Goal: Task Accomplishment & Management: Manage account settings

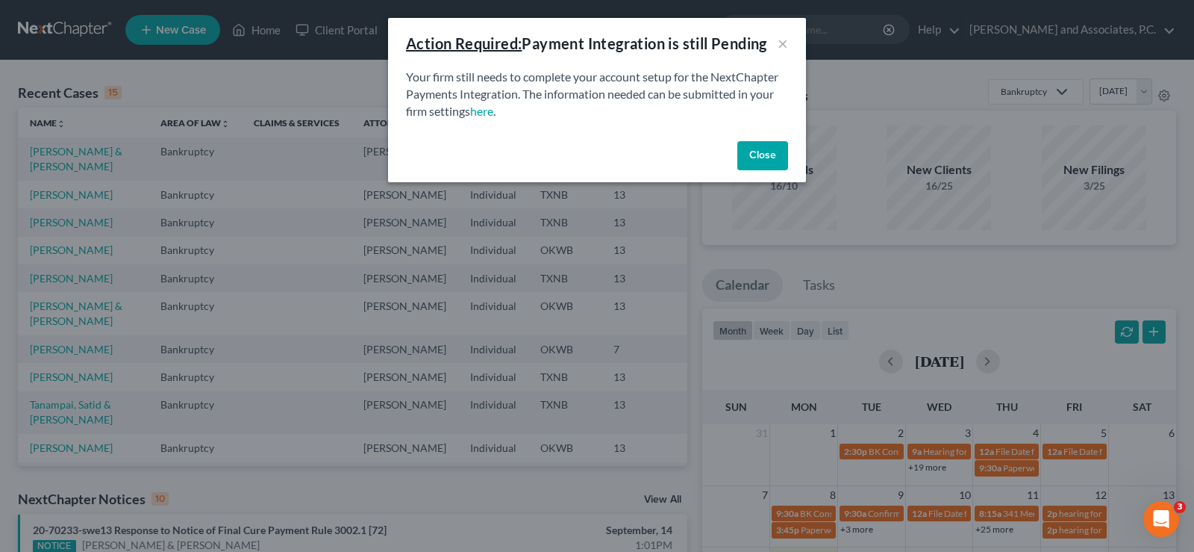
drag, startPoint x: 749, startPoint y: 161, endPoint x: 726, endPoint y: 162, distance: 23.9
click at [749, 161] on button "Close" at bounding box center [763, 156] width 51 height 30
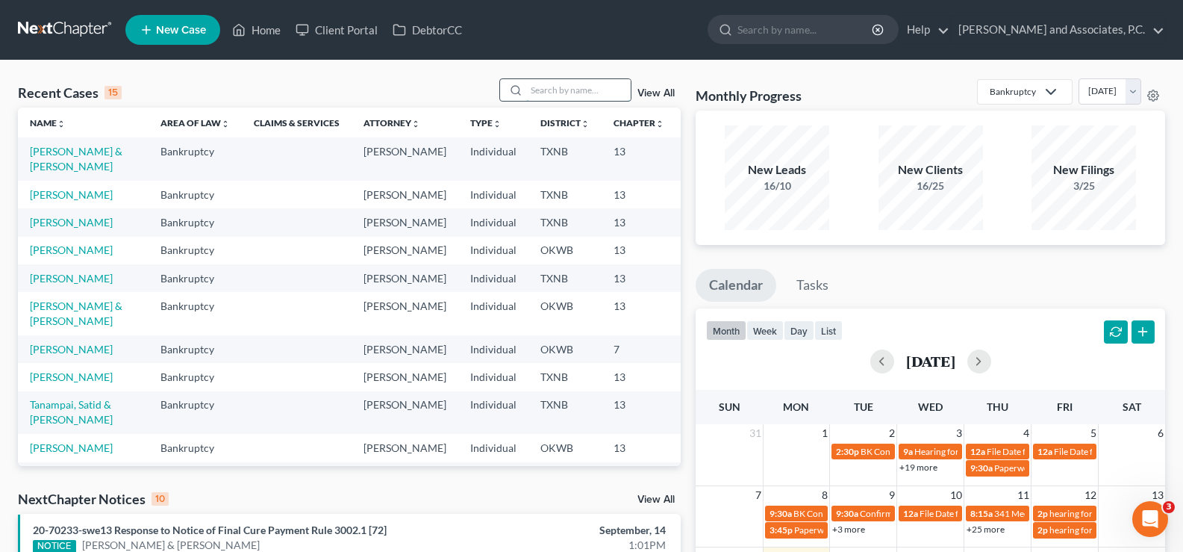
click at [566, 96] on input "search" at bounding box center [578, 90] width 105 height 22
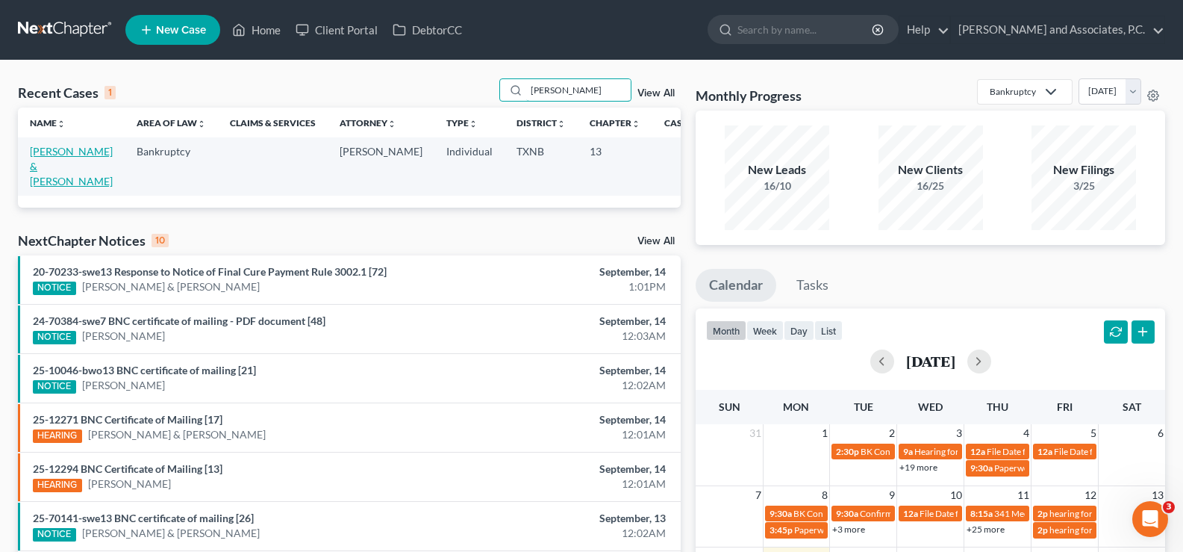
type input "graves"
click at [35, 168] on link "[PERSON_NAME] & [PERSON_NAME]" at bounding box center [71, 166] width 83 height 43
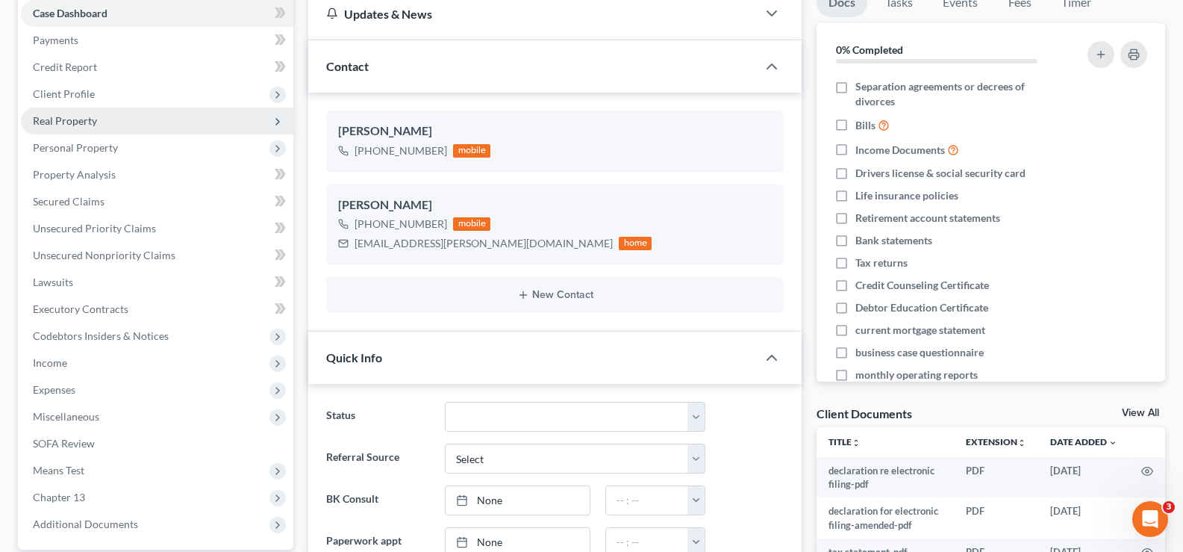
scroll to position [192, 0]
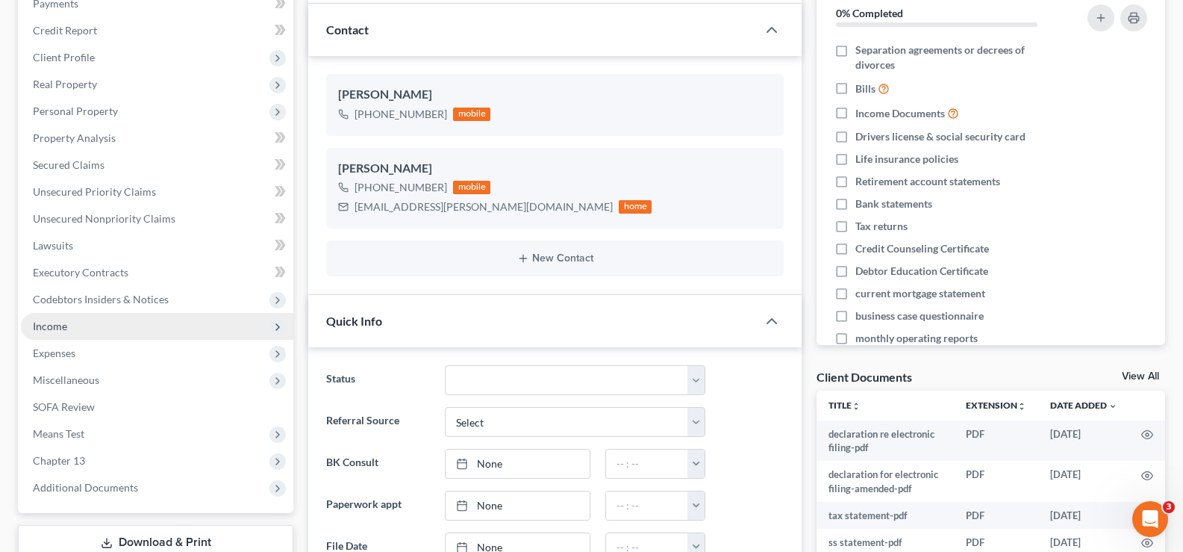
click at [99, 317] on span "Income" at bounding box center [157, 326] width 272 height 27
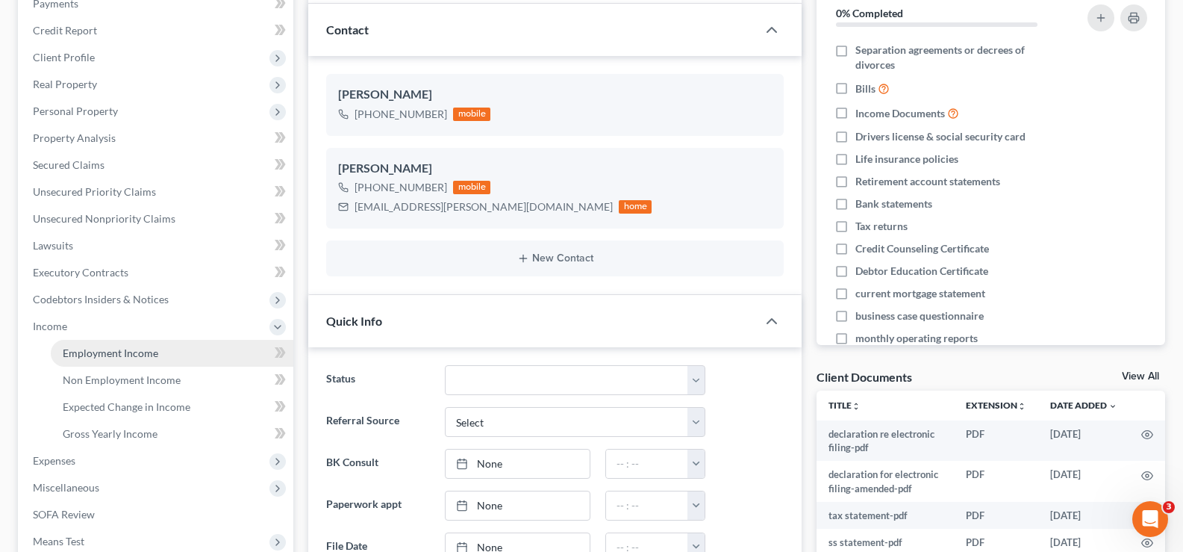
click at [87, 353] on span "Employment Income" at bounding box center [111, 352] width 96 height 13
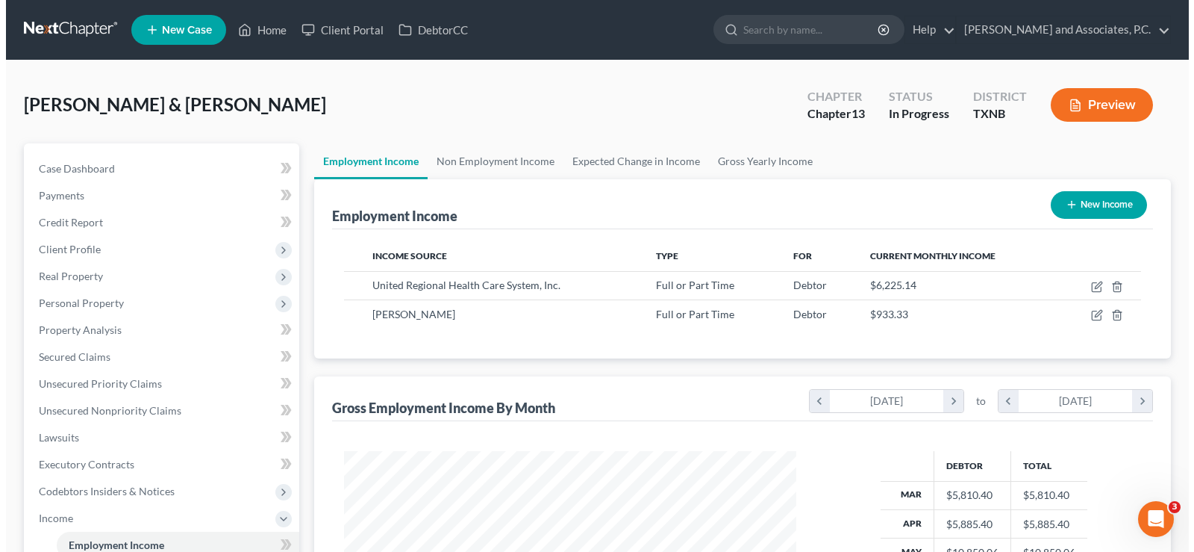
scroll to position [268, 482]
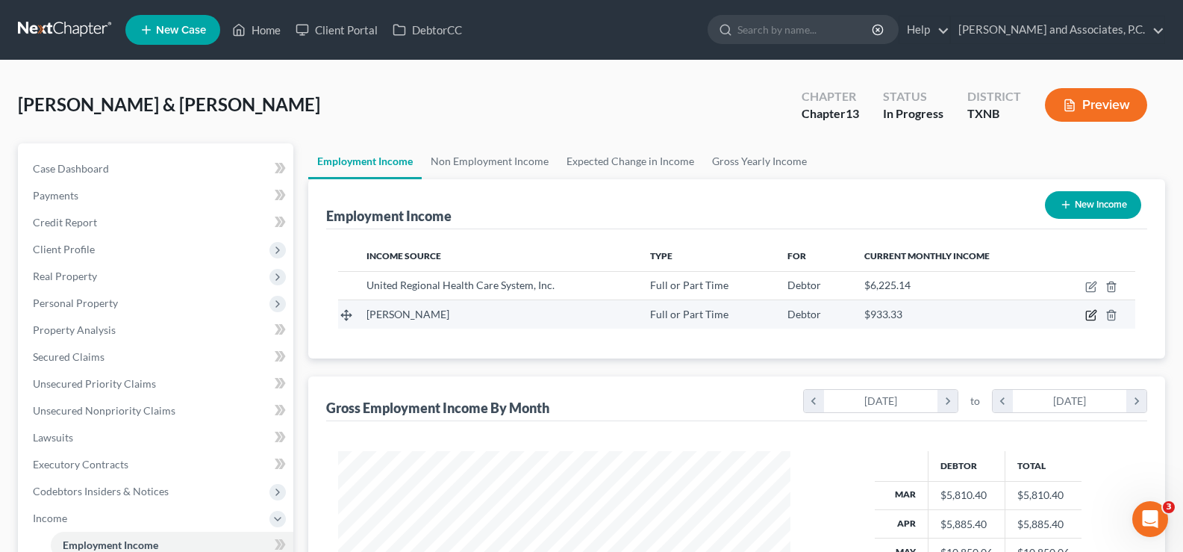
click at [1090, 317] on icon "button" at bounding box center [1092, 314] width 7 height 7
select select "0"
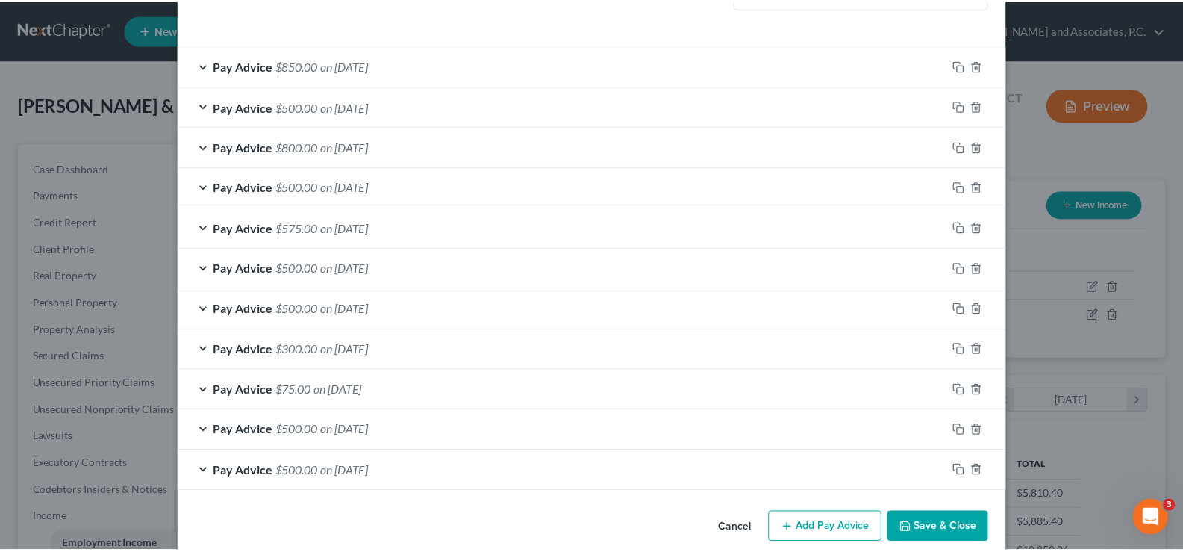
scroll to position [508, 0]
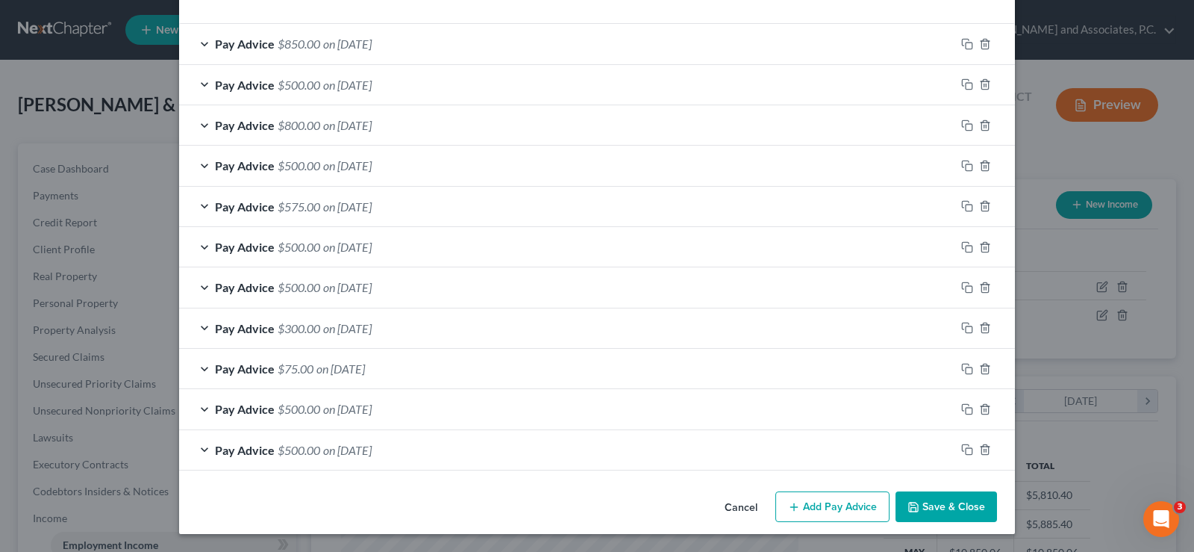
click at [958, 504] on button "Save & Close" at bounding box center [947, 506] width 102 height 31
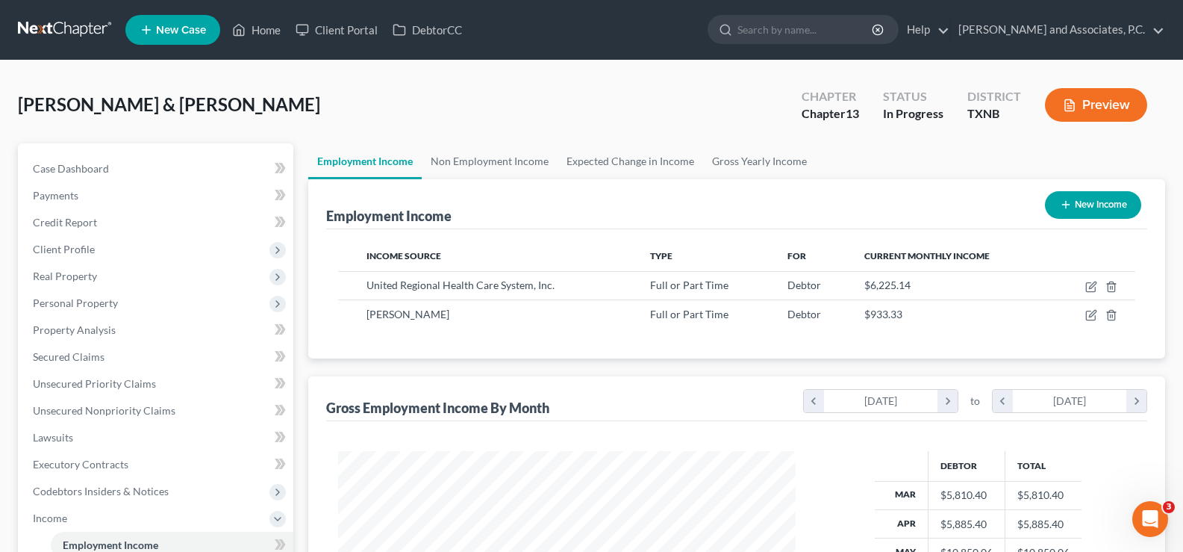
scroll to position [746239, 746024]
click at [263, 23] on link "Home" at bounding box center [256, 29] width 63 height 27
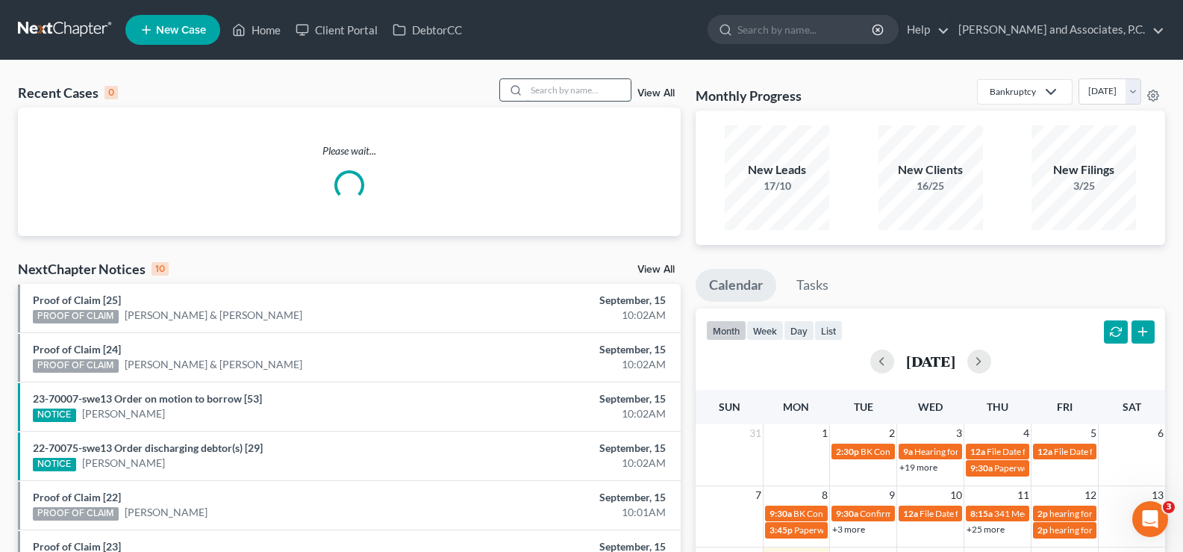
click at [540, 82] on input "search" at bounding box center [578, 90] width 105 height 22
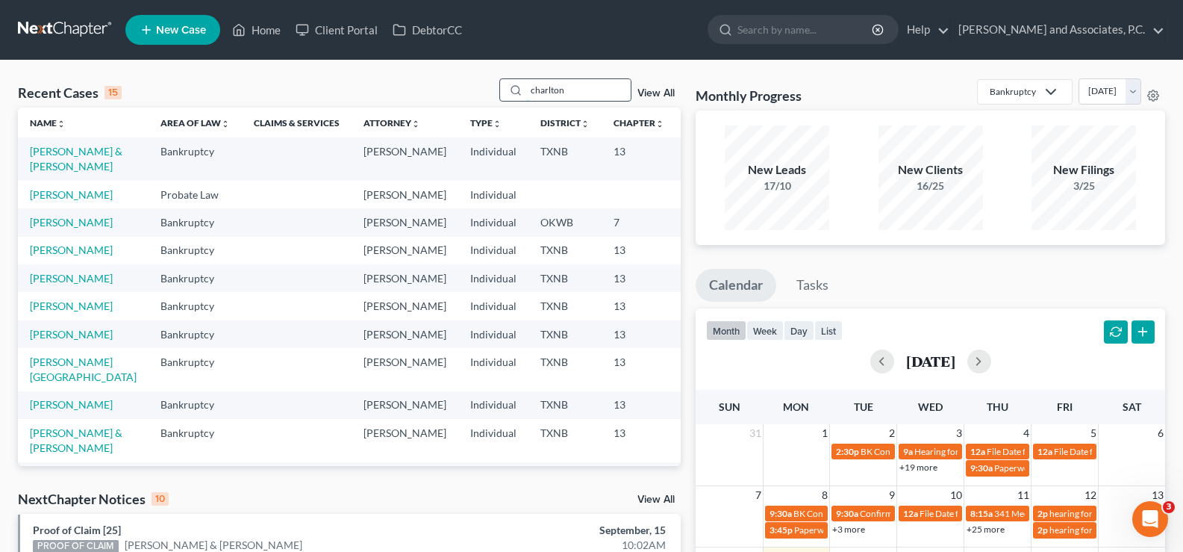
type input "charlton"
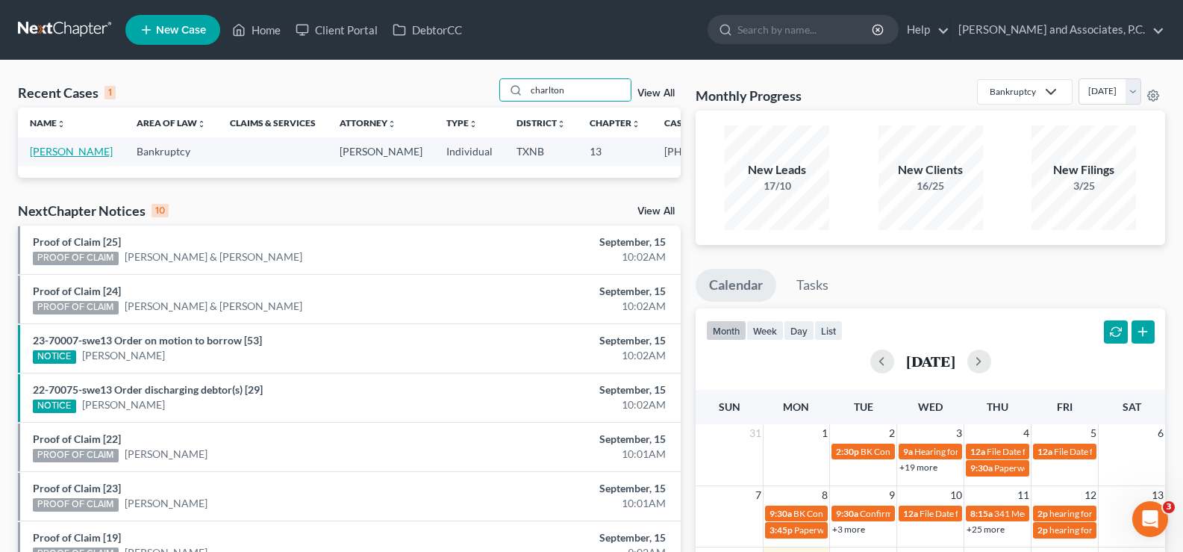
click at [40, 147] on link "[PERSON_NAME]" at bounding box center [71, 151] width 83 height 13
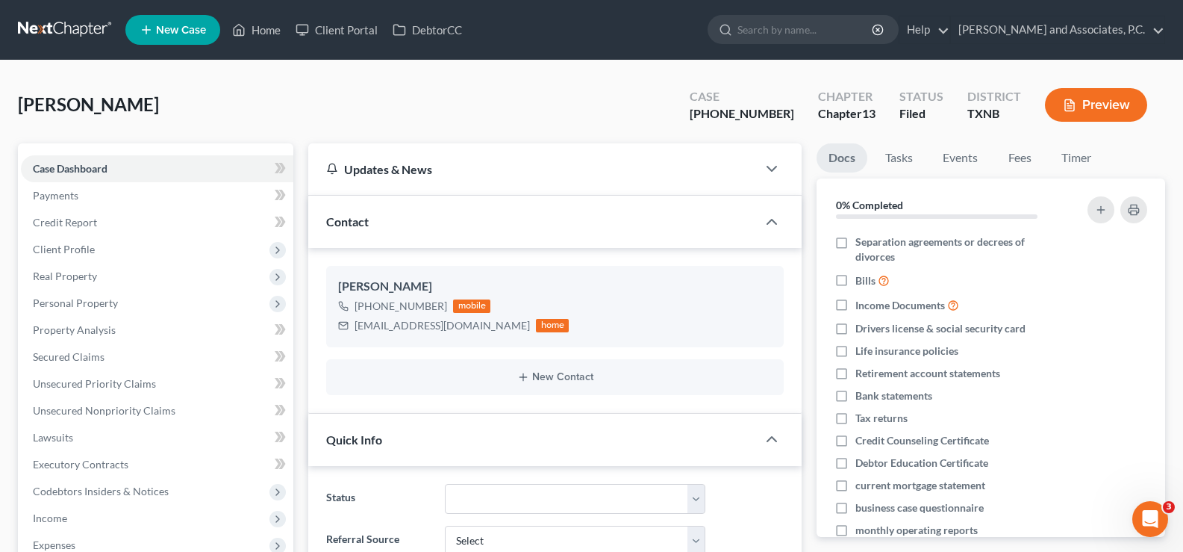
scroll to position [759, 0]
click at [258, 43] on link "Home" at bounding box center [256, 29] width 63 height 27
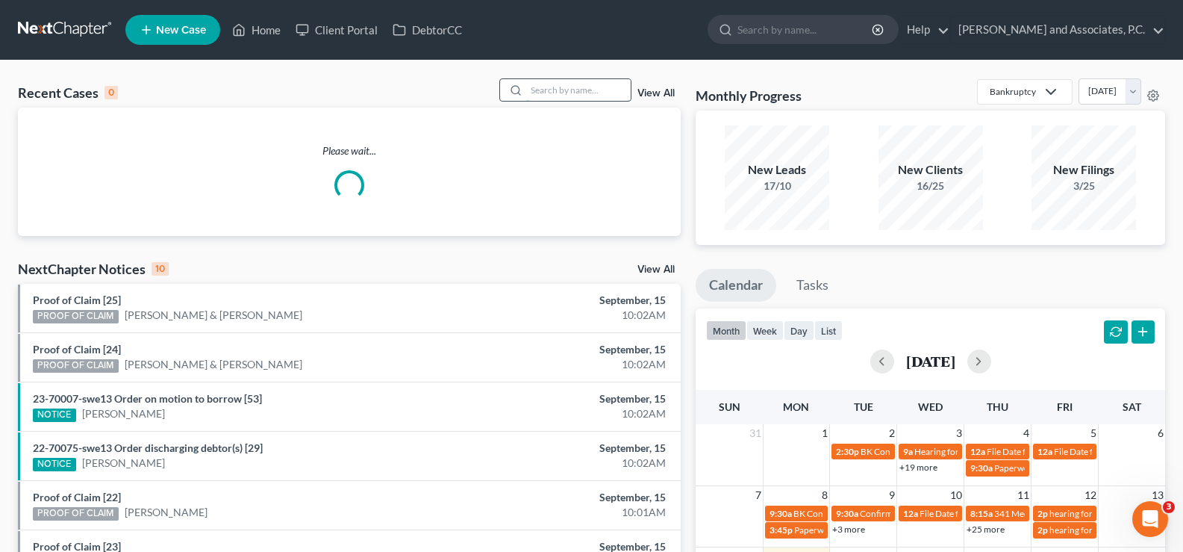
click at [605, 96] on input "search" at bounding box center [578, 90] width 105 height 22
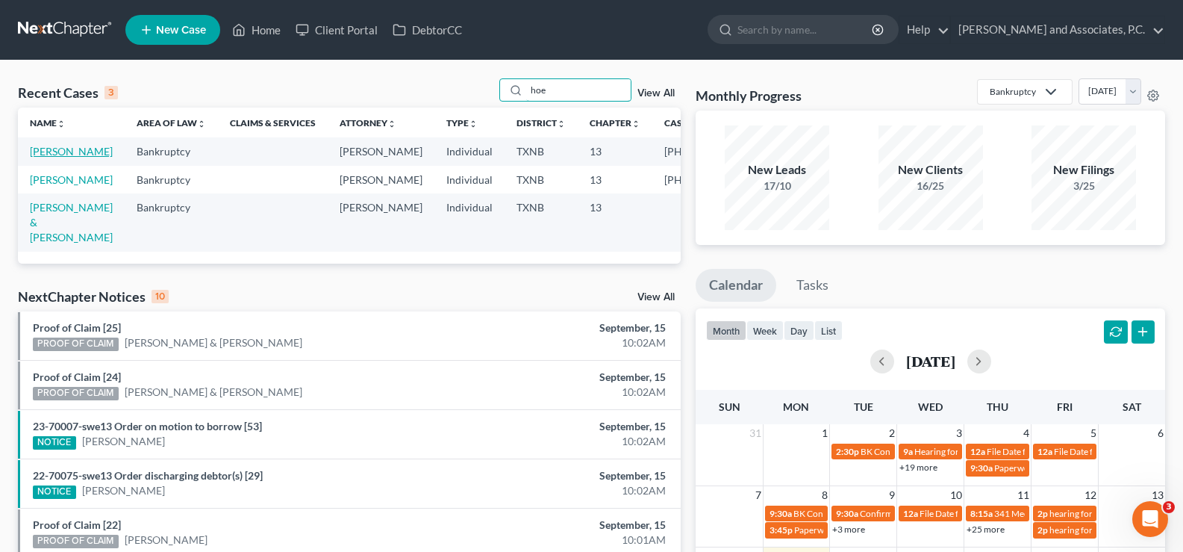
type input "hoe"
click at [54, 148] on link "[PERSON_NAME]" at bounding box center [71, 151] width 83 height 13
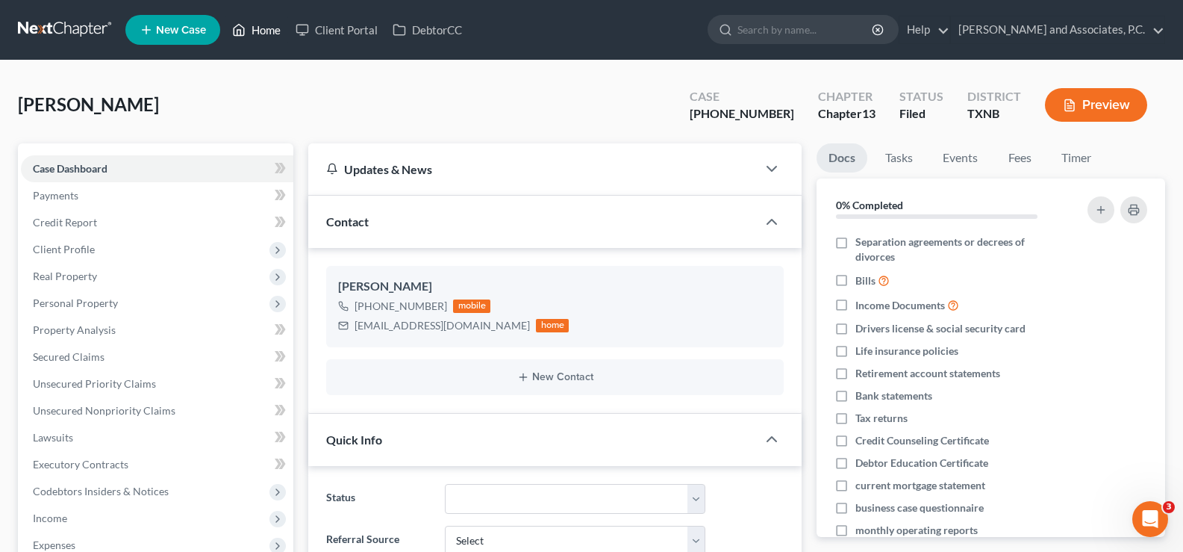
click at [252, 30] on link "Home" at bounding box center [256, 29] width 63 height 27
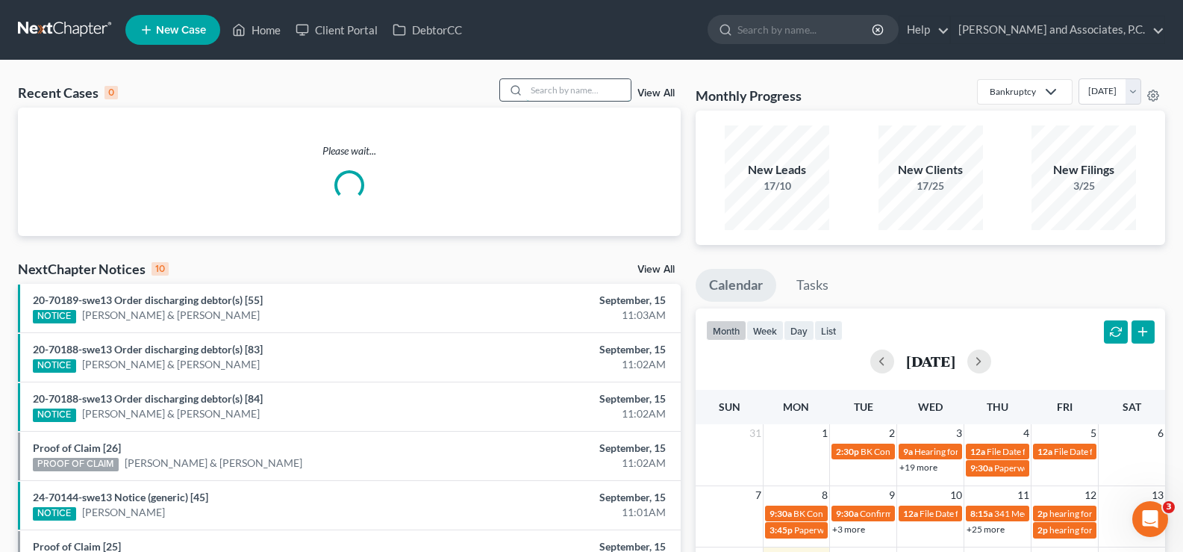
click at [589, 91] on input "search" at bounding box center [578, 90] width 105 height 22
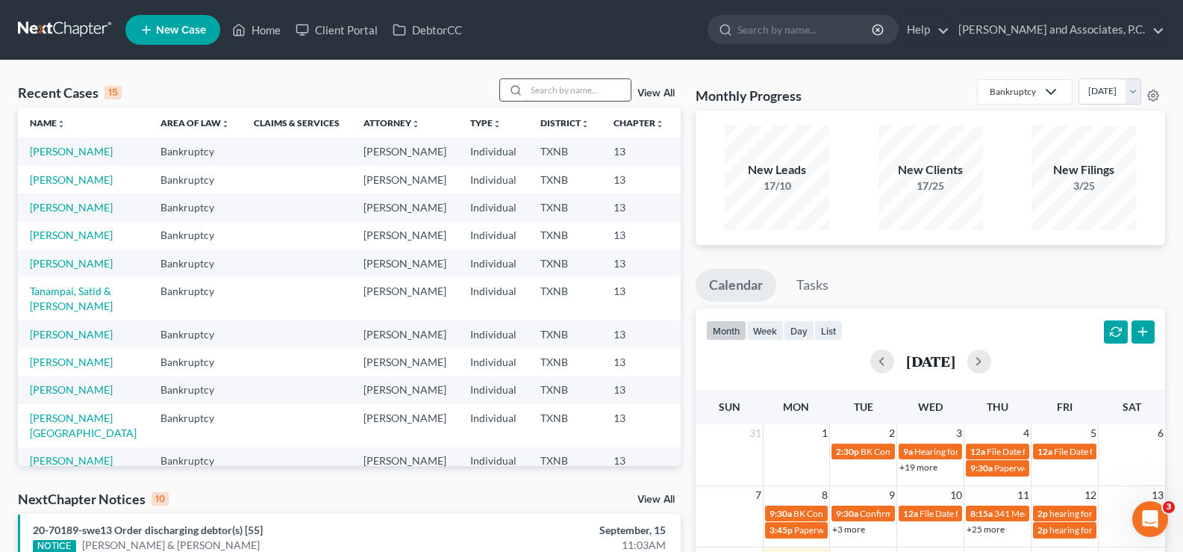
click at [564, 87] on input "search" at bounding box center [578, 90] width 105 height 22
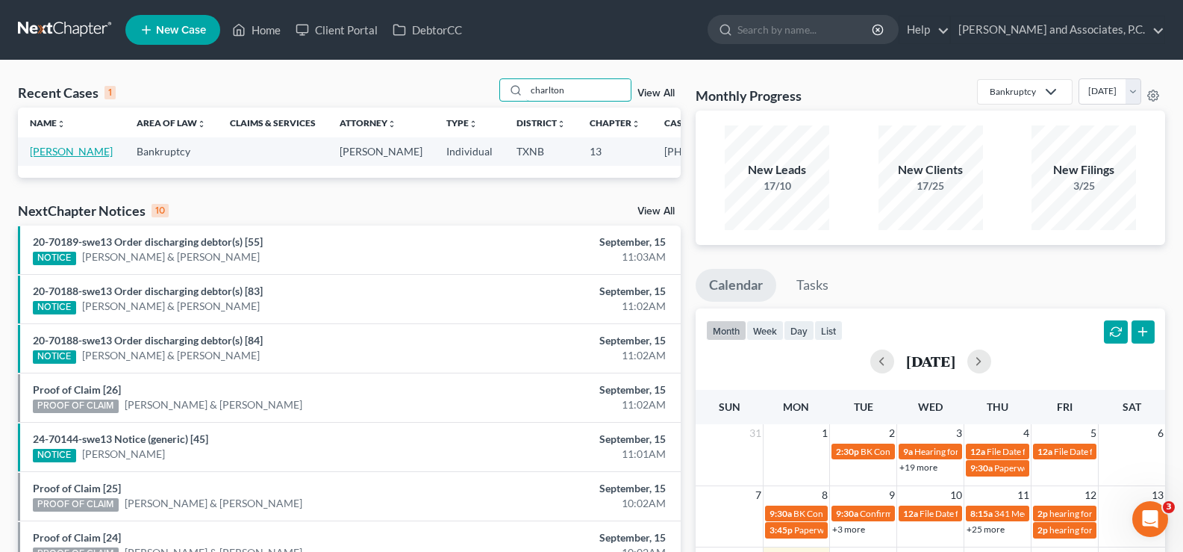
type input "charlton"
click at [46, 151] on link "[PERSON_NAME]" at bounding box center [71, 151] width 83 height 13
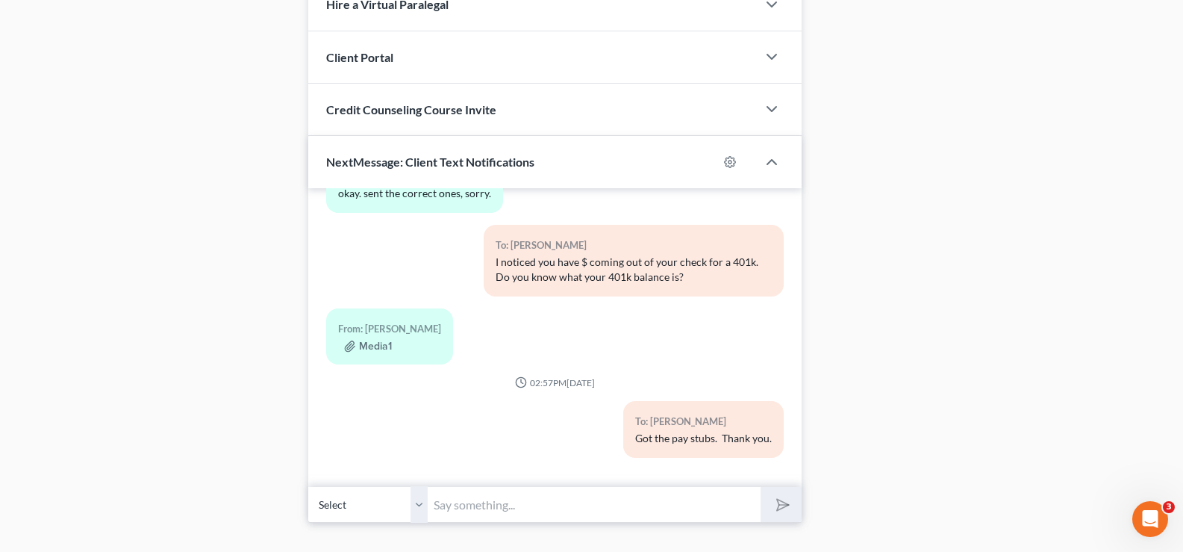
scroll to position [1271, 0]
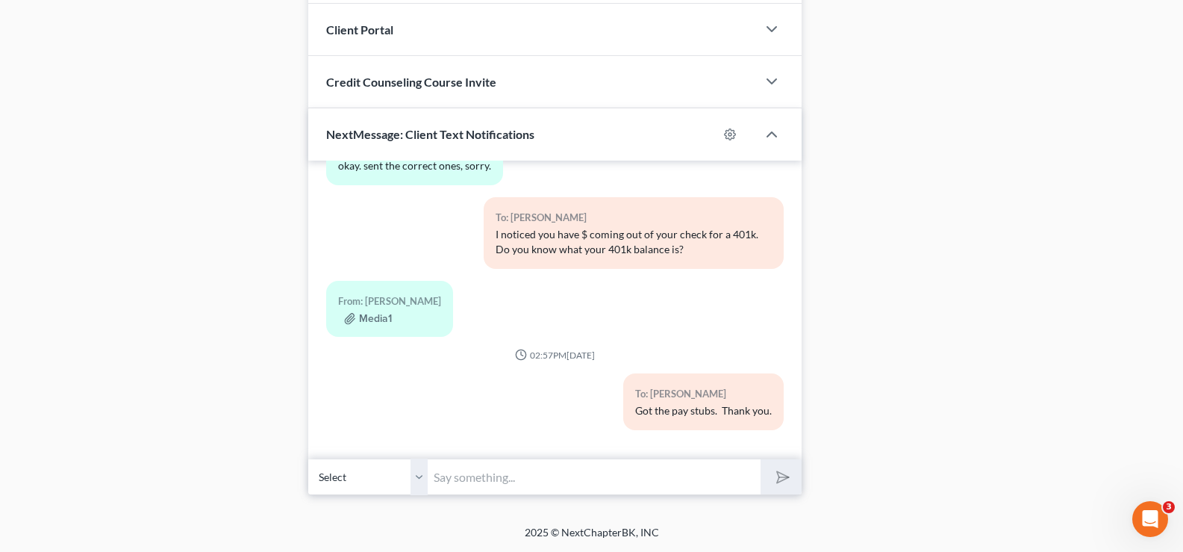
click at [501, 476] on input "text" at bounding box center [594, 476] width 333 height 37
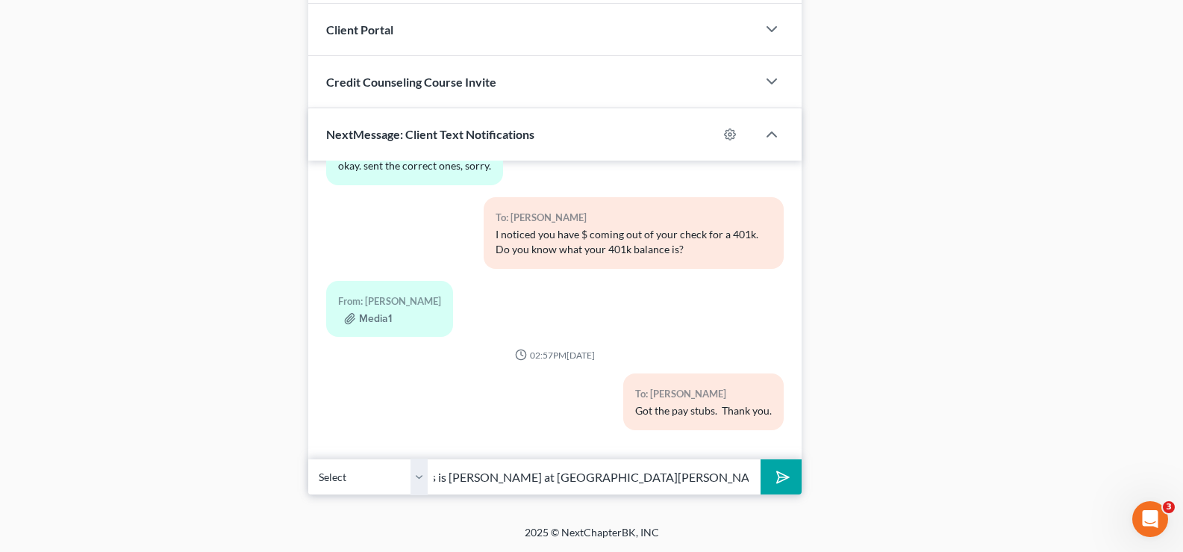
scroll to position [0, 128]
type input "Naomi, this is Misty Barr at Monte White's office, please call me today. 940-72…"
click at [789, 483] on button "submit" at bounding box center [781, 476] width 41 height 35
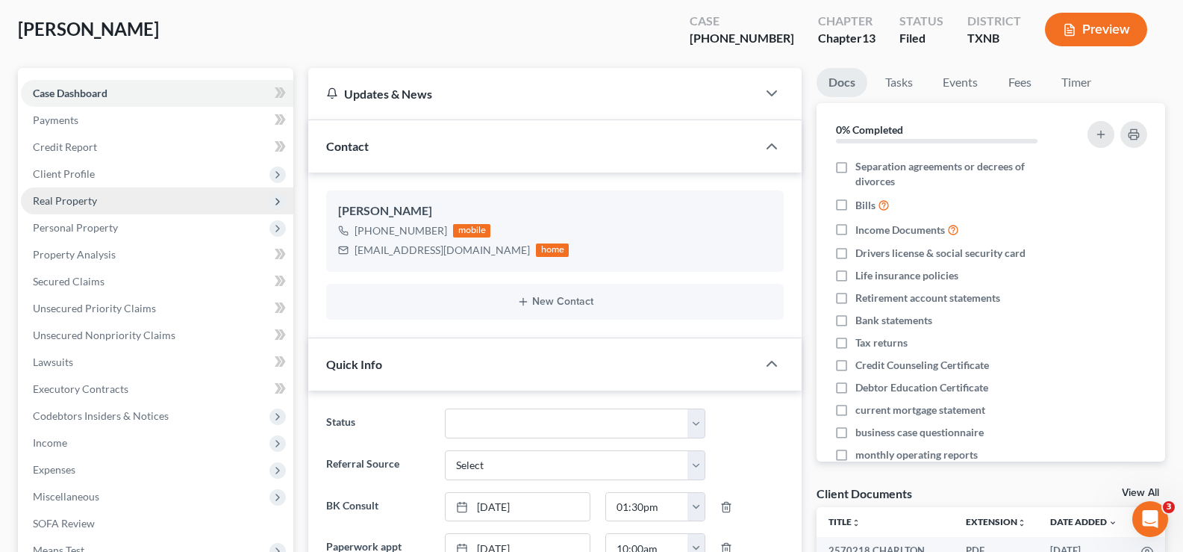
scroll to position [0, 0]
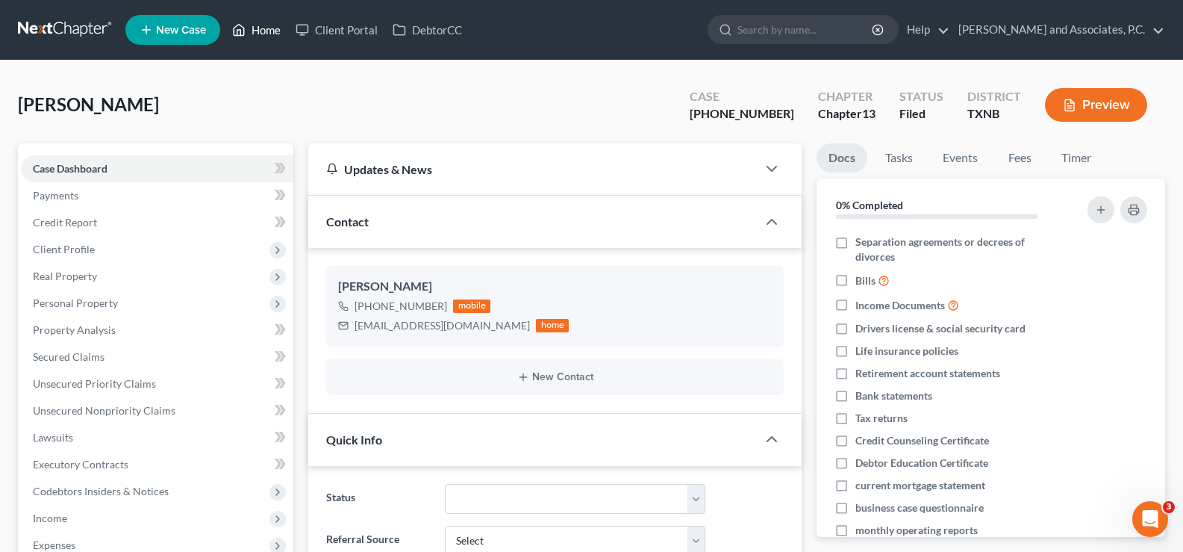
click at [243, 29] on icon at bounding box center [238, 30] width 13 height 18
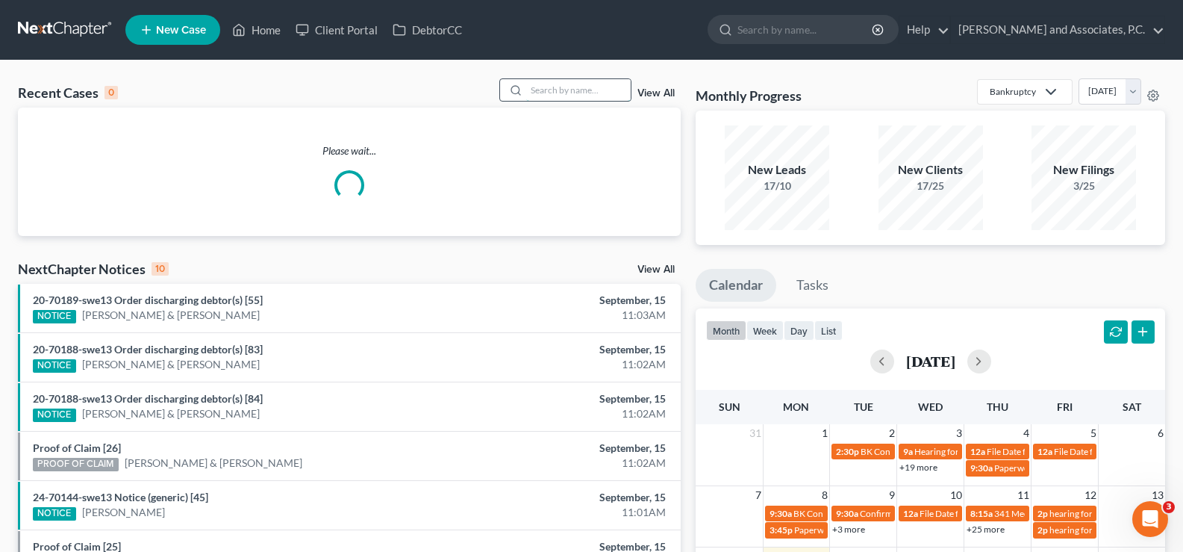
click at [581, 93] on input "search" at bounding box center [578, 90] width 105 height 22
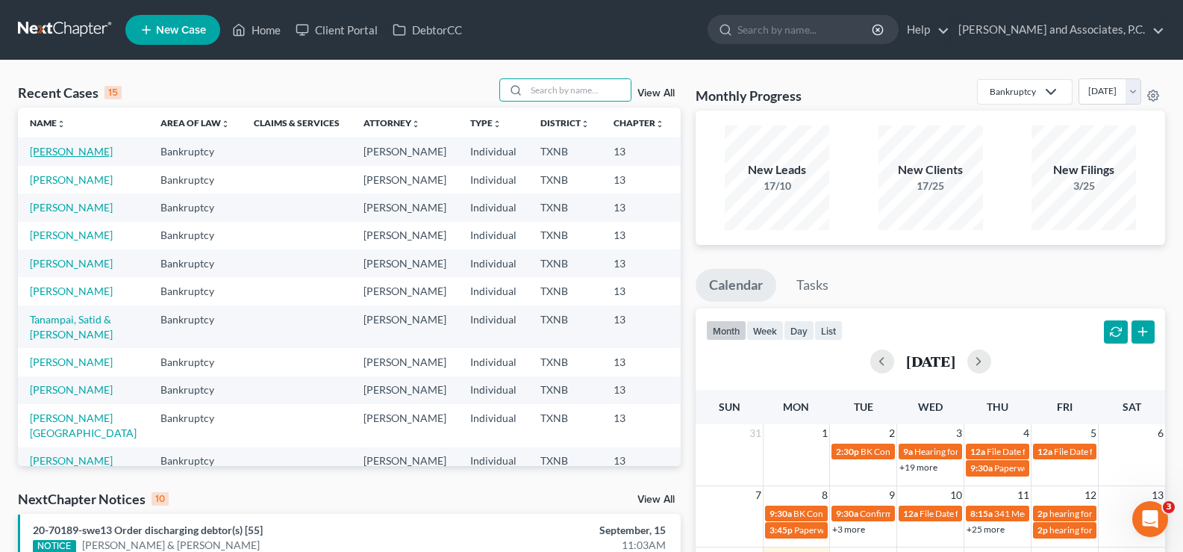
click at [39, 151] on link "[PERSON_NAME]" at bounding box center [71, 151] width 83 height 13
select select "5"
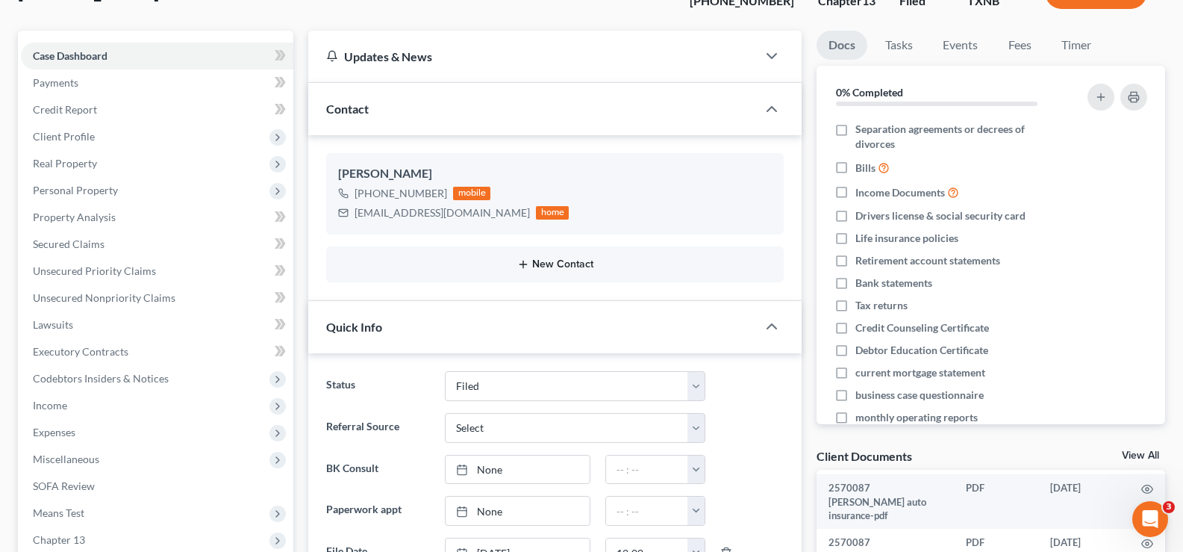
scroll to position [149, 0]
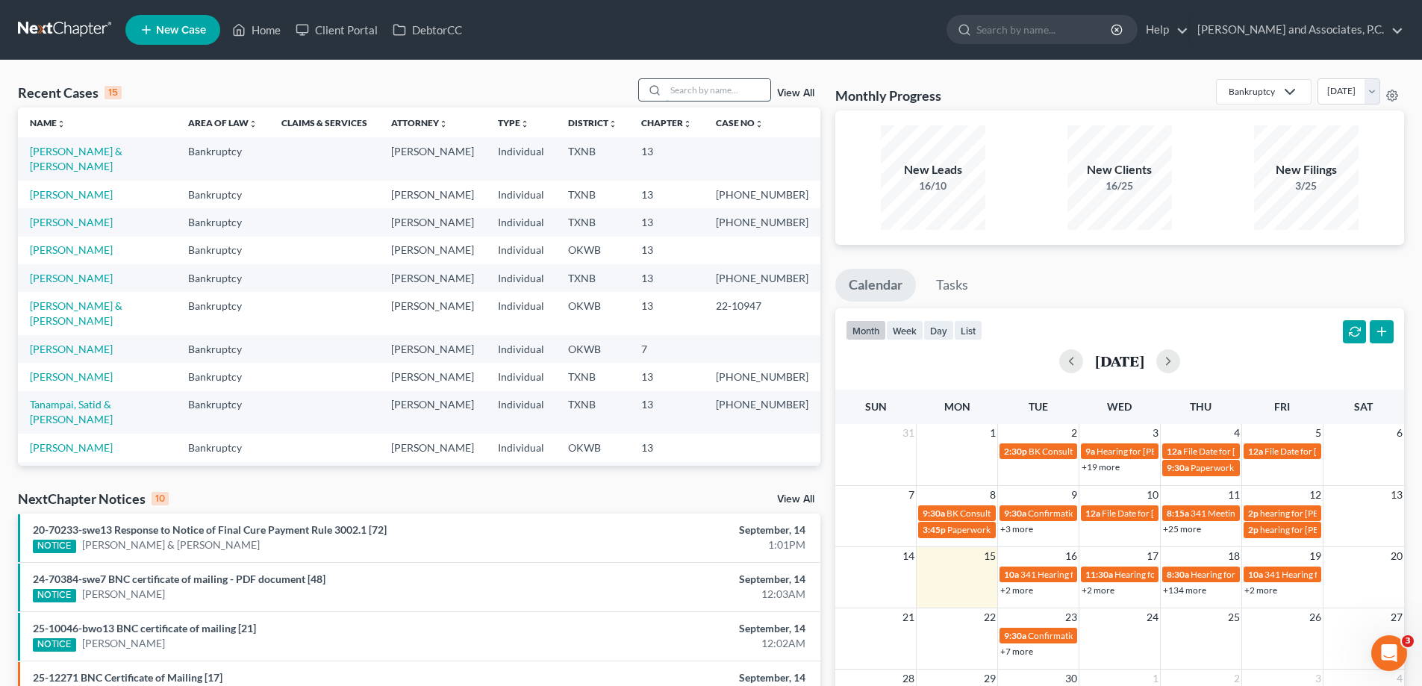
click at [676, 90] on input "search" at bounding box center [718, 90] width 105 height 22
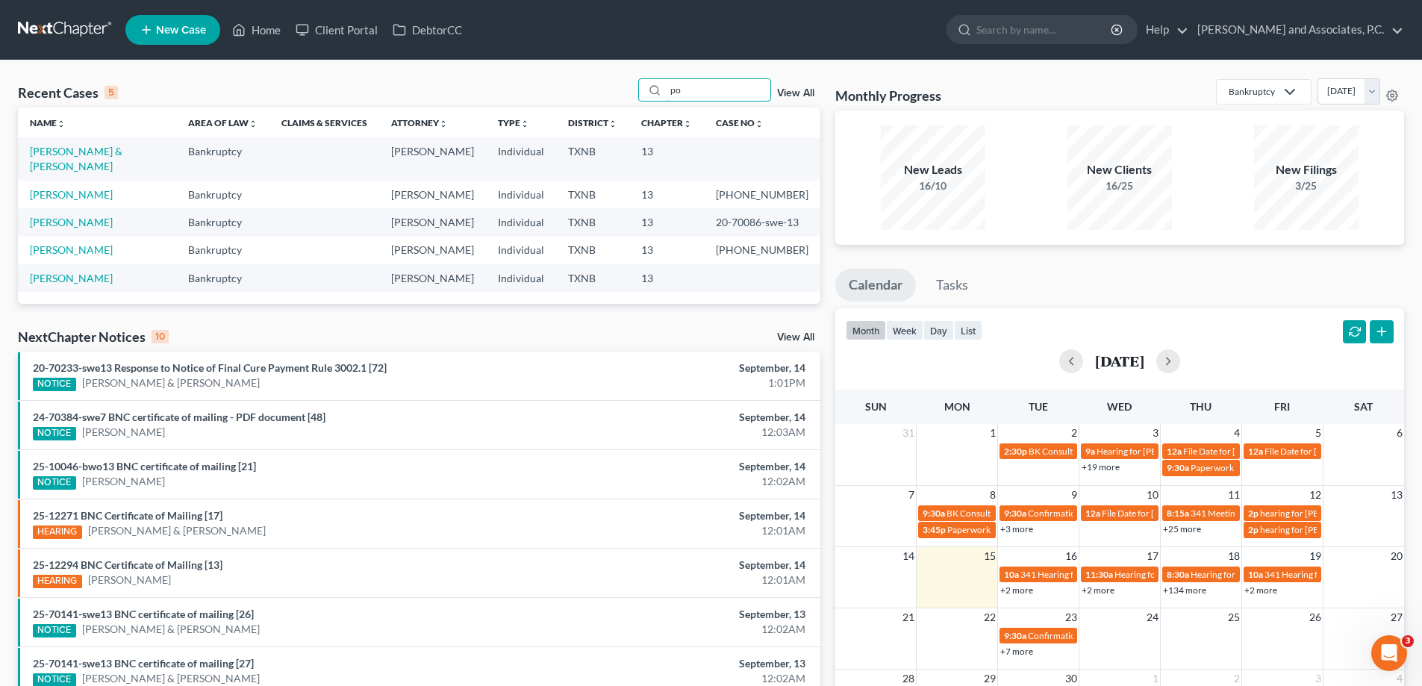
type input "p"
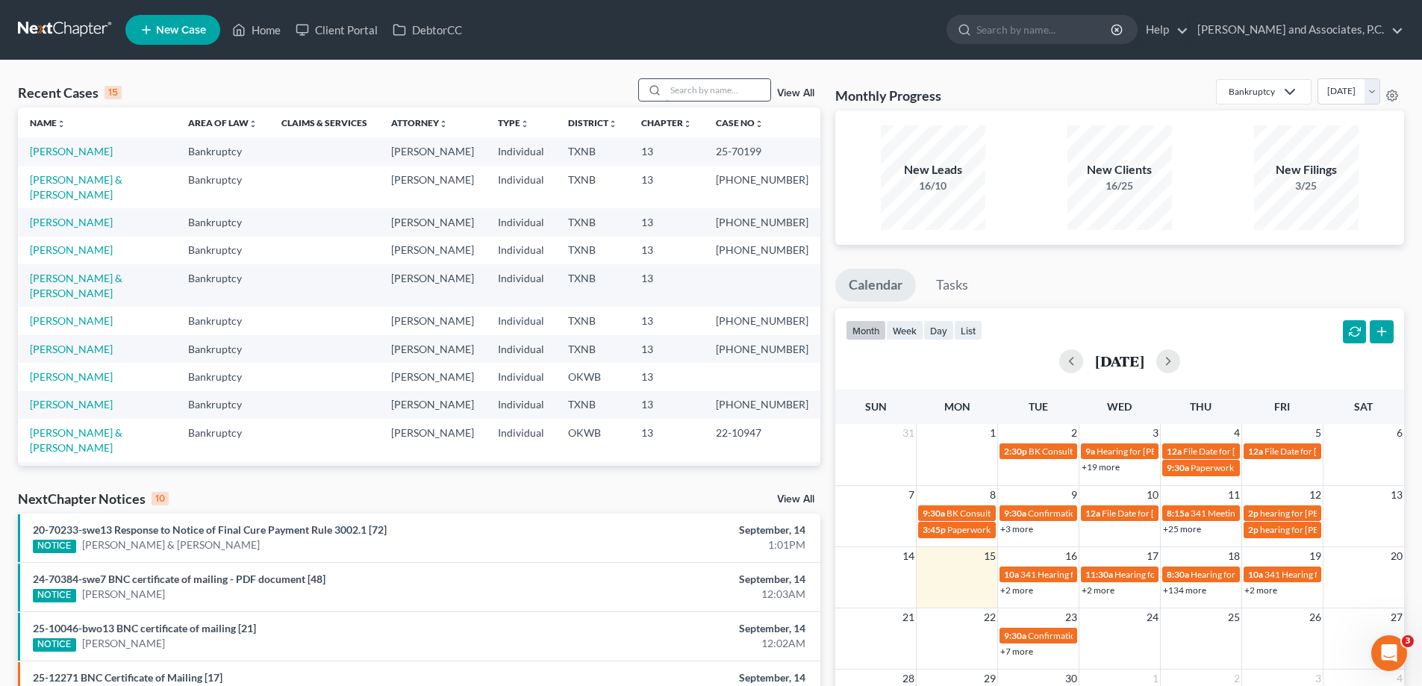
click at [716, 96] on input "search" at bounding box center [718, 90] width 105 height 22
type input "o"
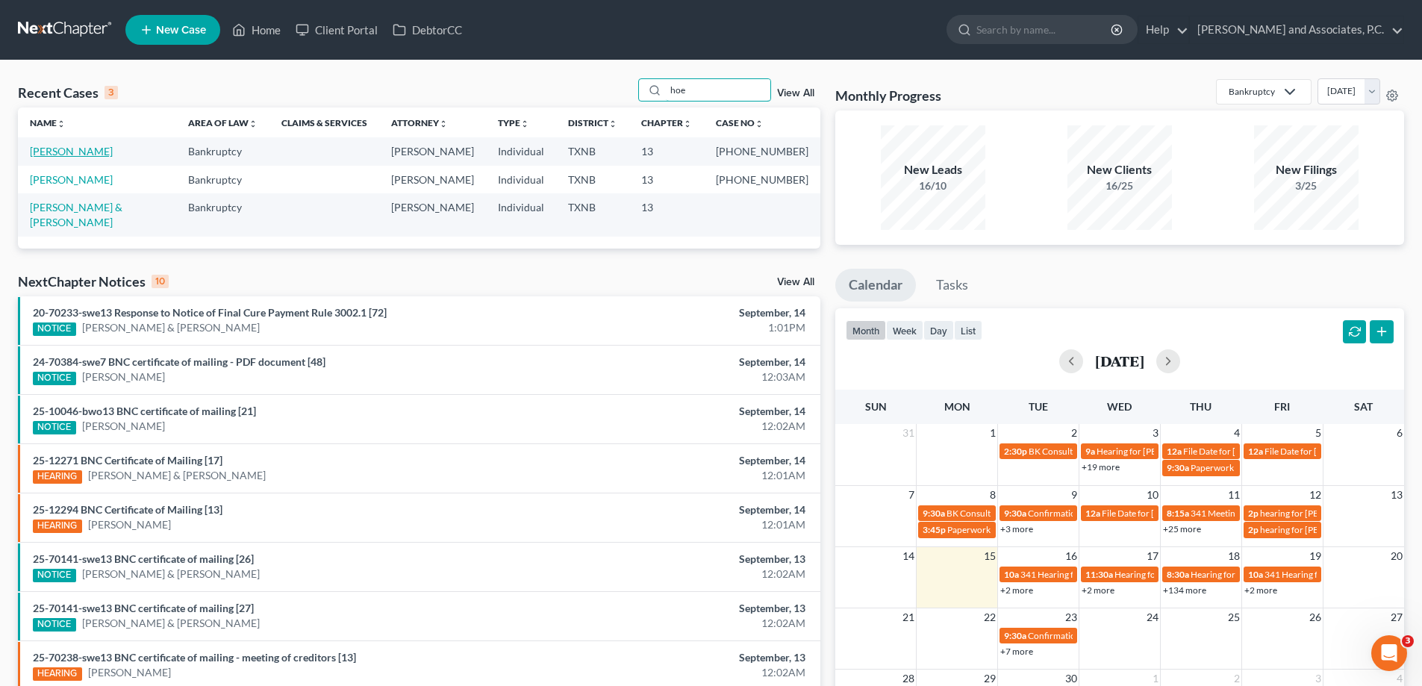
type input "hoe"
click at [60, 150] on link "[PERSON_NAME]" at bounding box center [71, 151] width 83 height 13
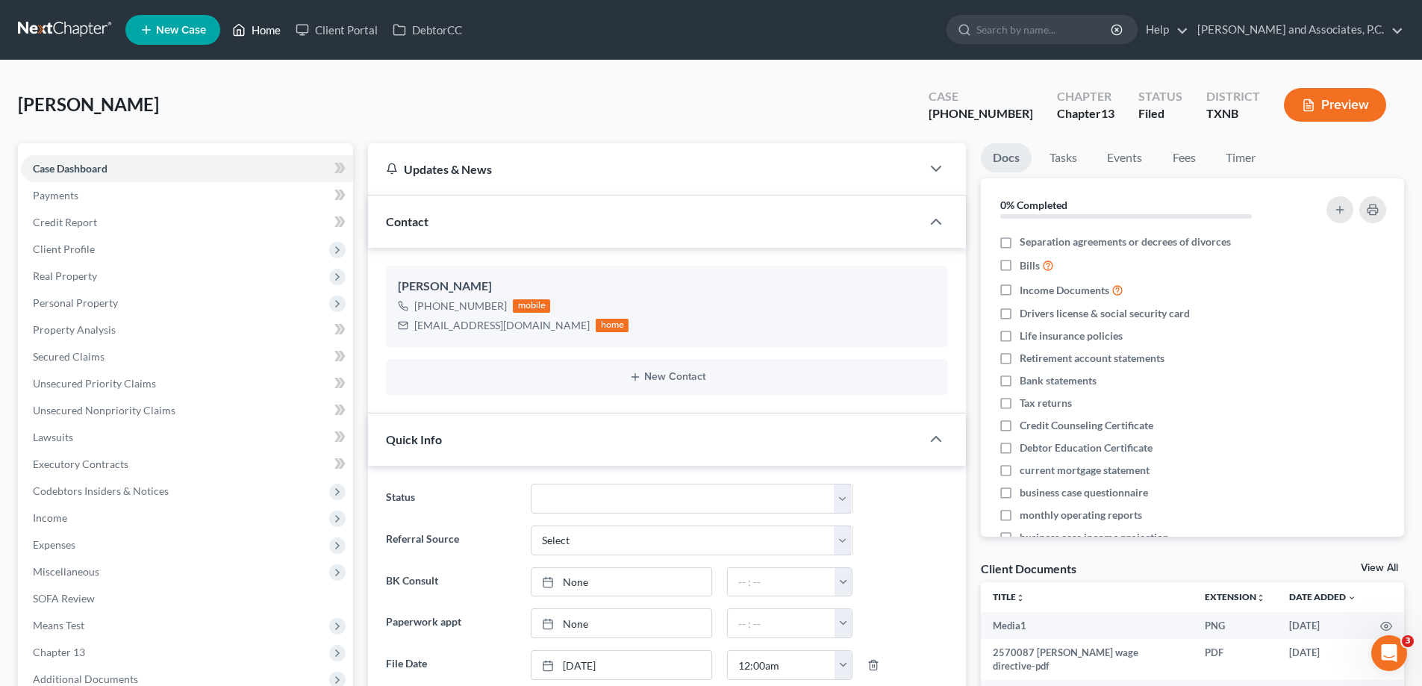
click at [272, 31] on link "Home" at bounding box center [256, 29] width 63 height 27
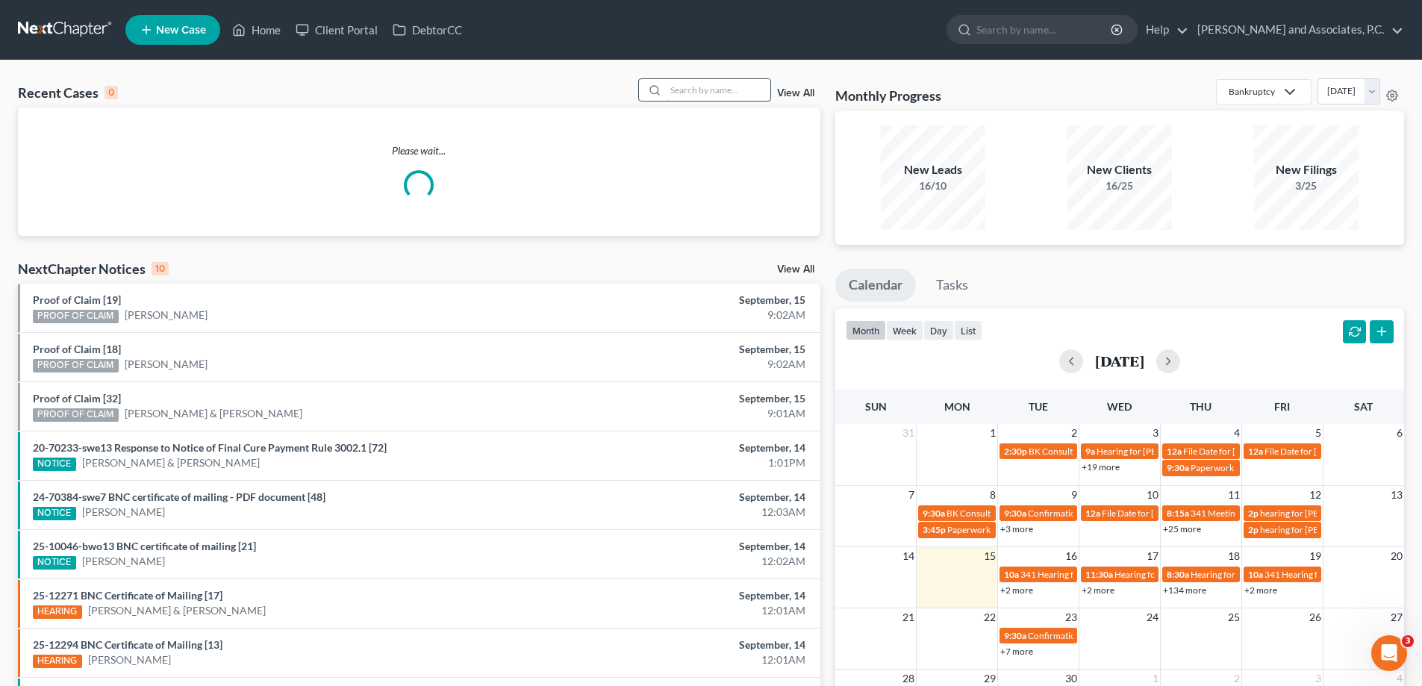
click at [746, 88] on input "search" at bounding box center [718, 90] width 105 height 22
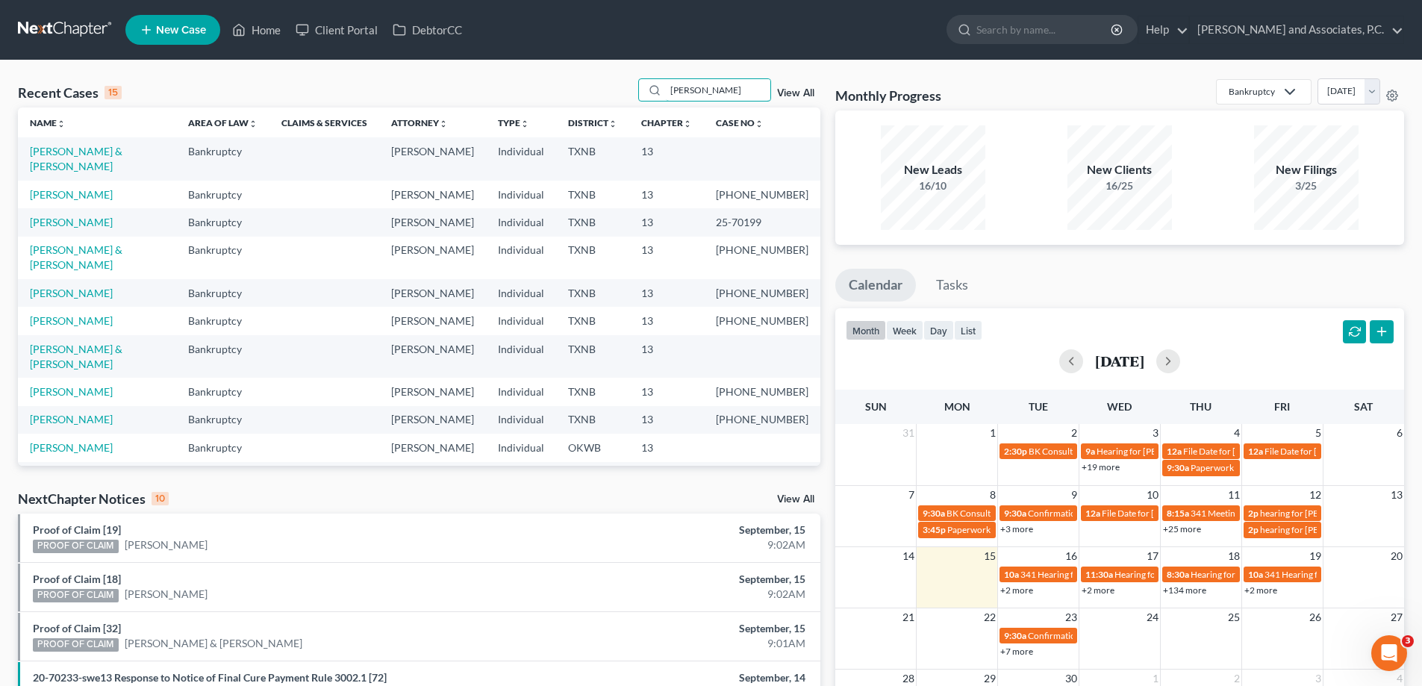
type input "[PERSON_NAME]"
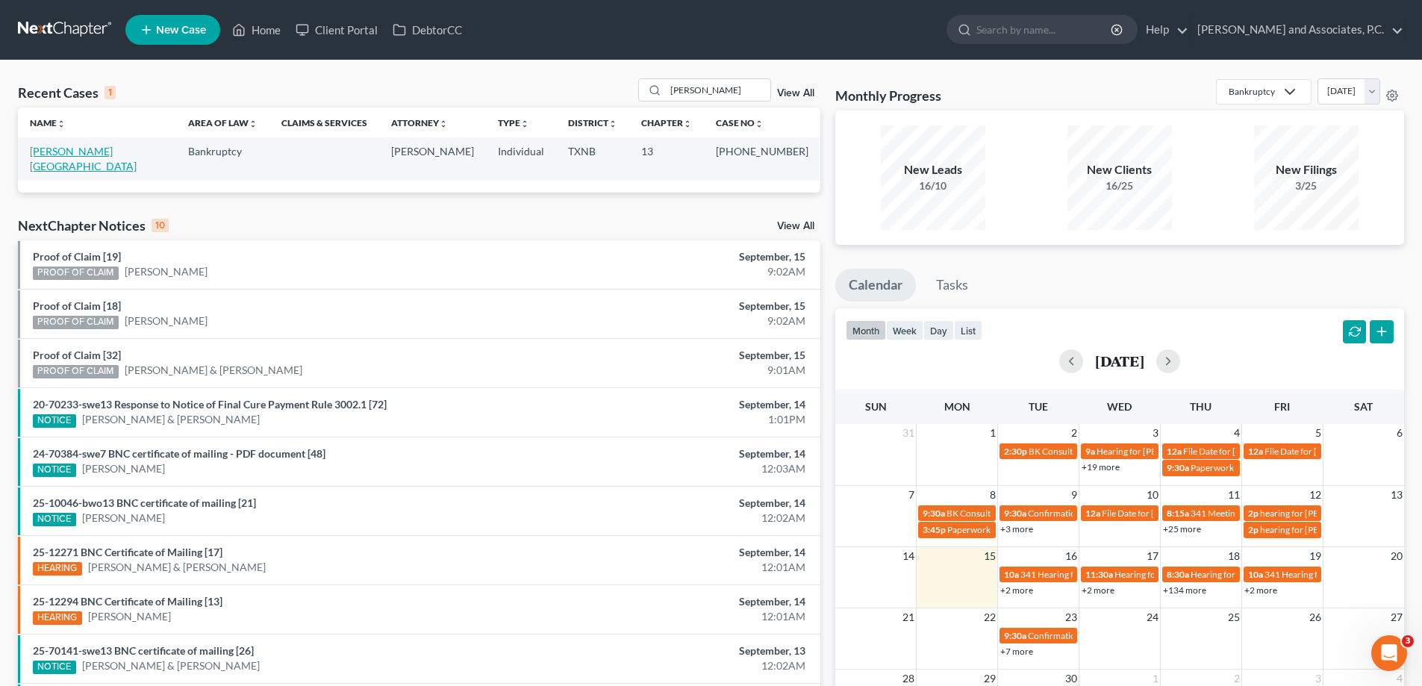
click at [55, 152] on link "[PERSON_NAME][GEOGRAPHIC_DATA]" at bounding box center [83, 159] width 107 height 28
select select "5"
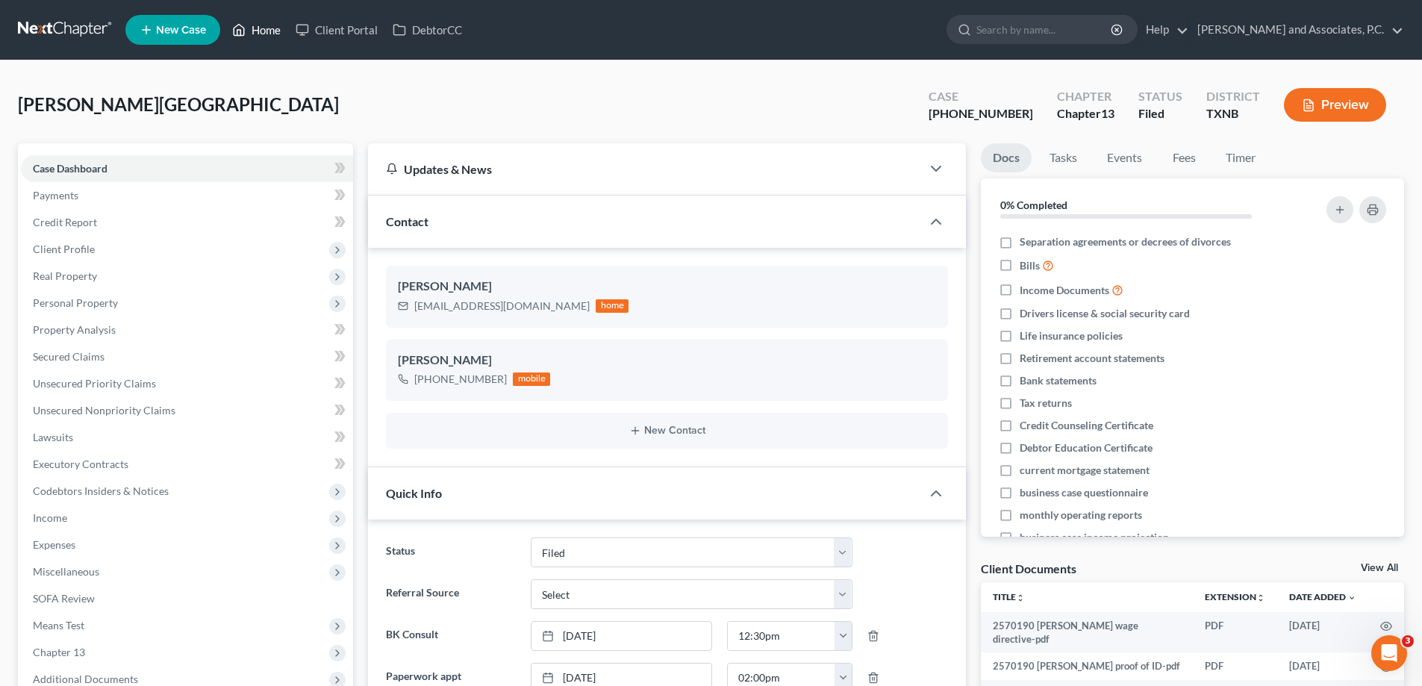
click at [267, 43] on link "Home" at bounding box center [256, 29] width 63 height 27
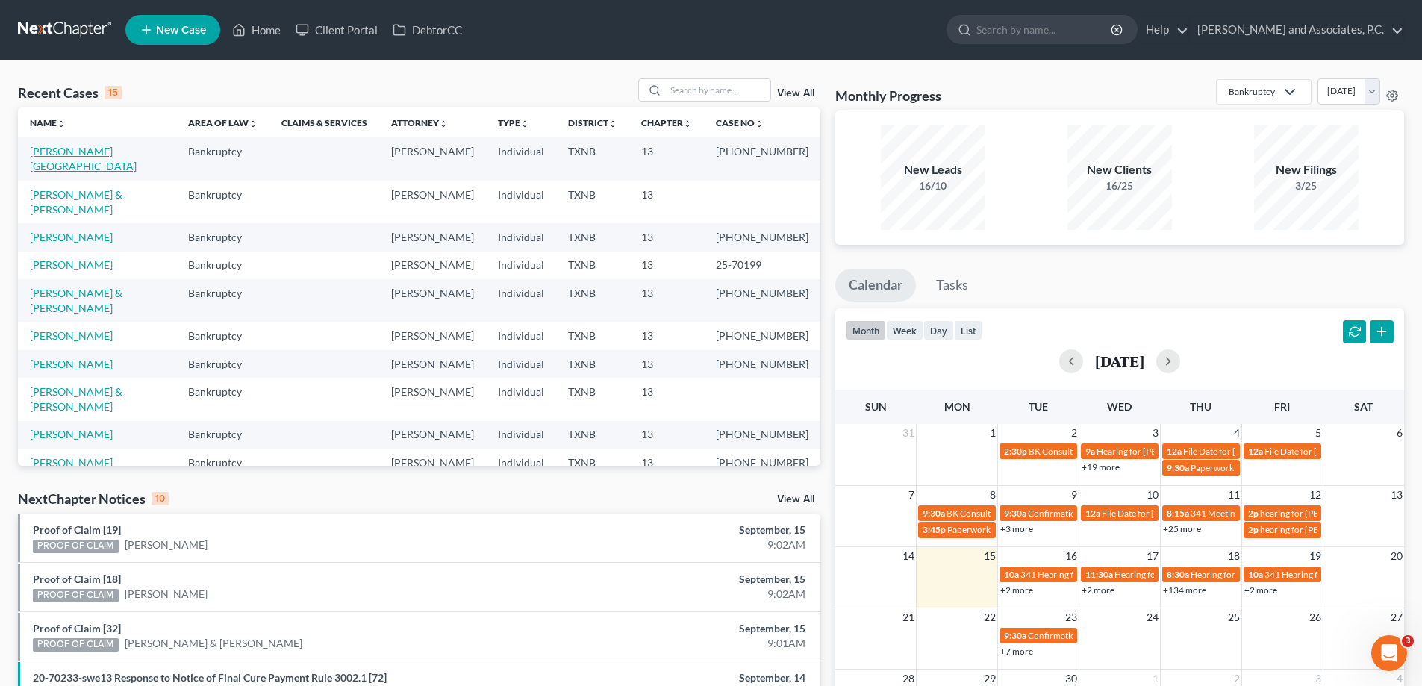
click at [90, 154] on link "[PERSON_NAME][GEOGRAPHIC_DATA]" at bounding box center [83, 159] width 107 height 28
select select "5"
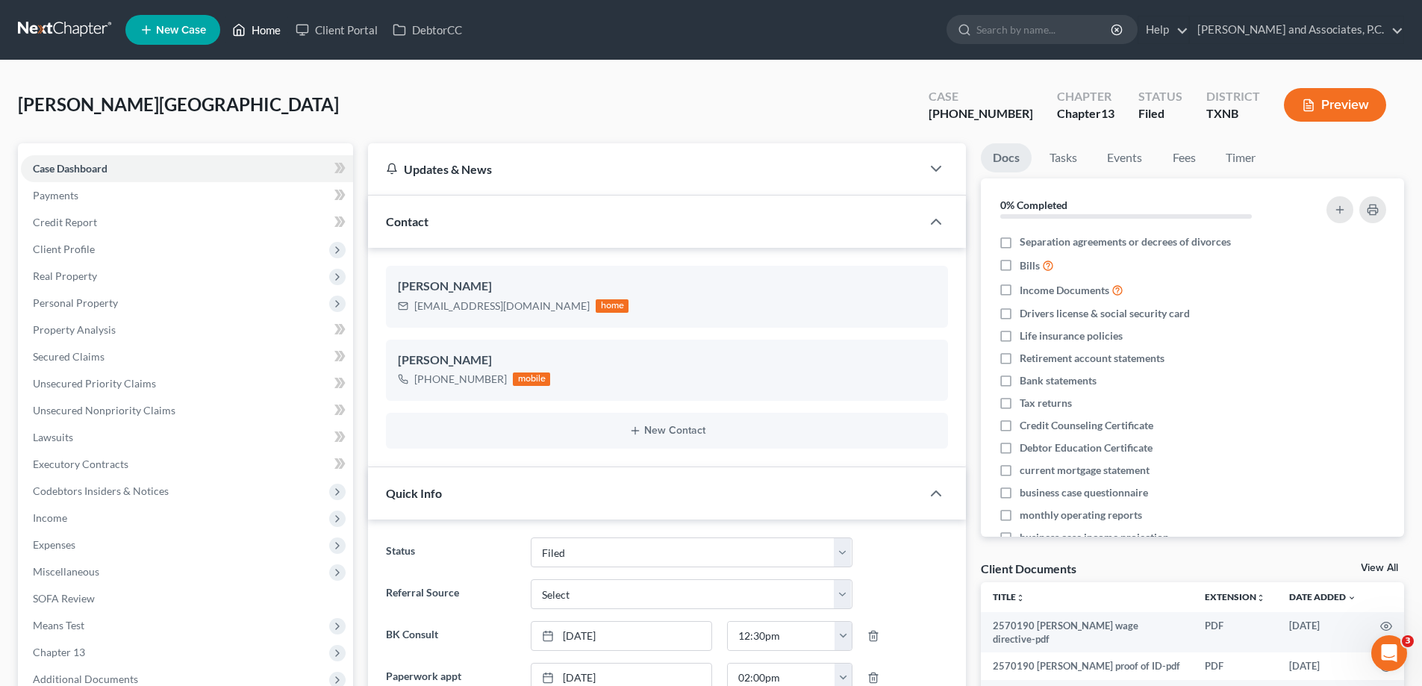
click at [267, 31] on link "Home" at bounding box center [256, 29] width 63 height 27
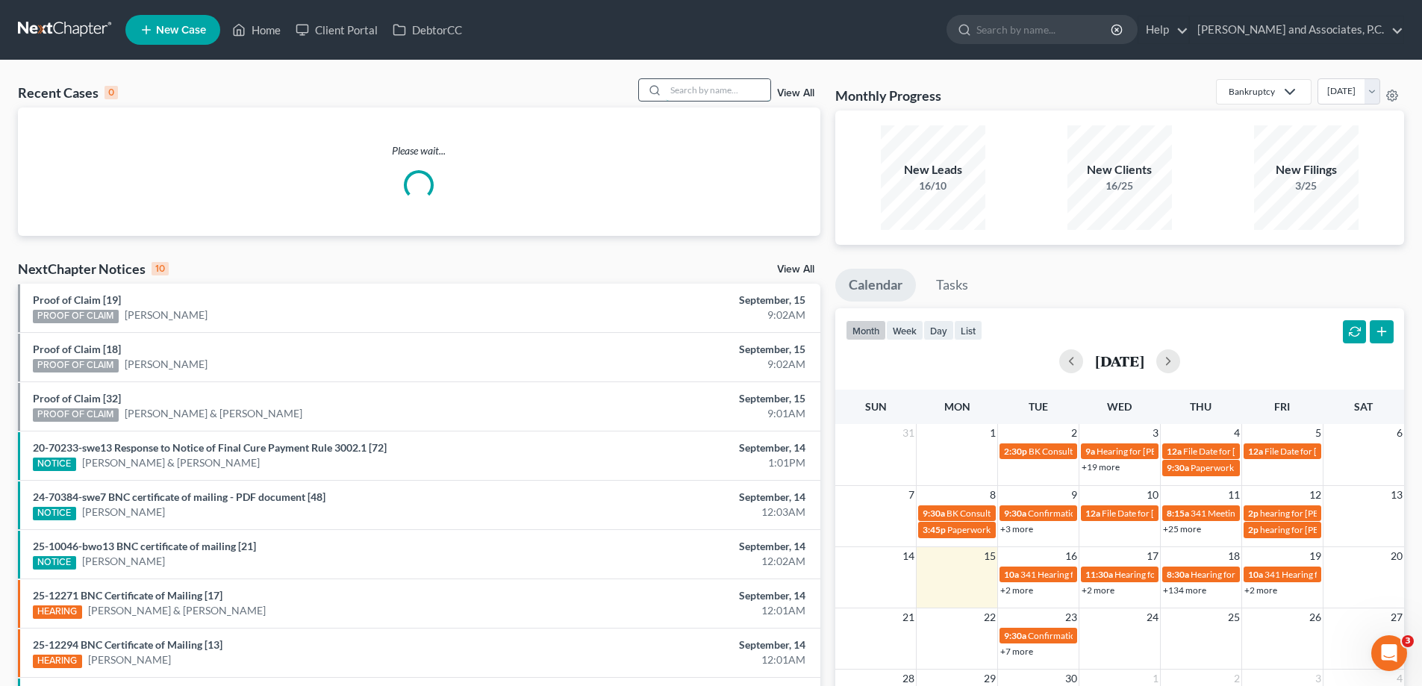
click at [731, 92] on input "search" at bounding box center [718, 90] width 105 height 22
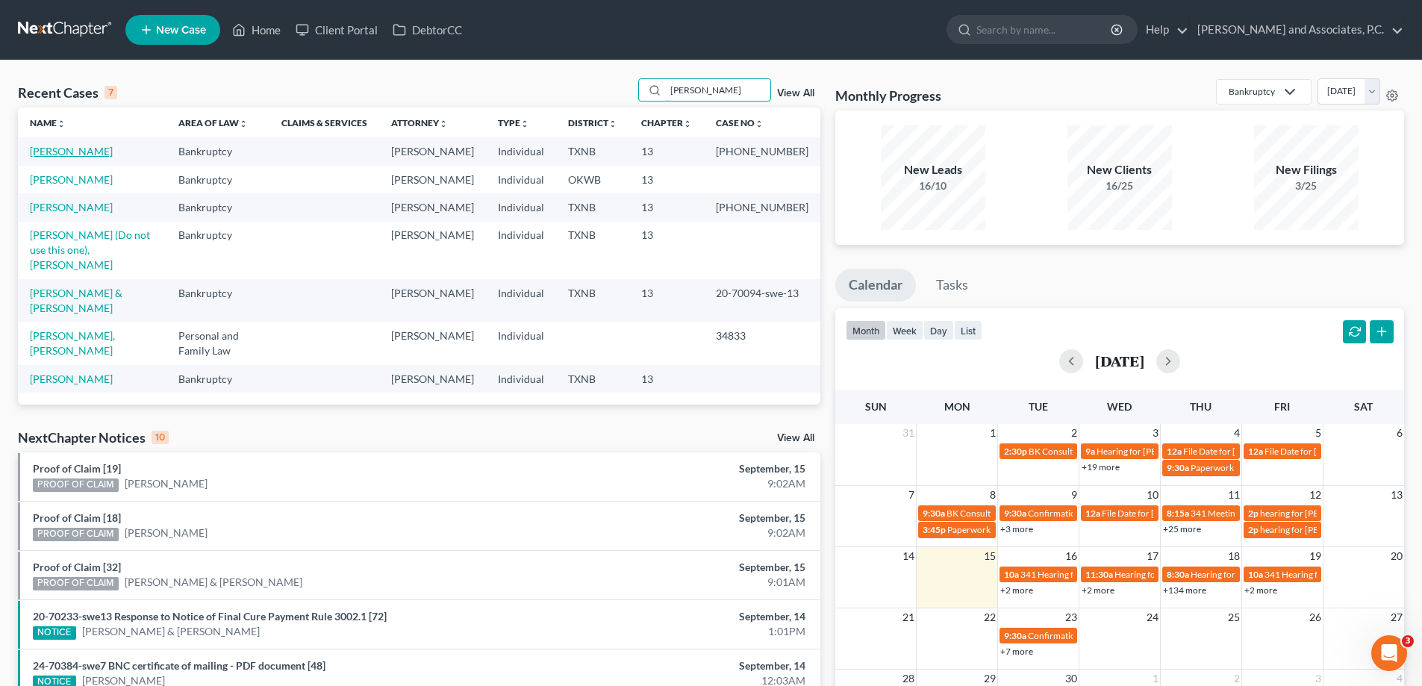
type input "[PERSON_NAME]"
click at [43, 152] on link "[PERSON_NAME]" at bounding box center [71, 151] width 83 height 13
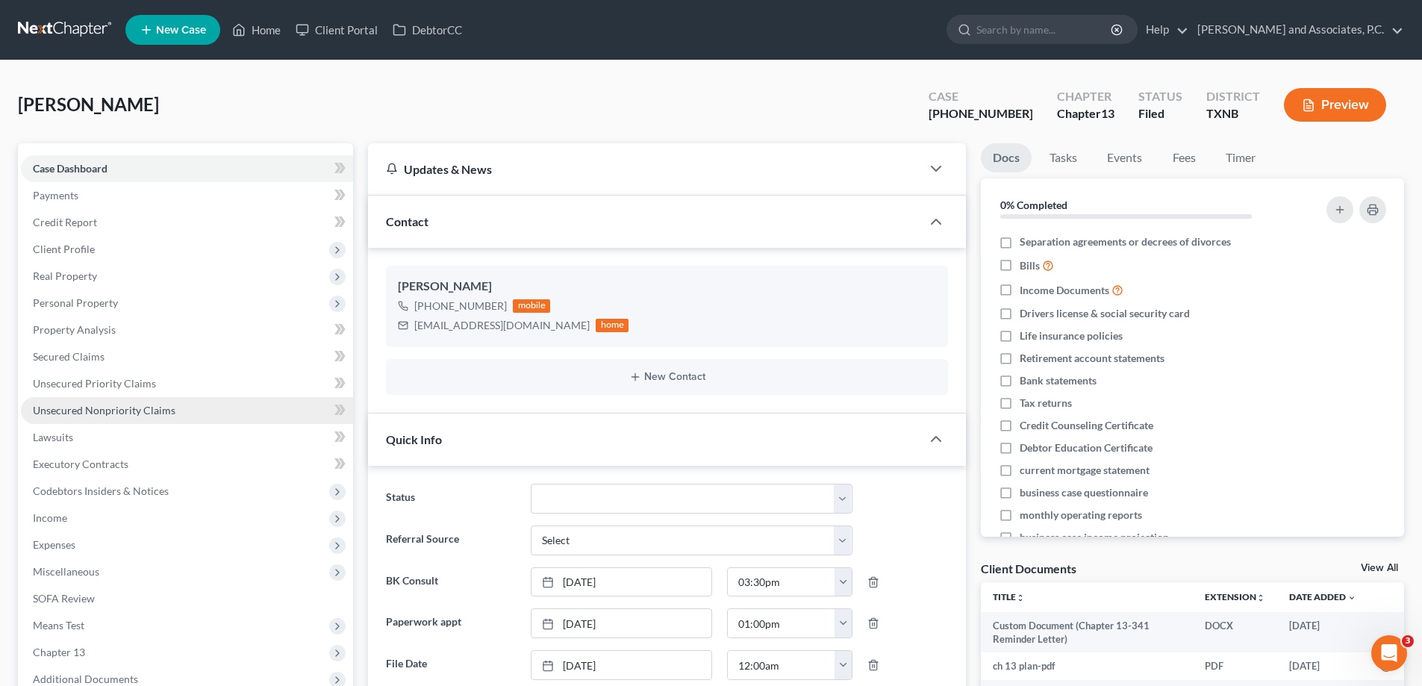
scroll to position [290, 0]
click at [129, 408] on span "Unsecured Nonpriority Claims" at bounding box center [104, 410] width 143 height 13
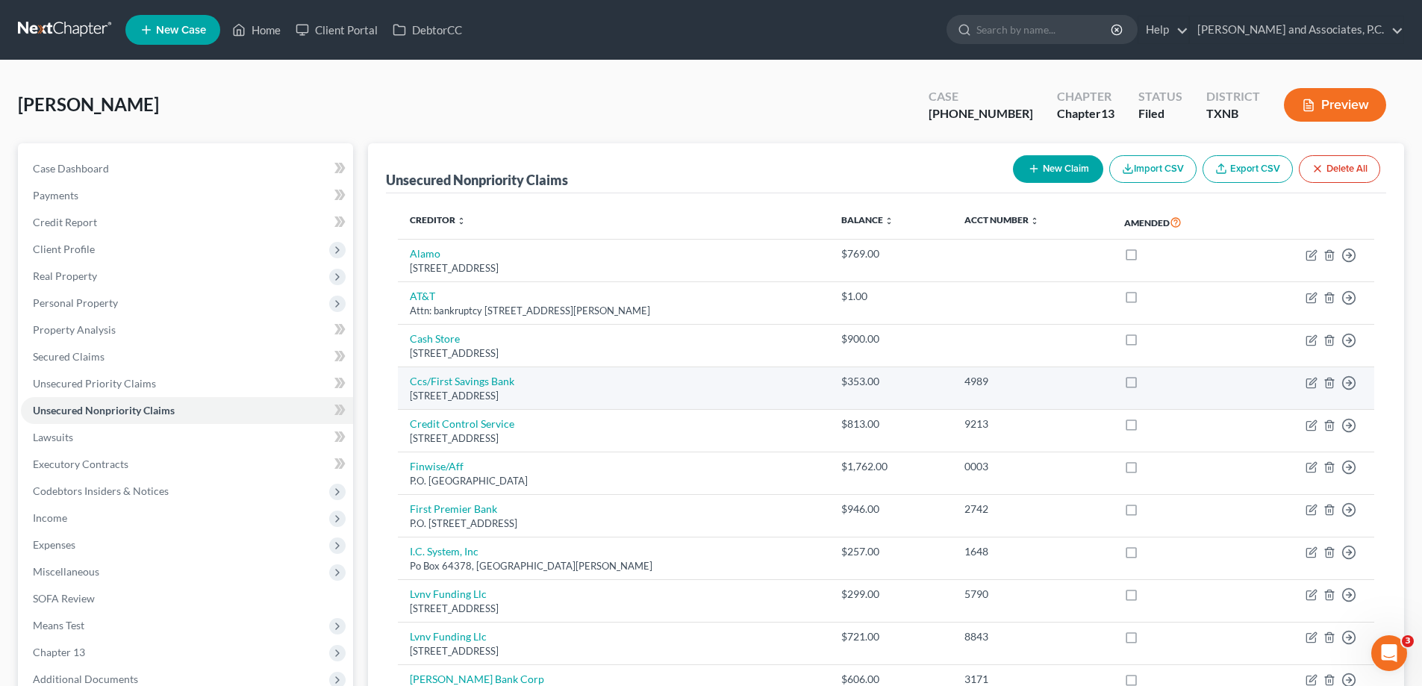
scroll to position [149, 0]
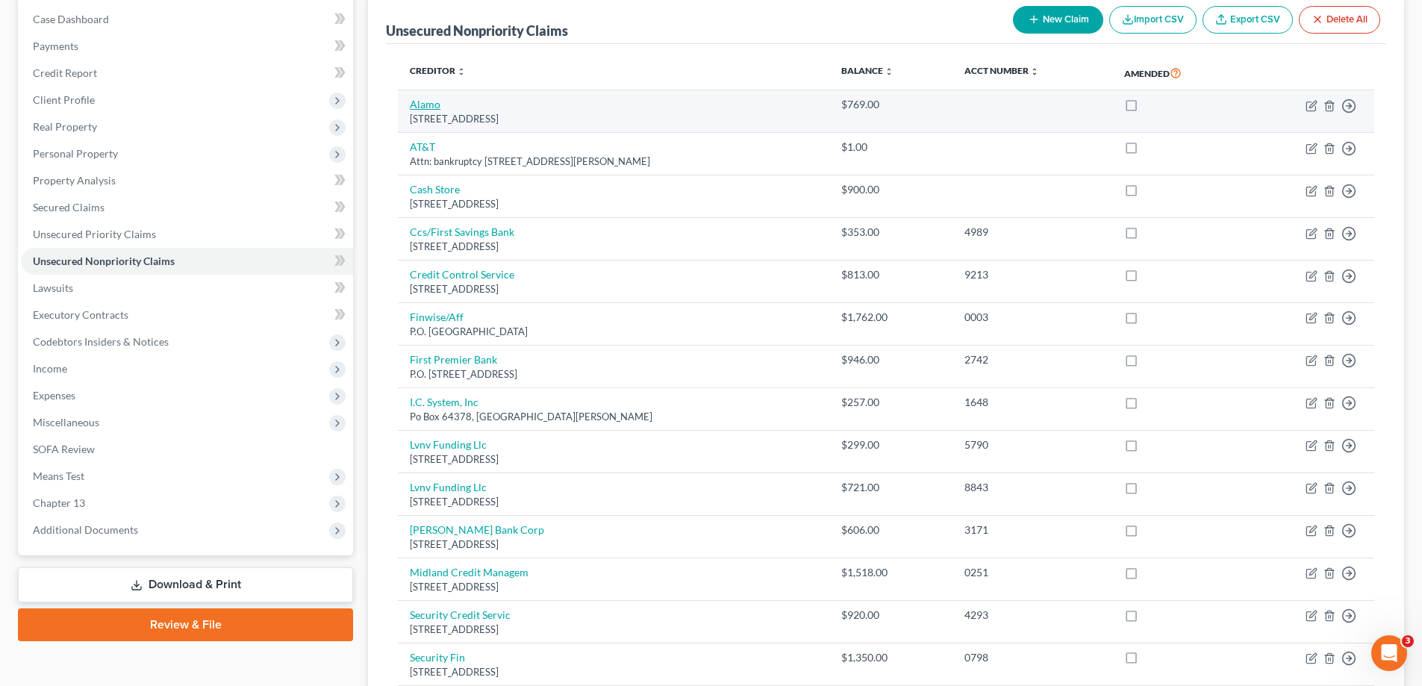
click at [430, 108] on link "Alamo" at bounding box center [425, 104] width 31 height 13
select select "45"
select select "0"
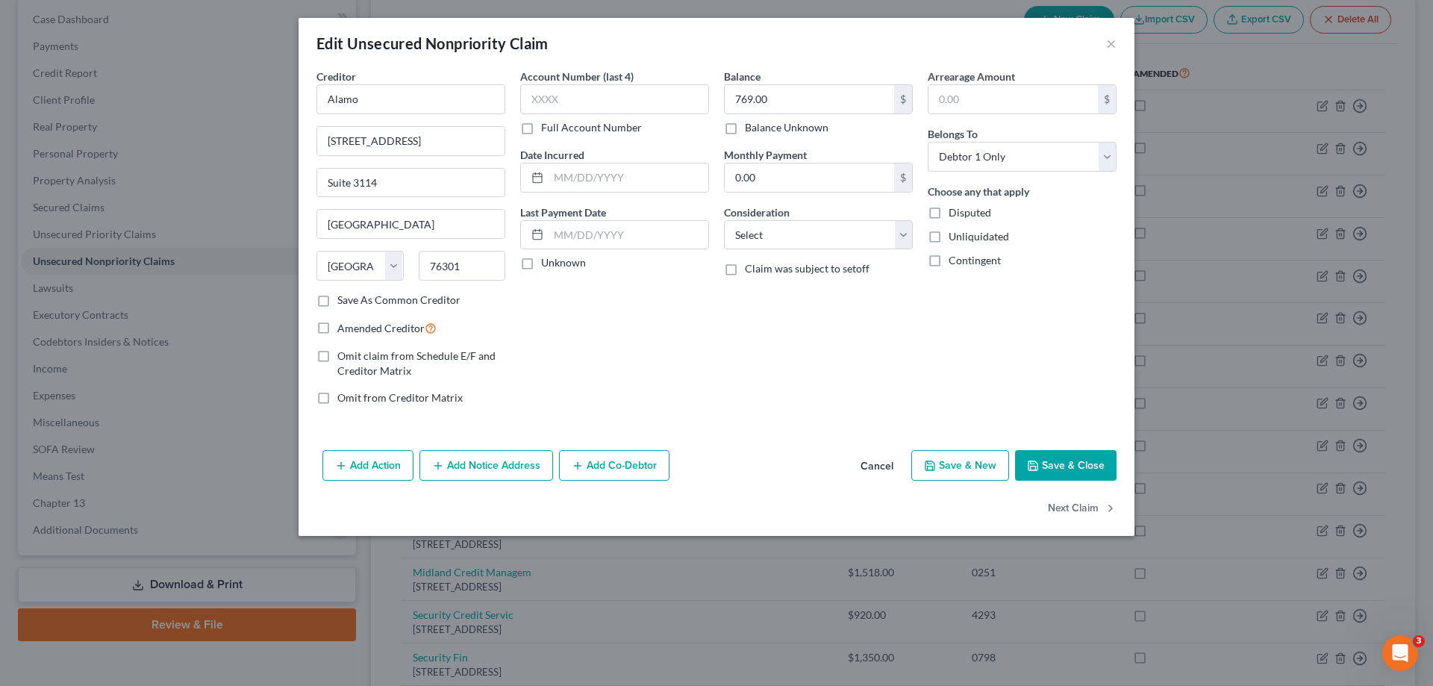
click at [1050, 464] on button "Save & Close" at bounding box center [1066, 465] width 102 height 31
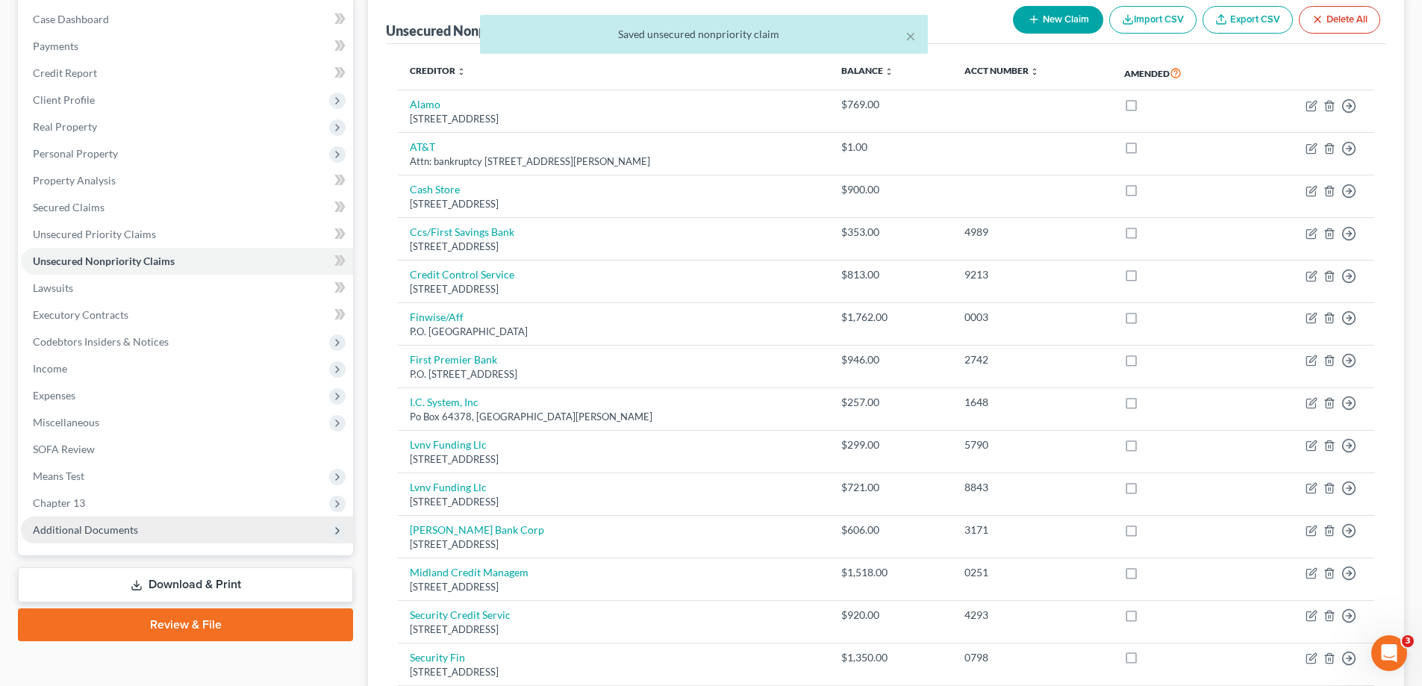
click at [119, 529] on span "Additional Documents" at bounding box center [85, 529] width 105 height 13
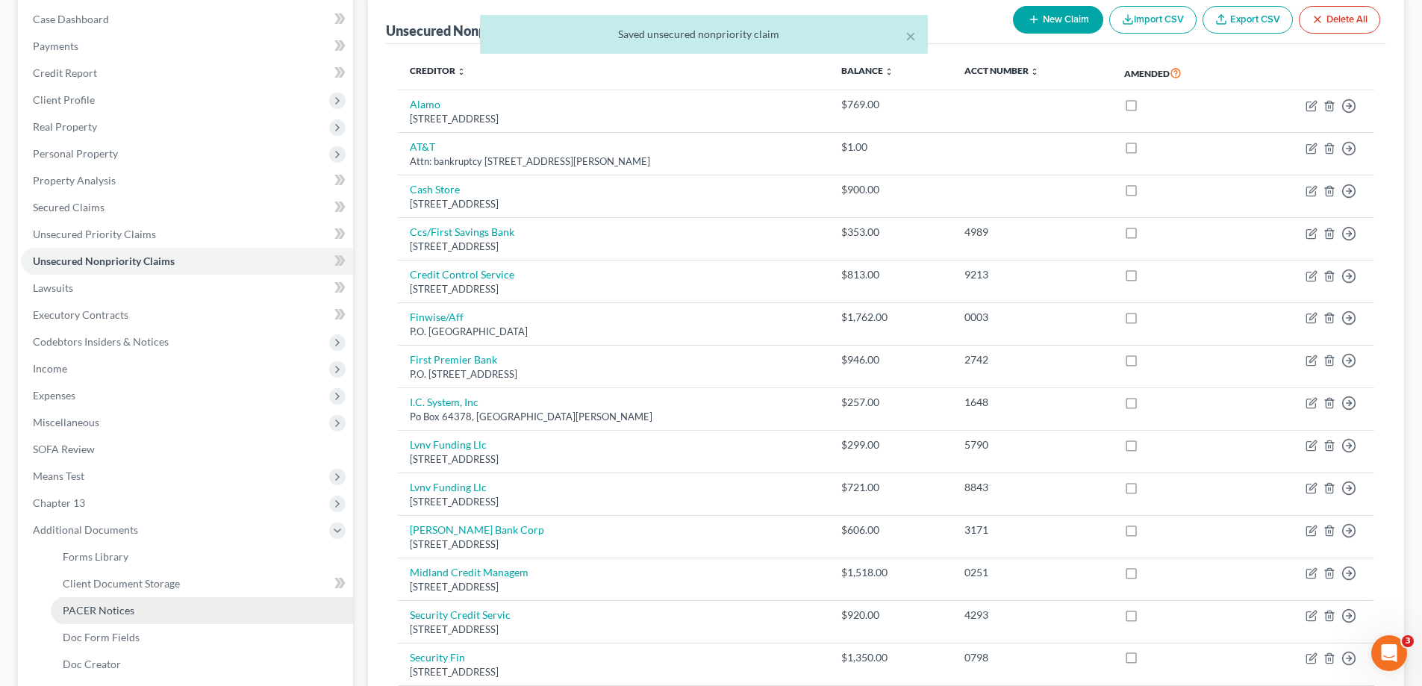
click at [127, 614] on span "PACER Notices" at bounding box center [99, 610] width 72 height 13
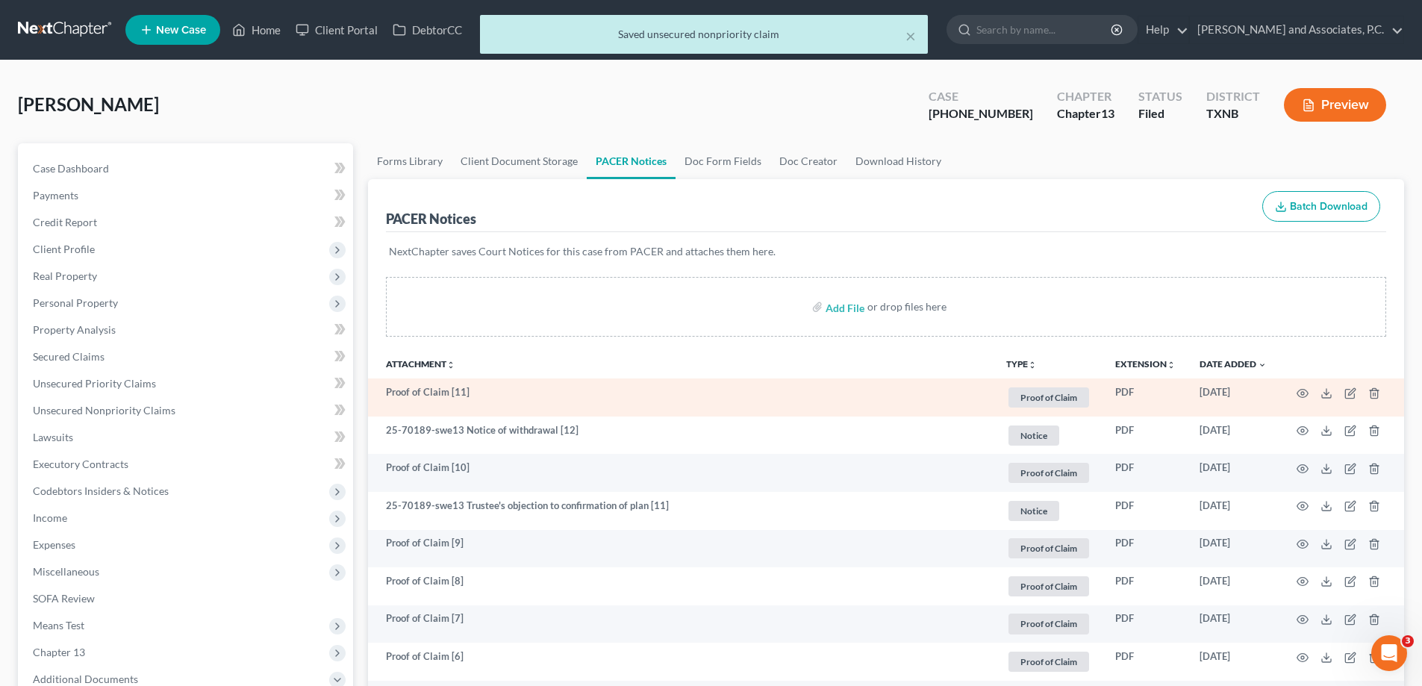
scroll to position [149, 0]
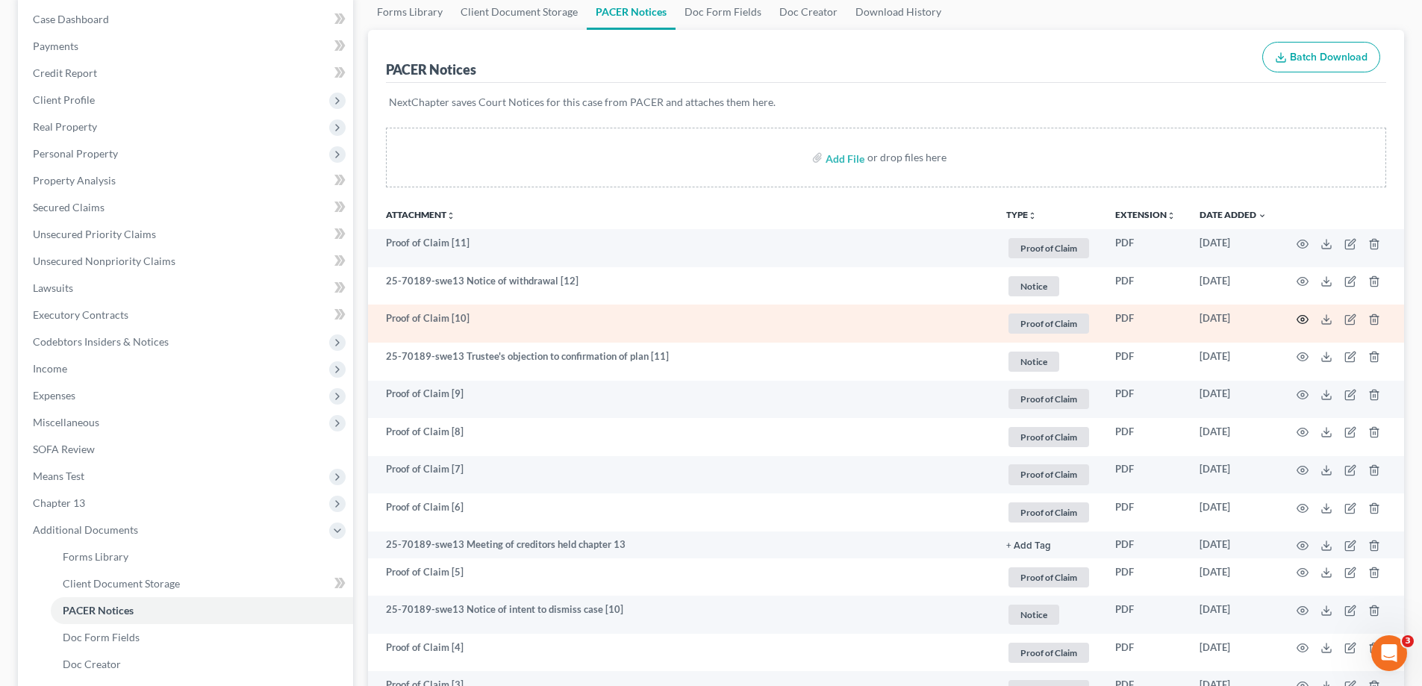
click at [1303, 316] on icon "button" at bounding box center [1302, 320] width 11 height 8
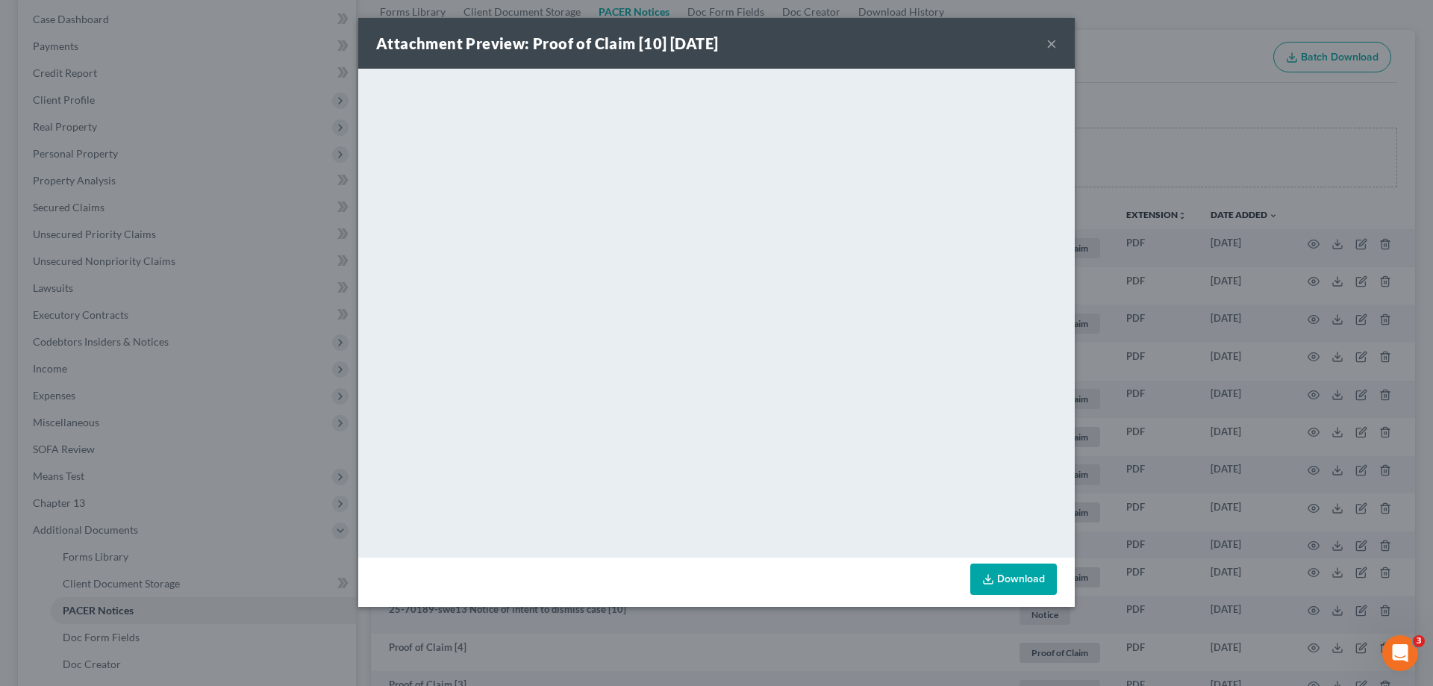
click at [1053, 46] on button "×" at bounding box center [1052, 43] width 10 height 18
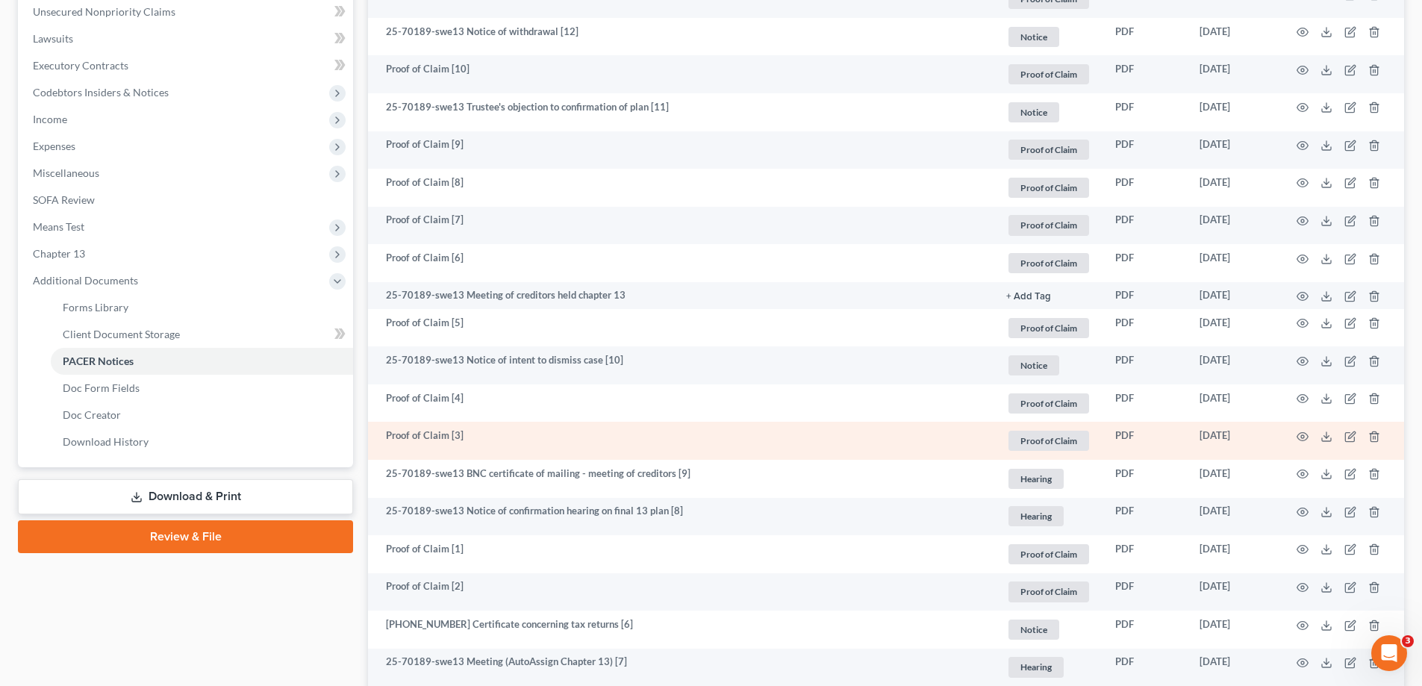
scroll to position [448, 0]
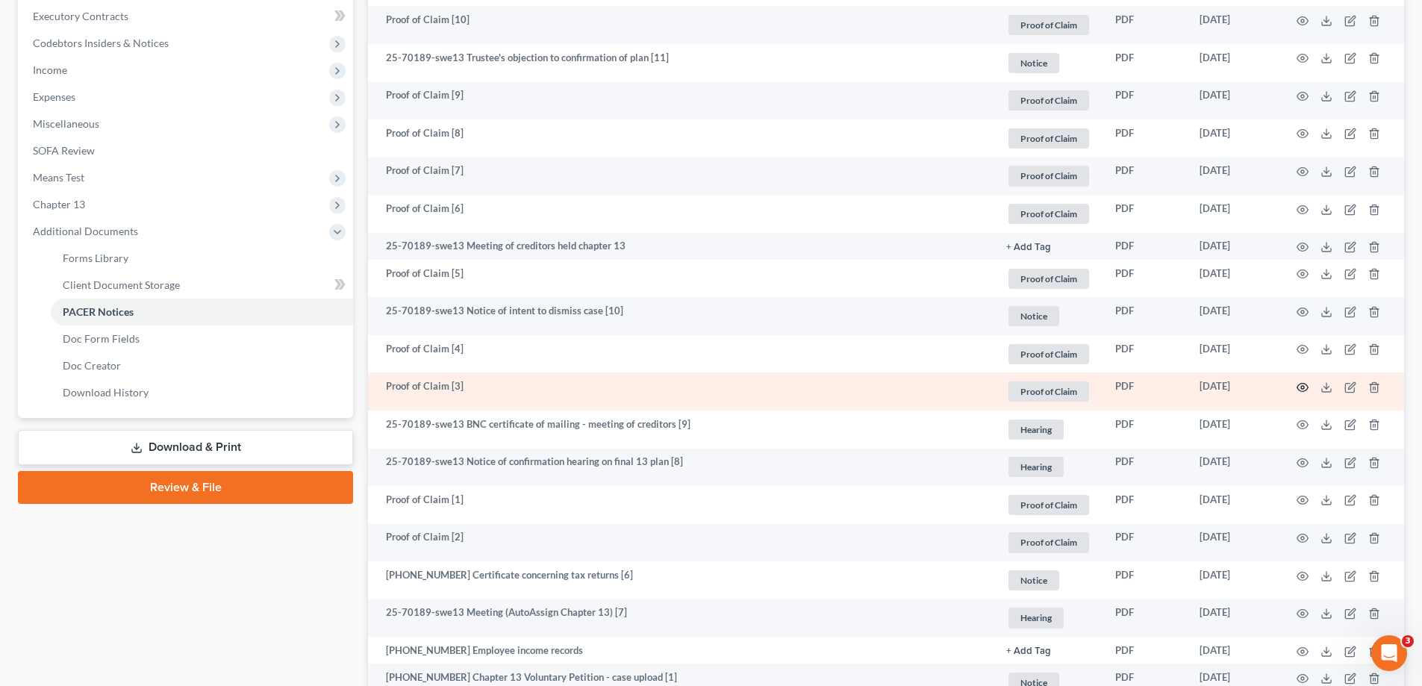
click at [1302, 390] on icon "button" at bounding box center [1303, 387] width 12 height 12
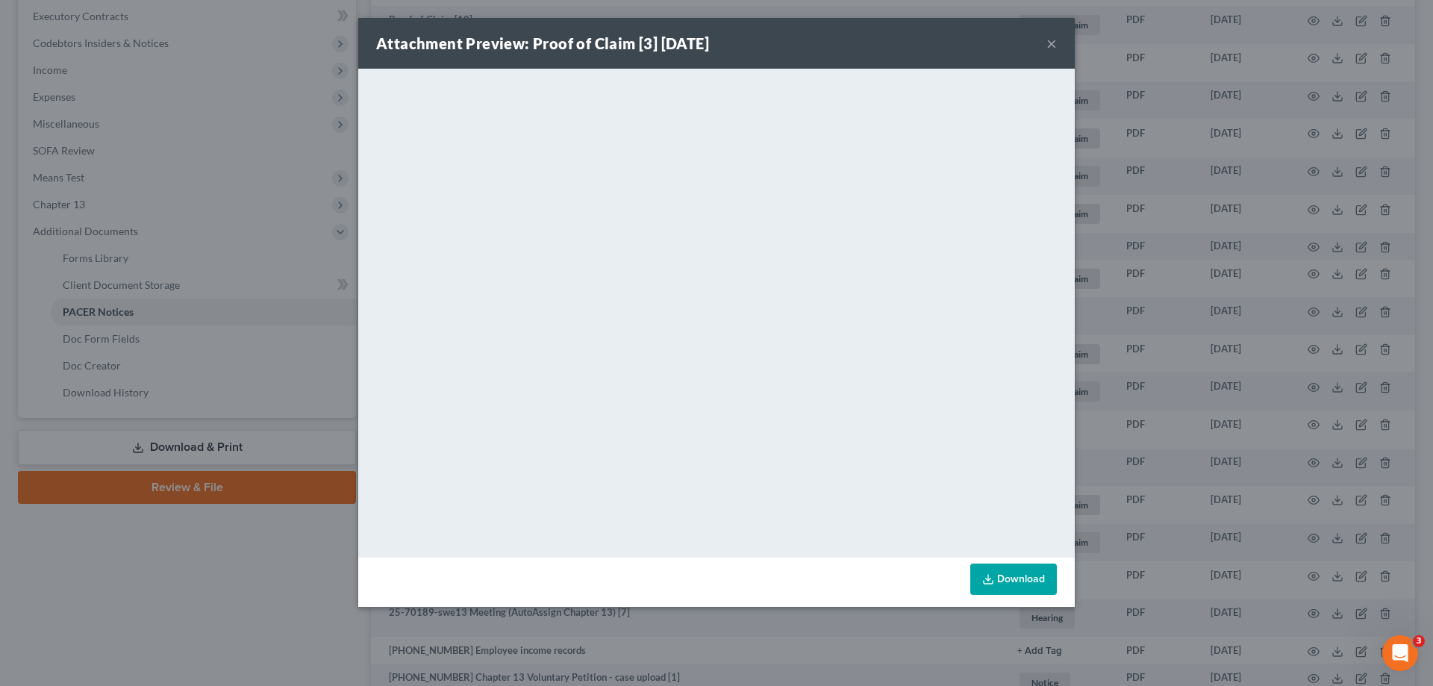
click at [1050, 41] on button "×" at bounding box center [1052, 43] width 10 height 18
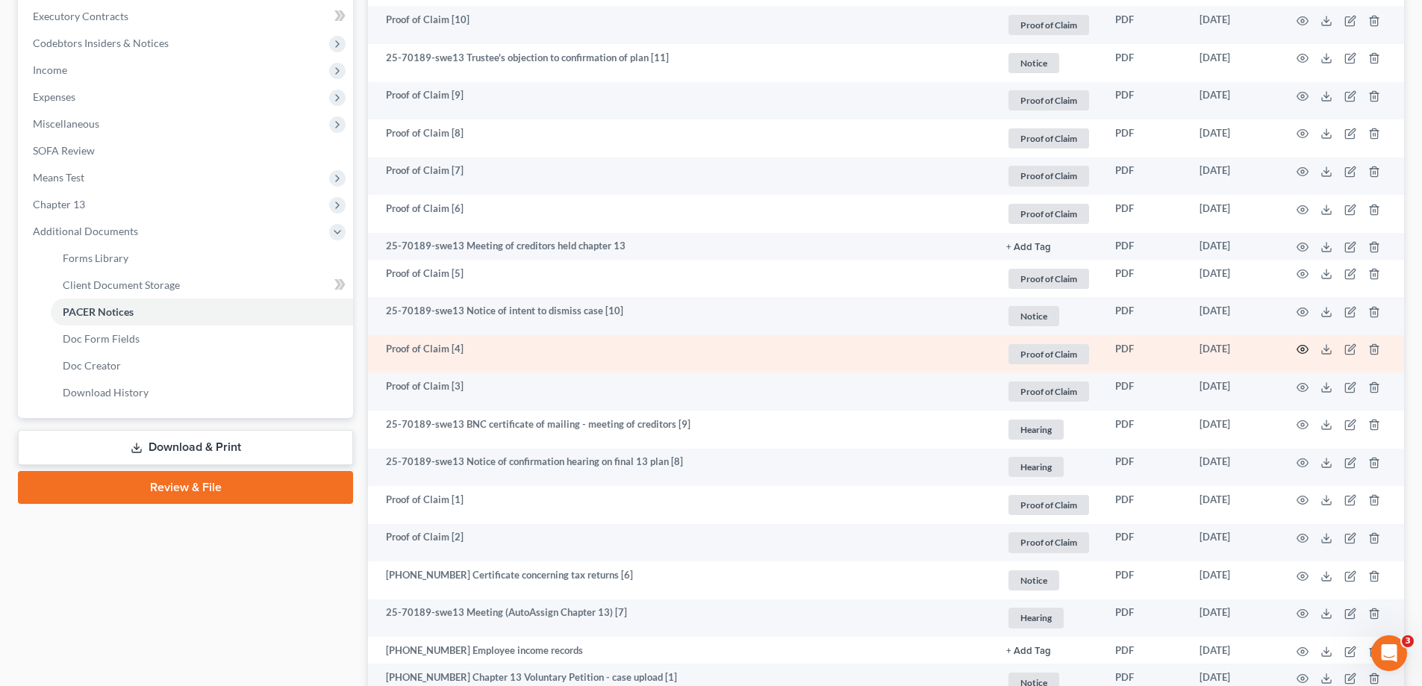
click at [1299, 349] on icon "button" at bounding box center [1303, 349] width 12 height 12
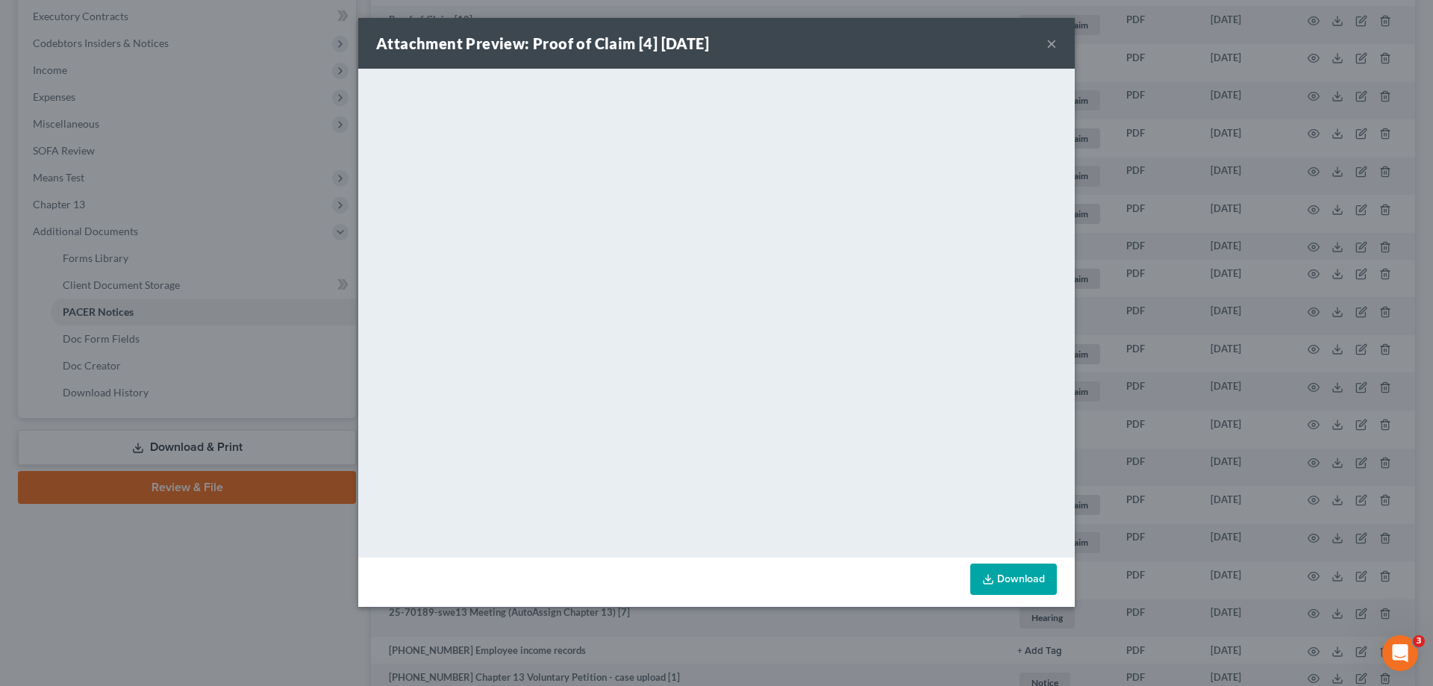
click at [1015, 576] on link "Download" at bounding box center [1013, 579] width 87 height 31
click at [1052, 43] on button "×" at bounding box center [1052, 43] width 10 height 18
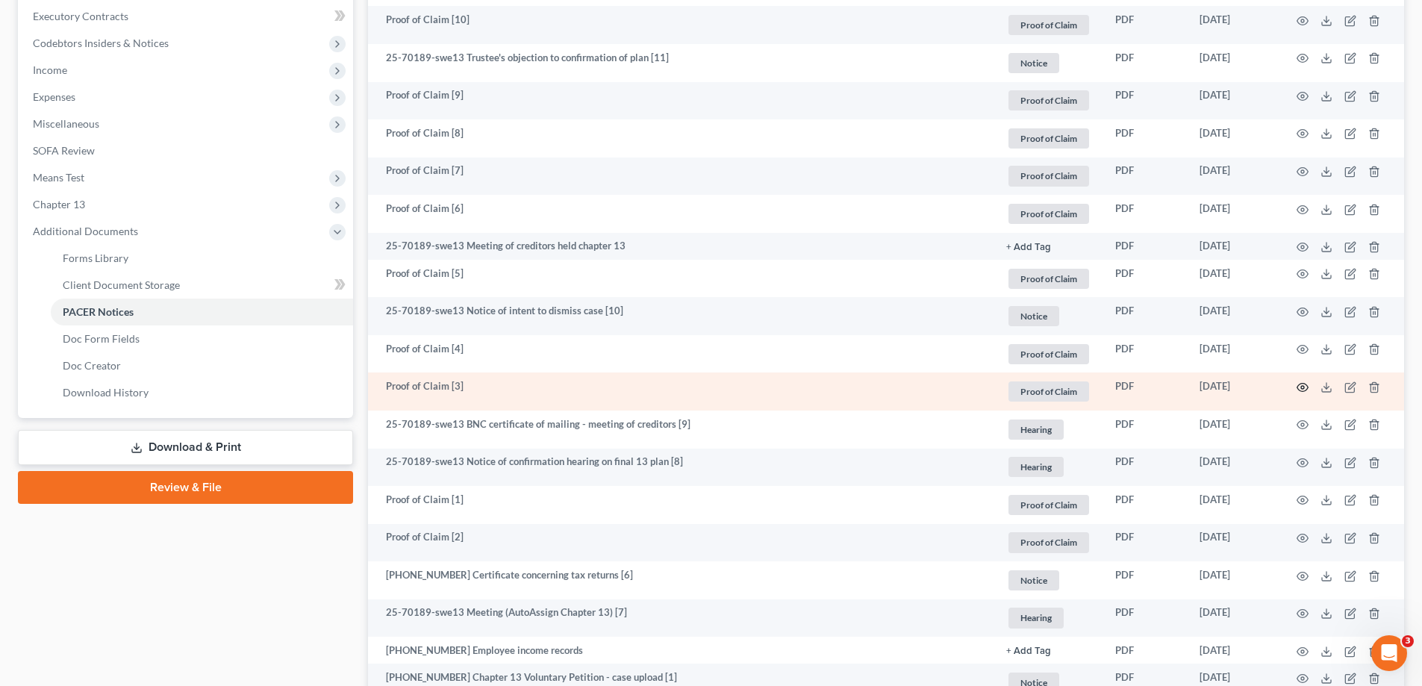
click at [1298, 390] on icon "button" at bounding box center [1302, 388] width 11 height 8
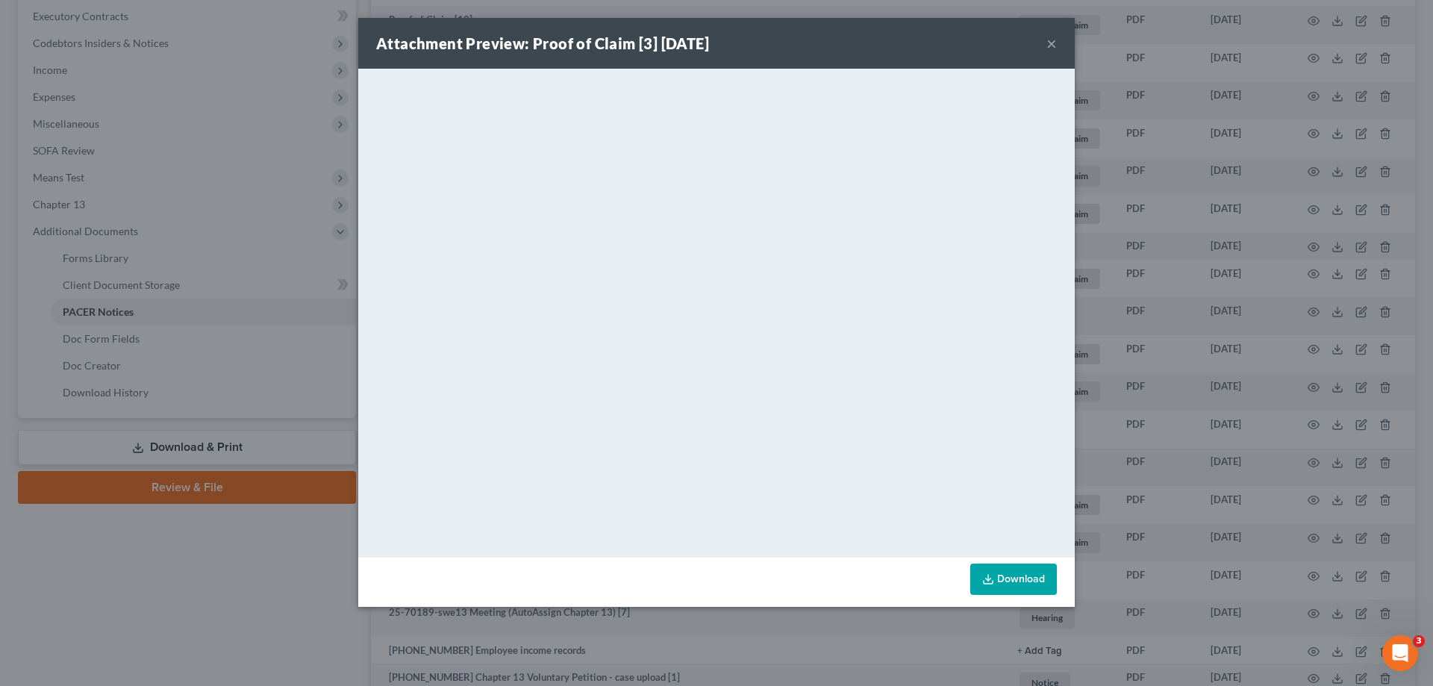
click at [1048, 46] on button "×" at bounding box center [1052, 43] width 10 height 18
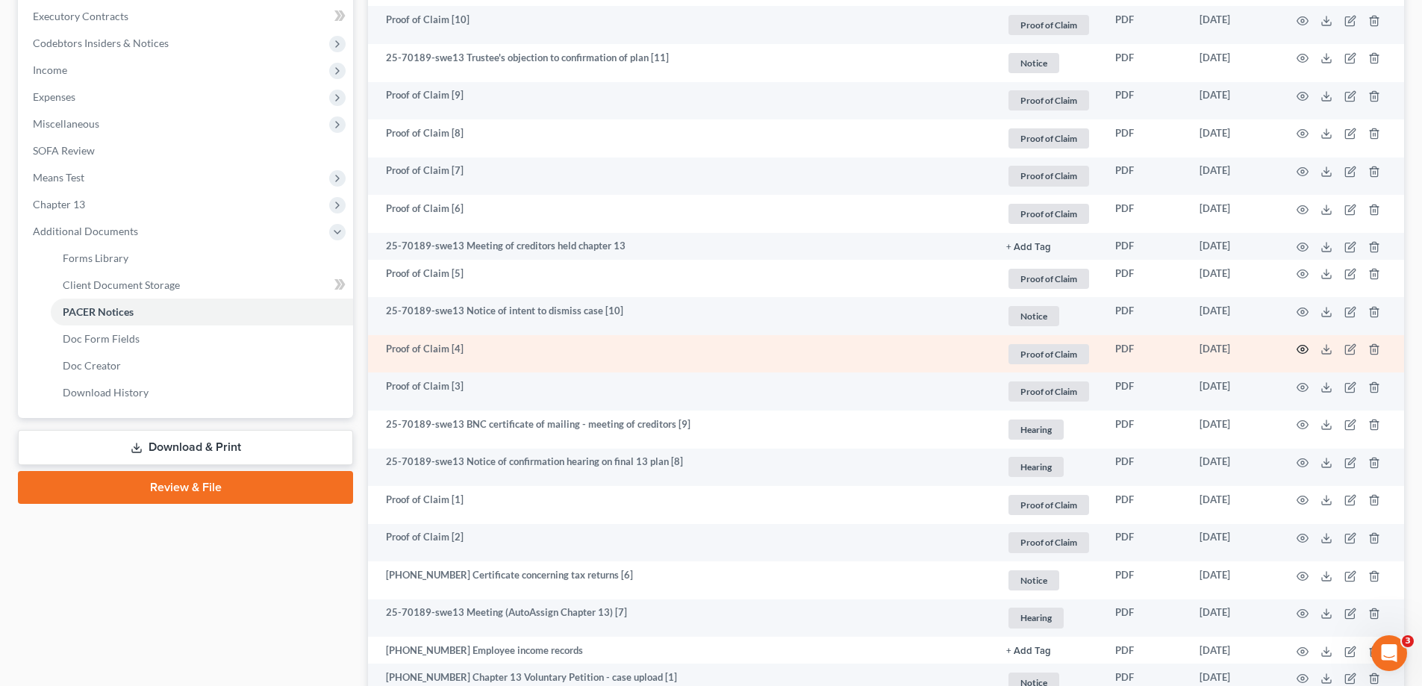
click at [1303, 348] on circle "button" at bounding box center [1302, 349] width 3 height 3
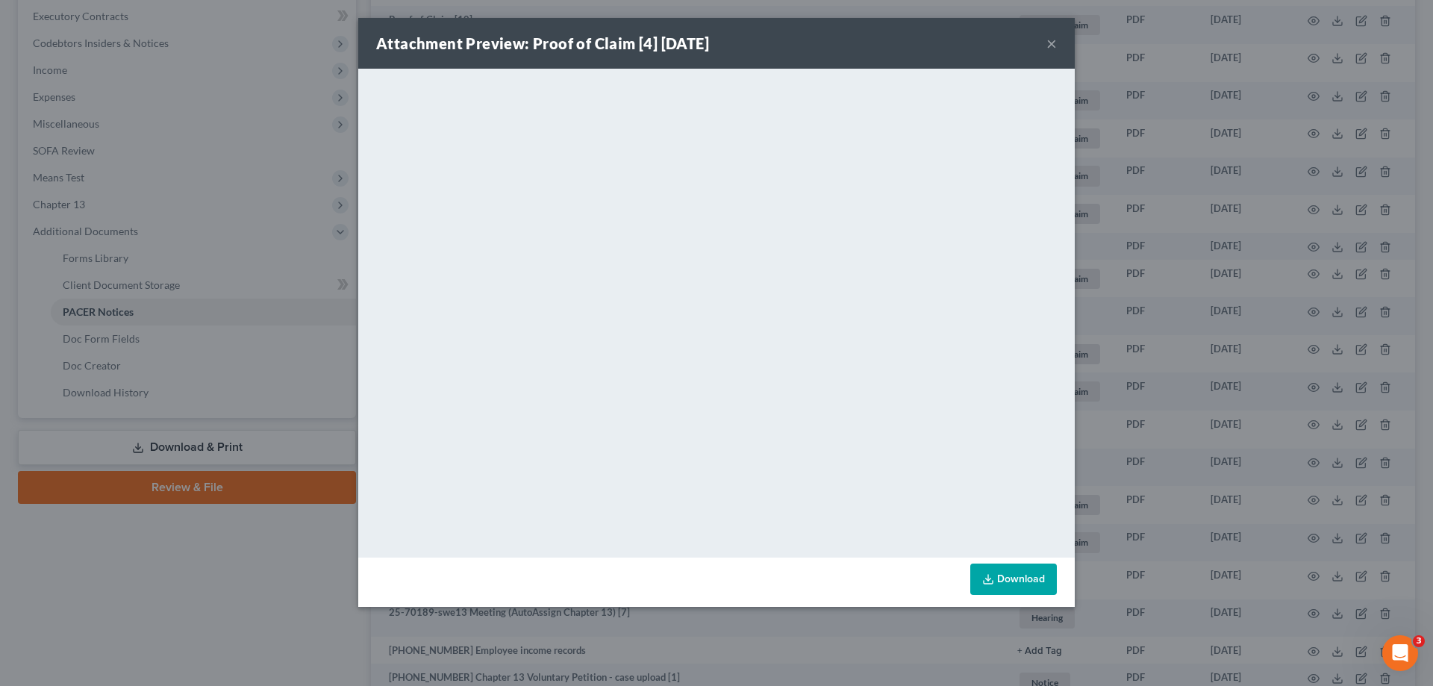
click at [1047, 40] on button "×" at bounding box center [1052, 43] width 10 height 18
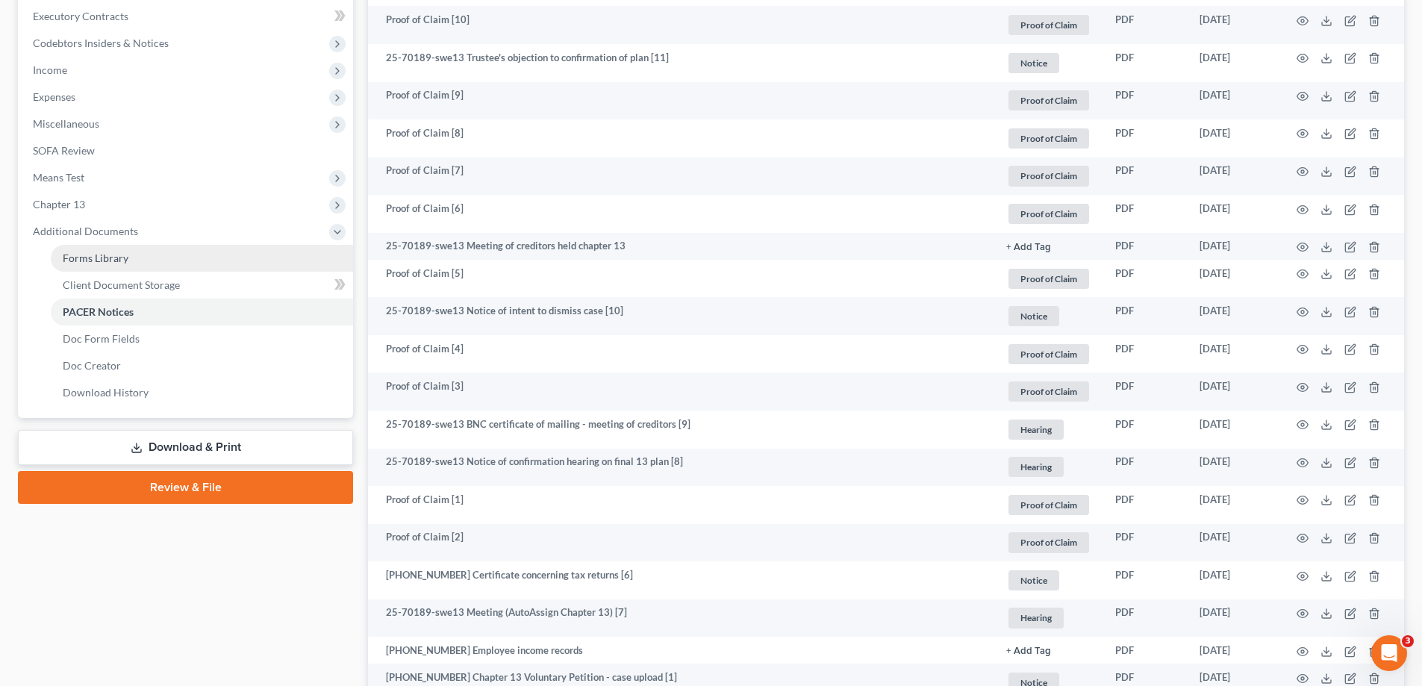
scroll to position [0, 0]
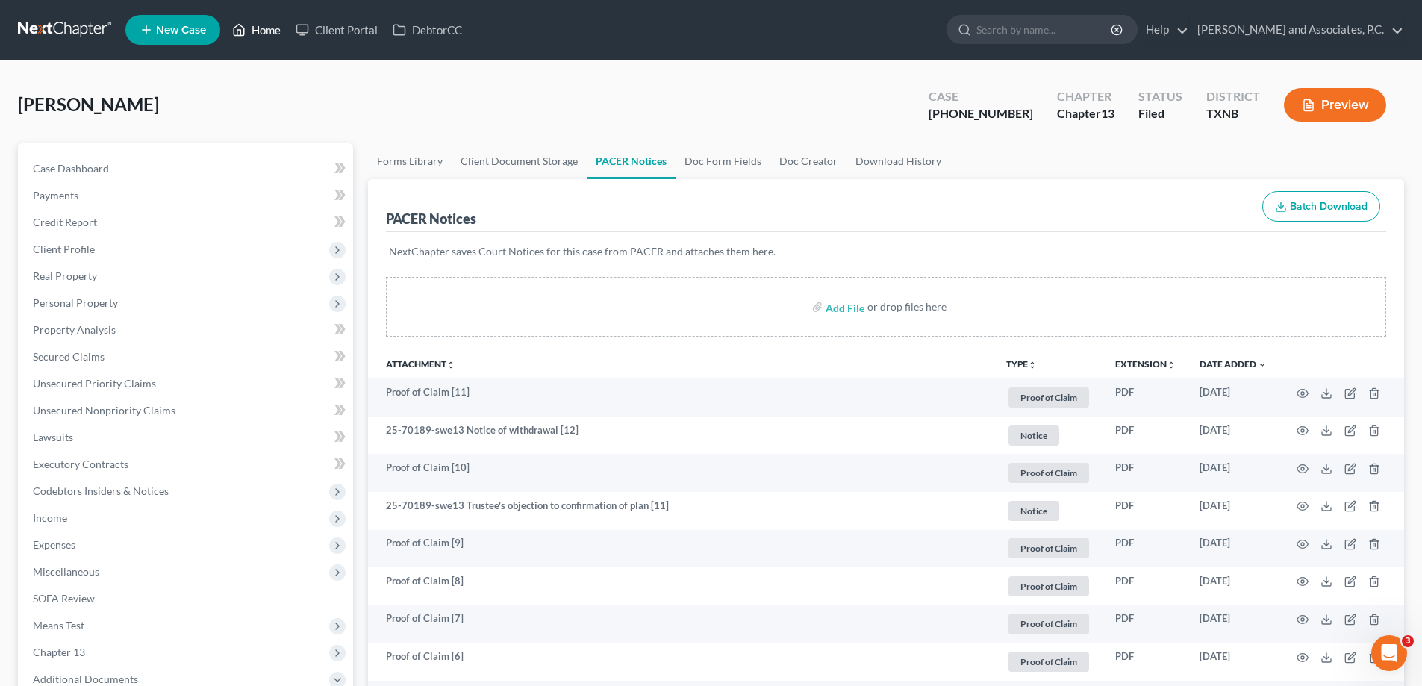
click at [259, 28] on link "Home" at bounding box center [256, 29] width 63 height 27
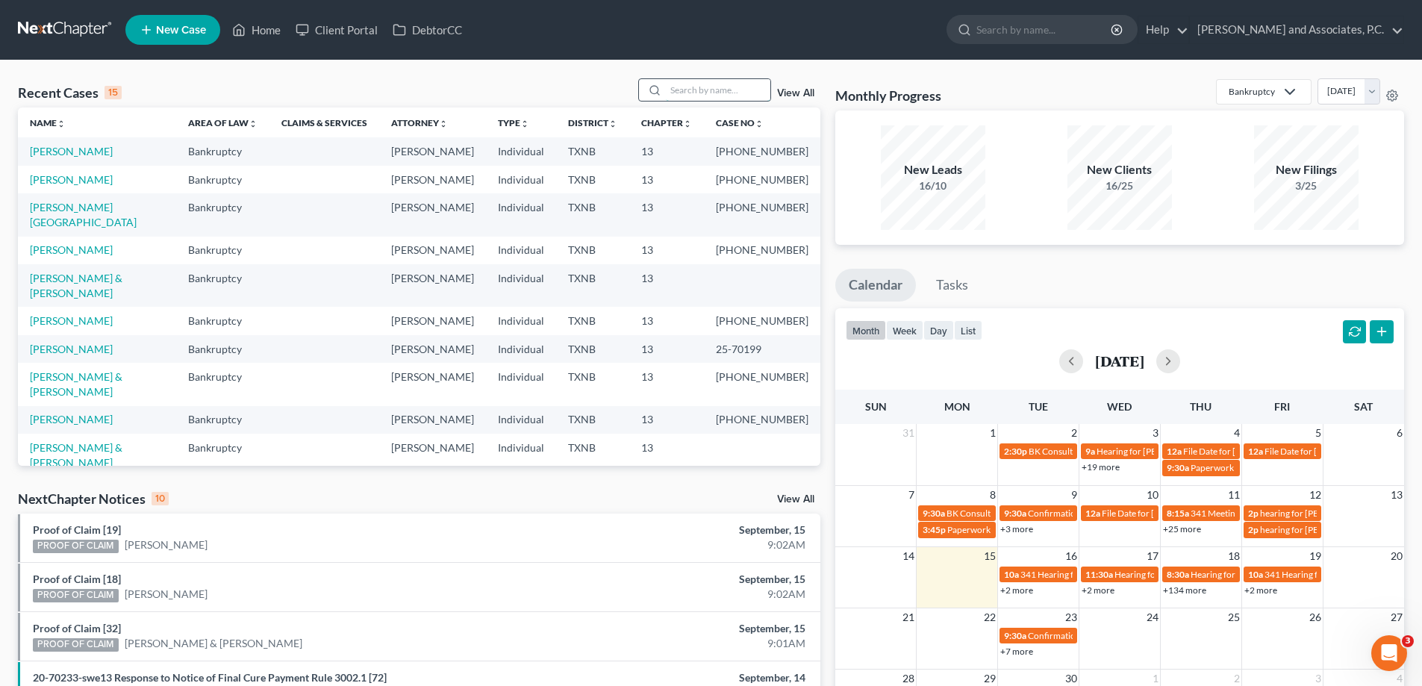
click at [729, 93] on input "search" at bounding box center [718, 90] width 105 height 22
click at [714, 95] on input "search" at bounding box center [718, 90] width 105 height 22
click at [713, 93] on input "search" at bounding box center [718, 90] width 105 height 22
type input "[PERSON_NAME]"
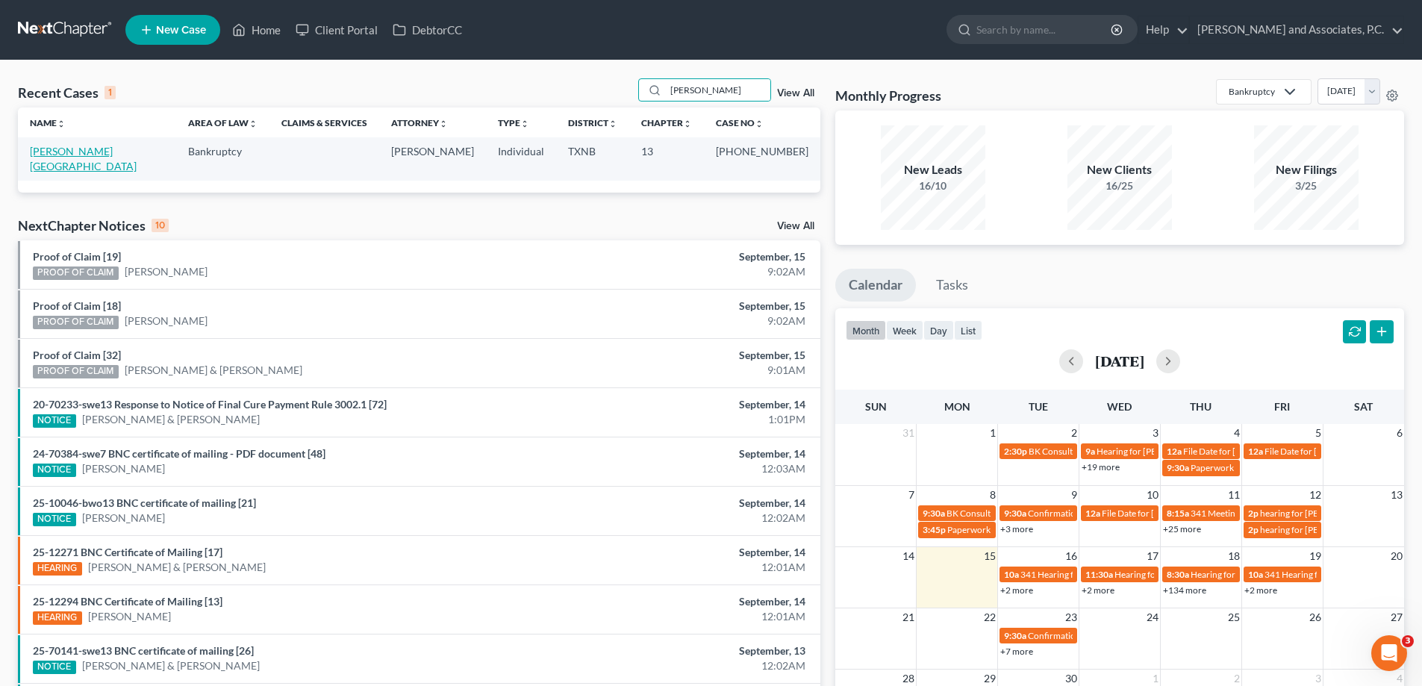
click at [77, 158] on link "[PERSON_NAME][GEOGRAPHIC_DATA]" at bounding box center [83, 159] width 107 height 28
select select "5"
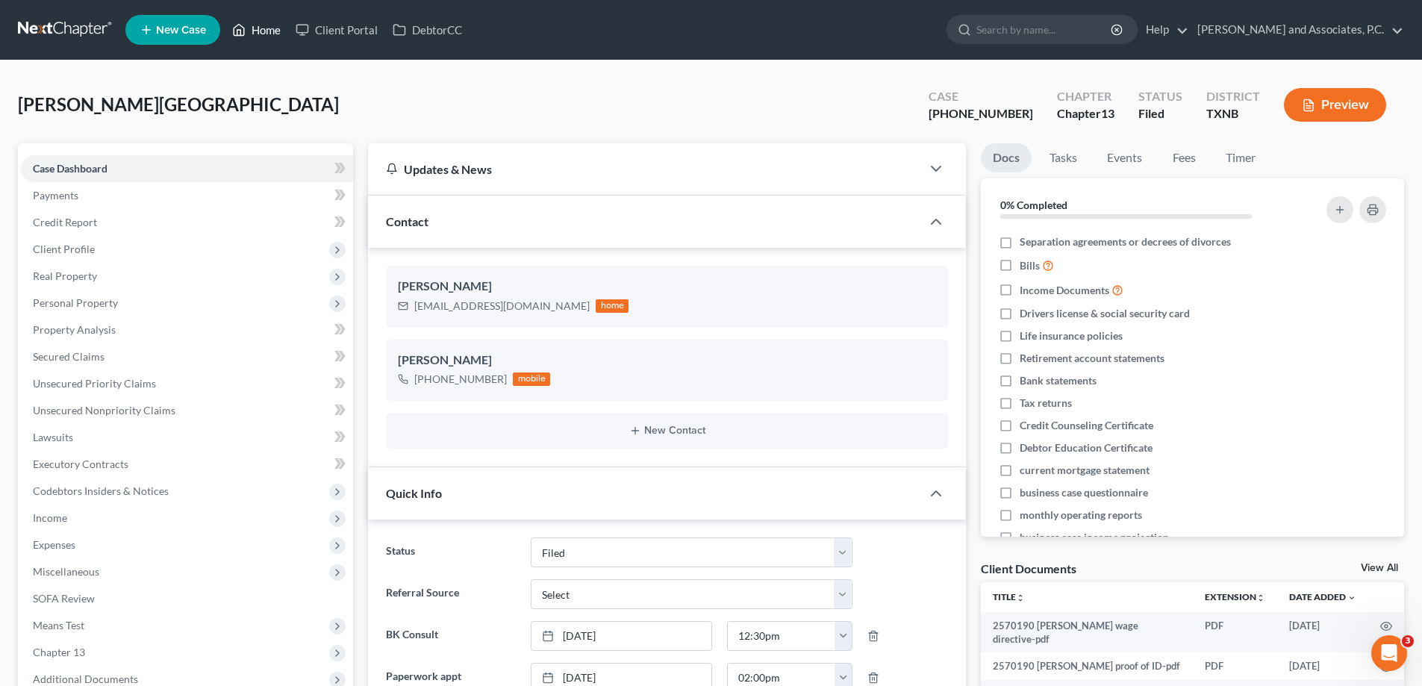
click at [265, 27] on link "Home" at bounding box center [256, 29] width 63 height 27
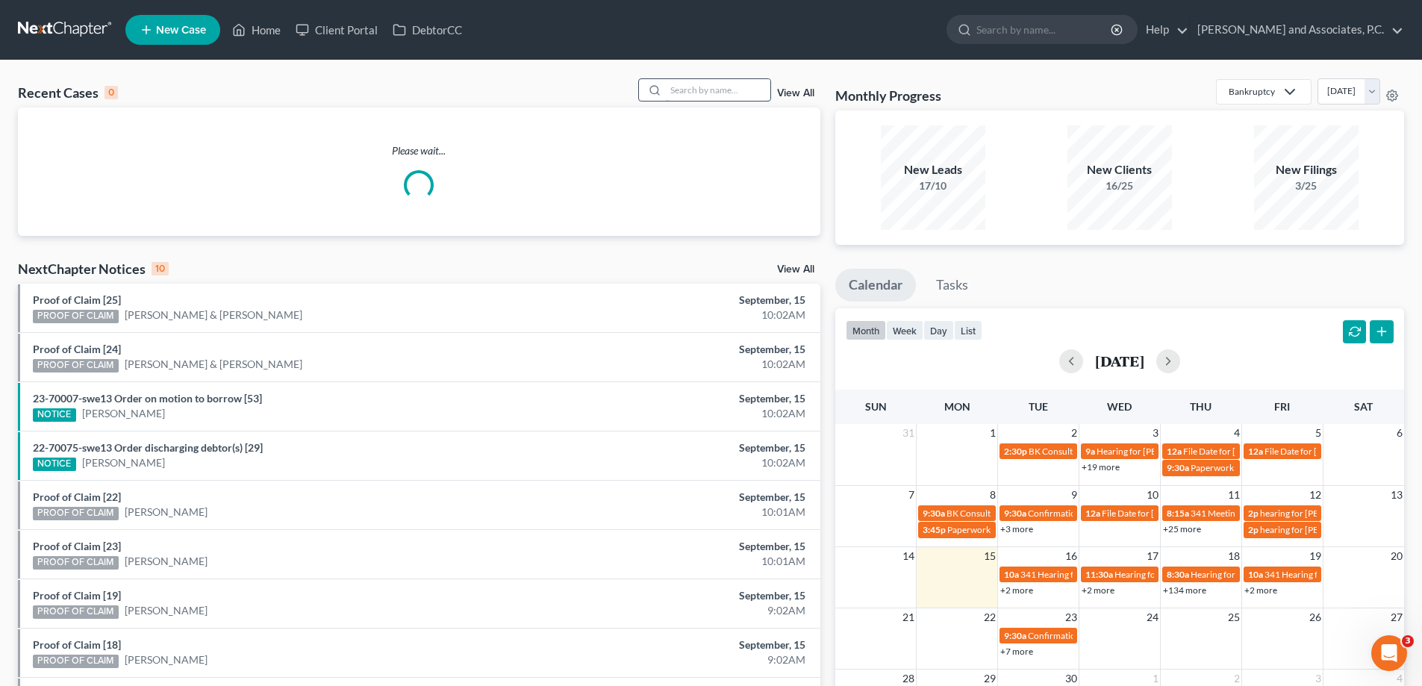
click at [690, 86] on input "search" at bounding box center [718, 90] width 105 height 22
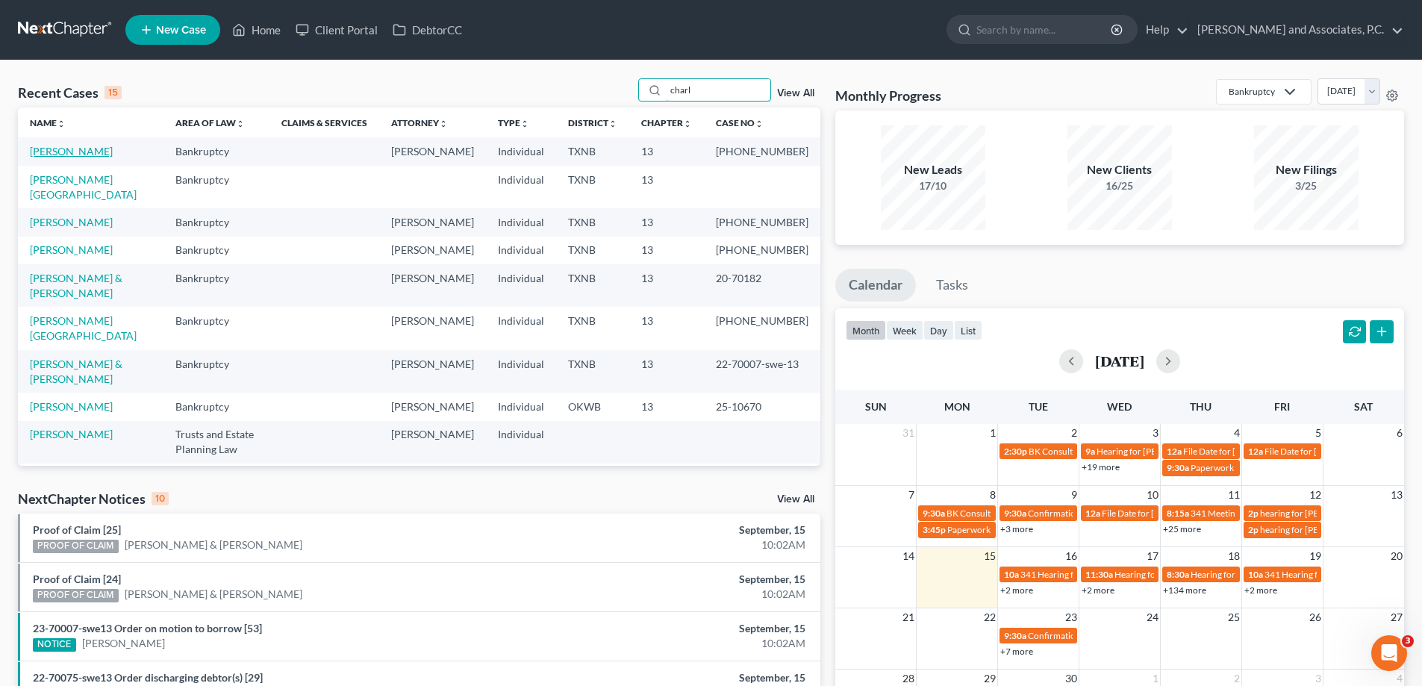
type input "charl"
click at [86, 151] on link "[PERSON_NAME]" at bounding box center [71, 151] width 83 height 13
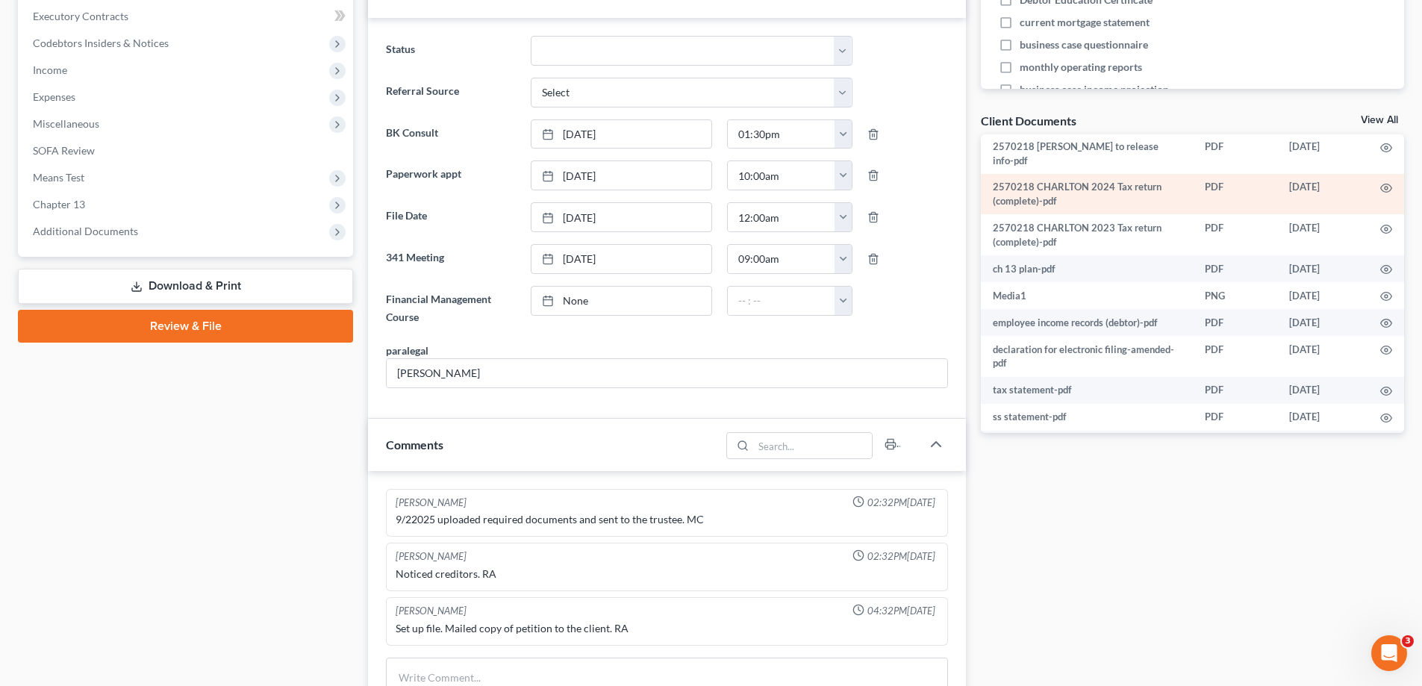
scroll to position [299, 0]
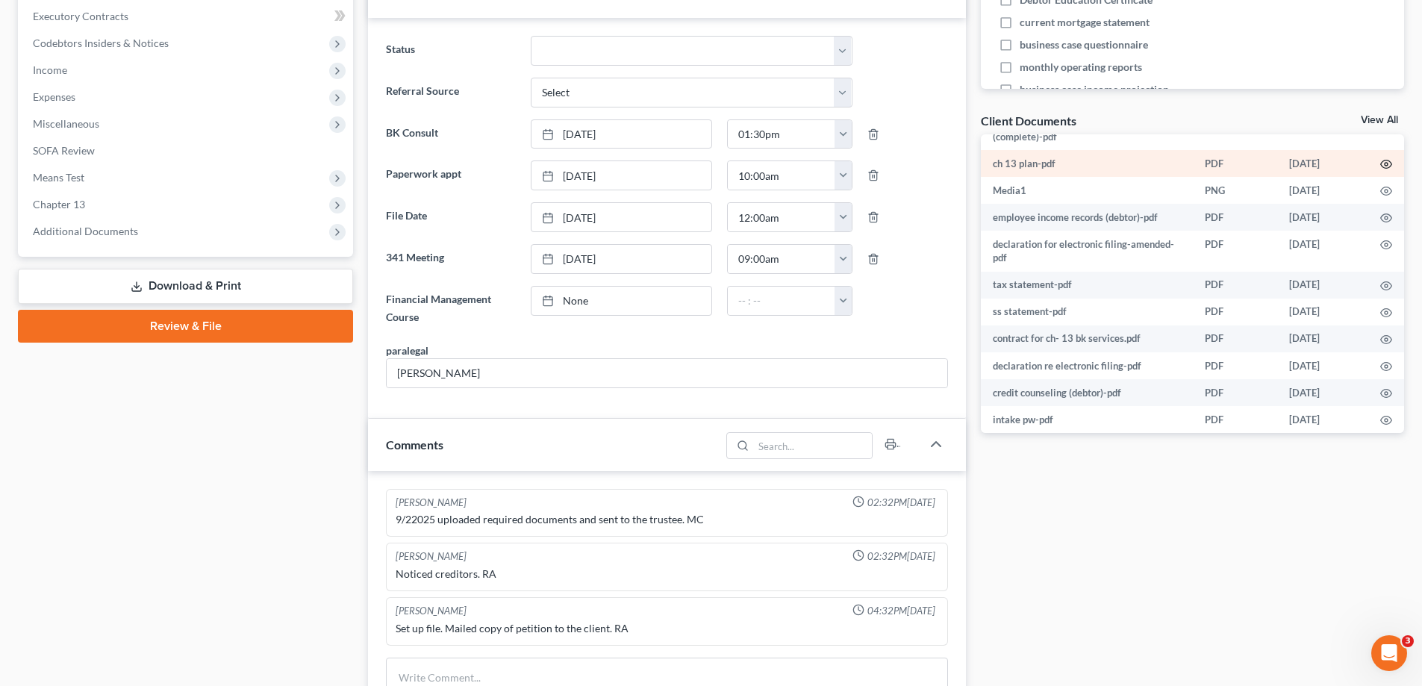
click at [1385, 165] on circle "button" at bounding box center [1386, 164] width 3 height 3
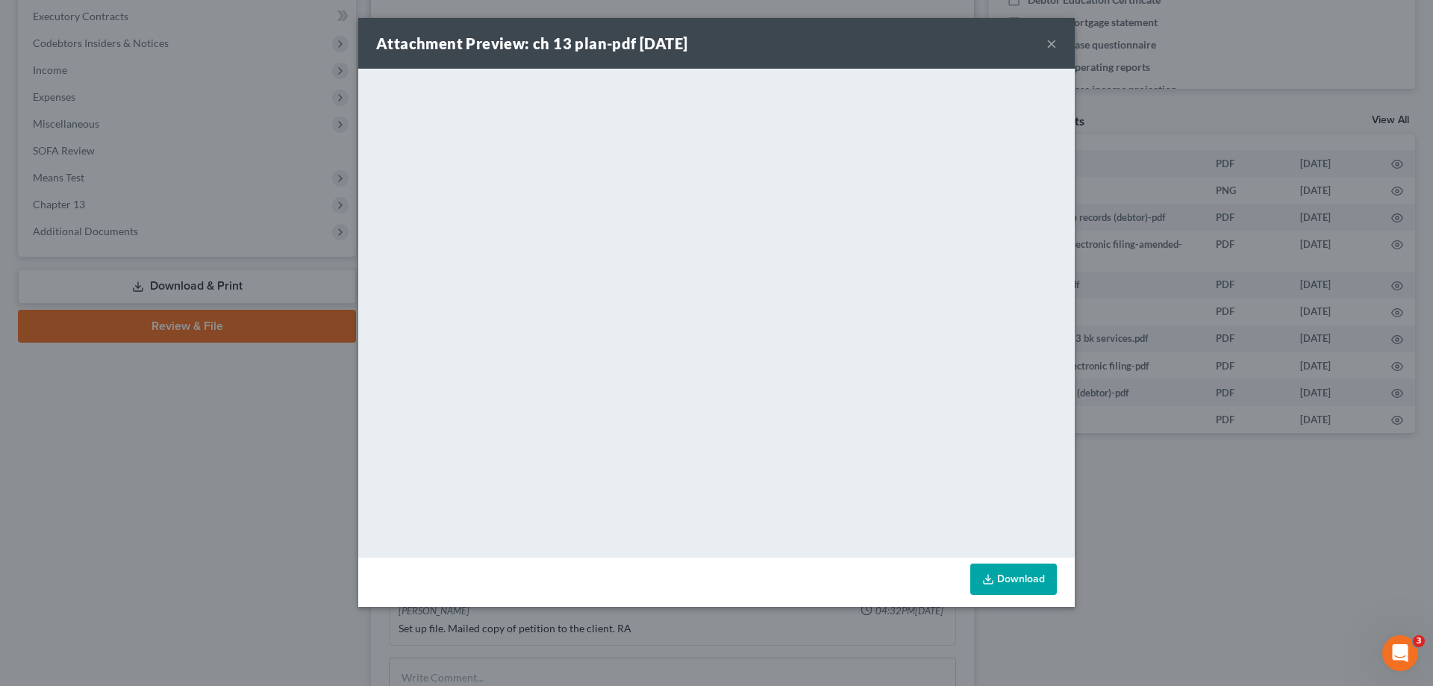
click at [1017, 575] on link "Download" at bounding box center [1013, 579] width 87 height 31
click at [1052, 37] on button "×" at bounding box center [1052, 43] width 10 height 18
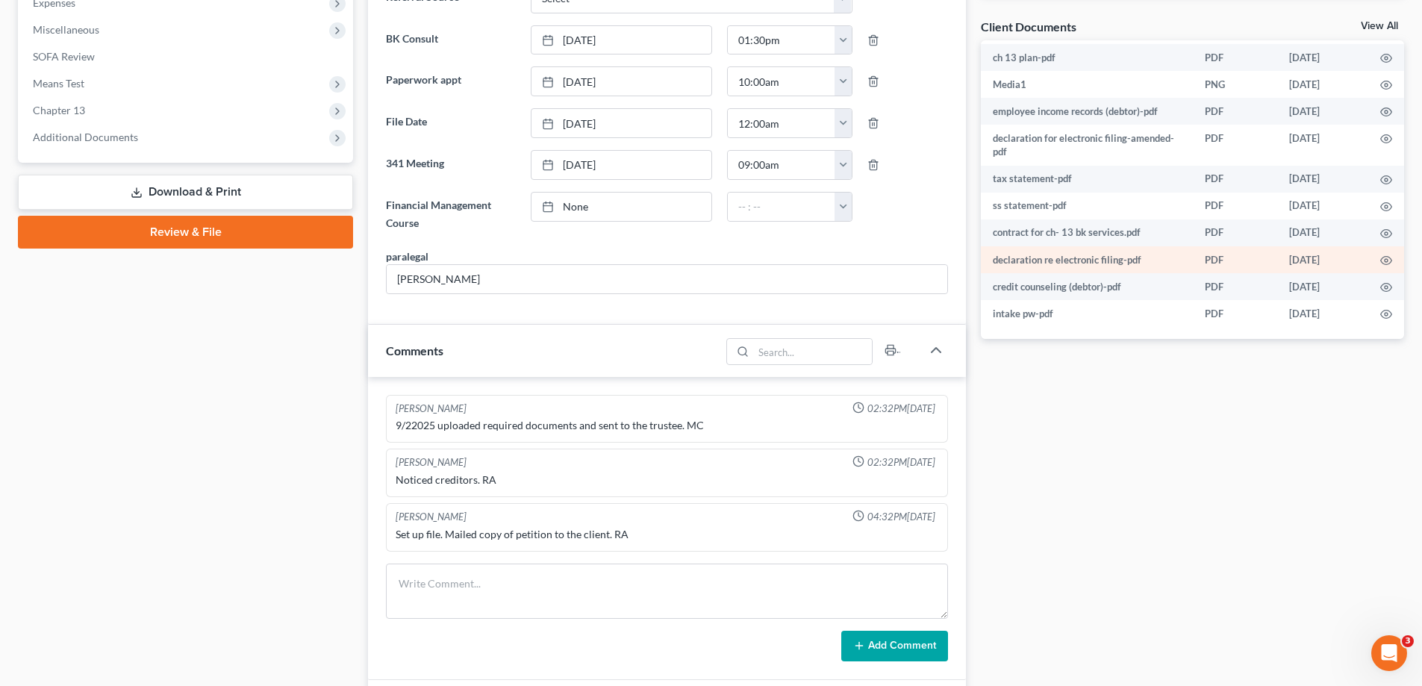
scroll to position [747, 0]
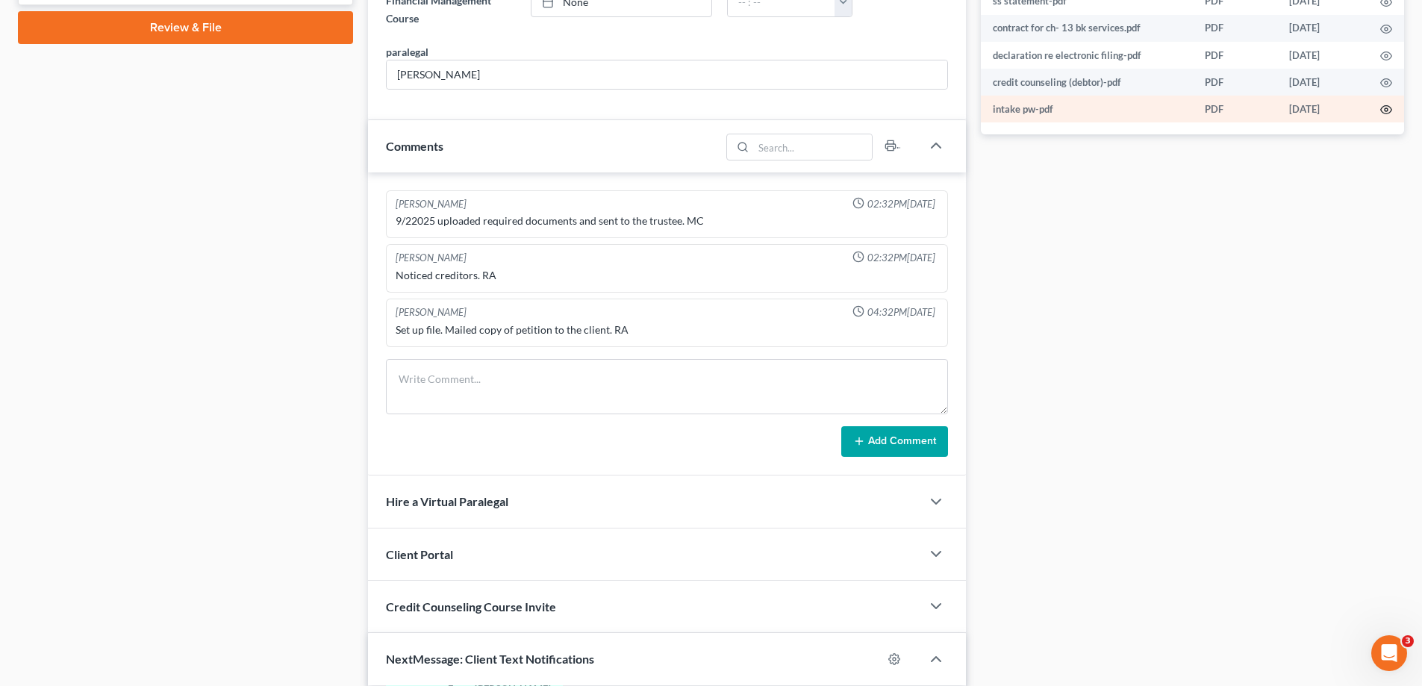
click at [1380, 114] on icon "button" at bounding box center [1386, 110] width 12 height 12
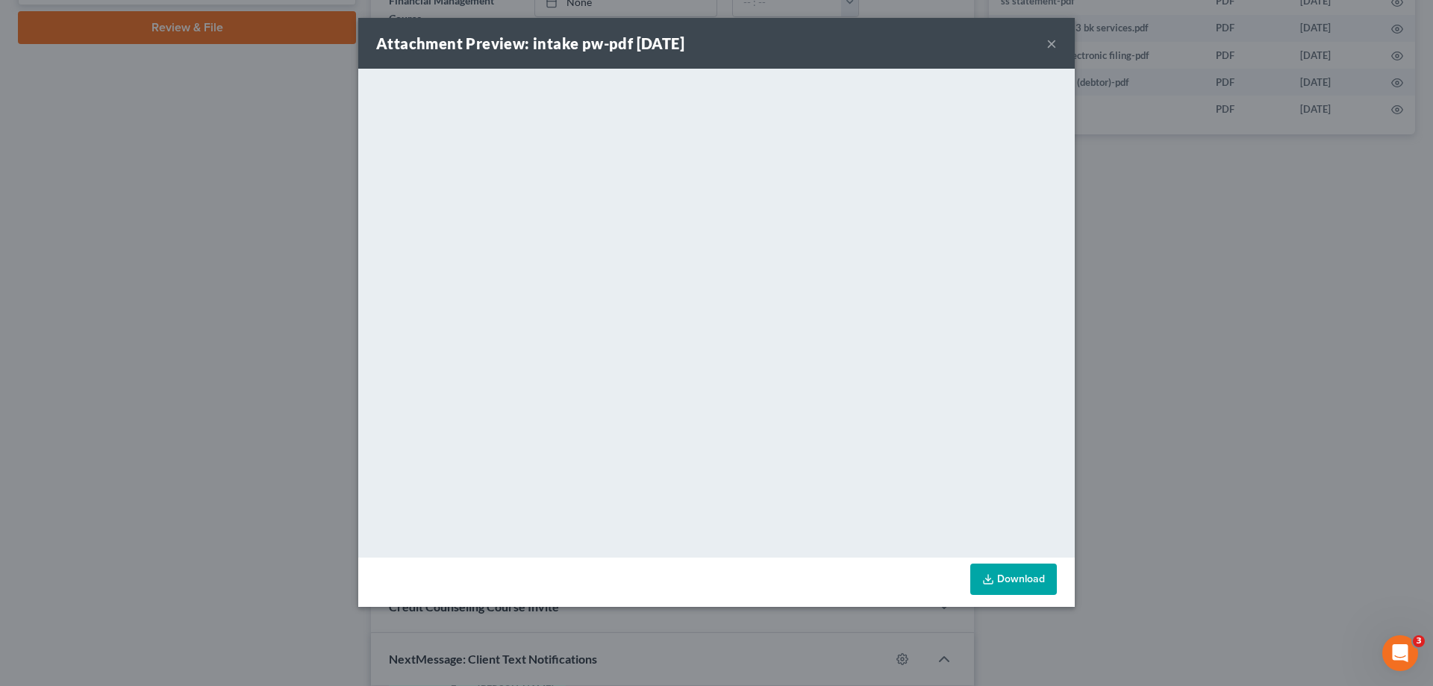
click at [1018, 585] on link "Download" at bounding box center [1013, 579] width 87 height 31
click at [1050, 48] on button "×" at bounding box center [1052, 43] width 10 height 18
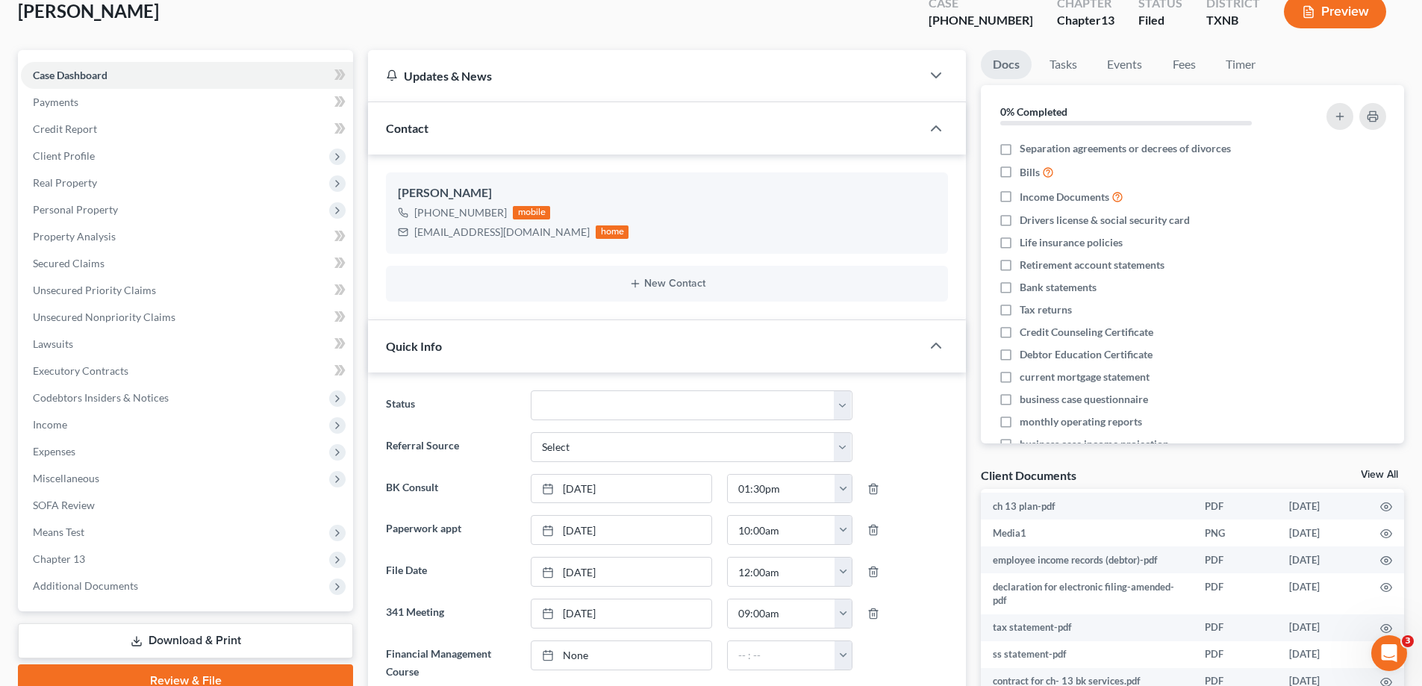
scroll to position [0, 0]
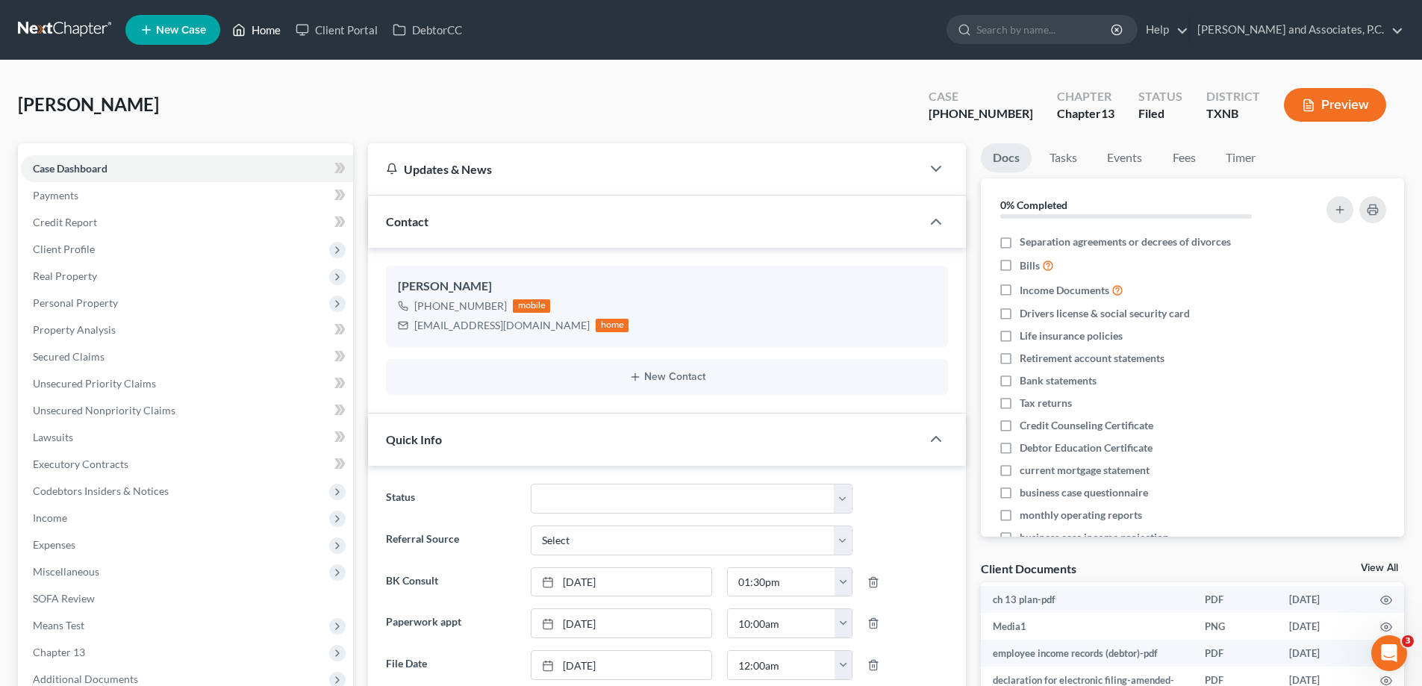
click at [252, 34] on link "Home" at bounding box center [256, 29] width 63 height 27
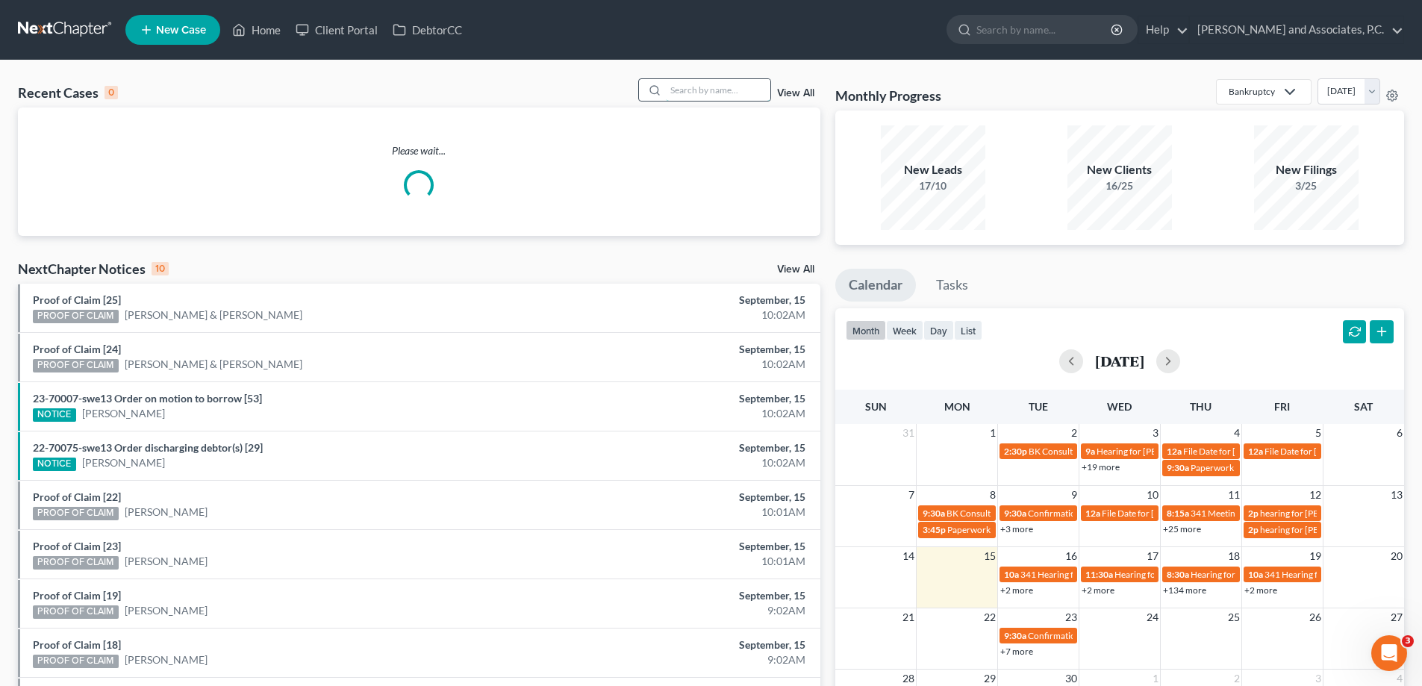
click at [681, 92] on input "search" at bounding box center [718, 90] width 105 height 22
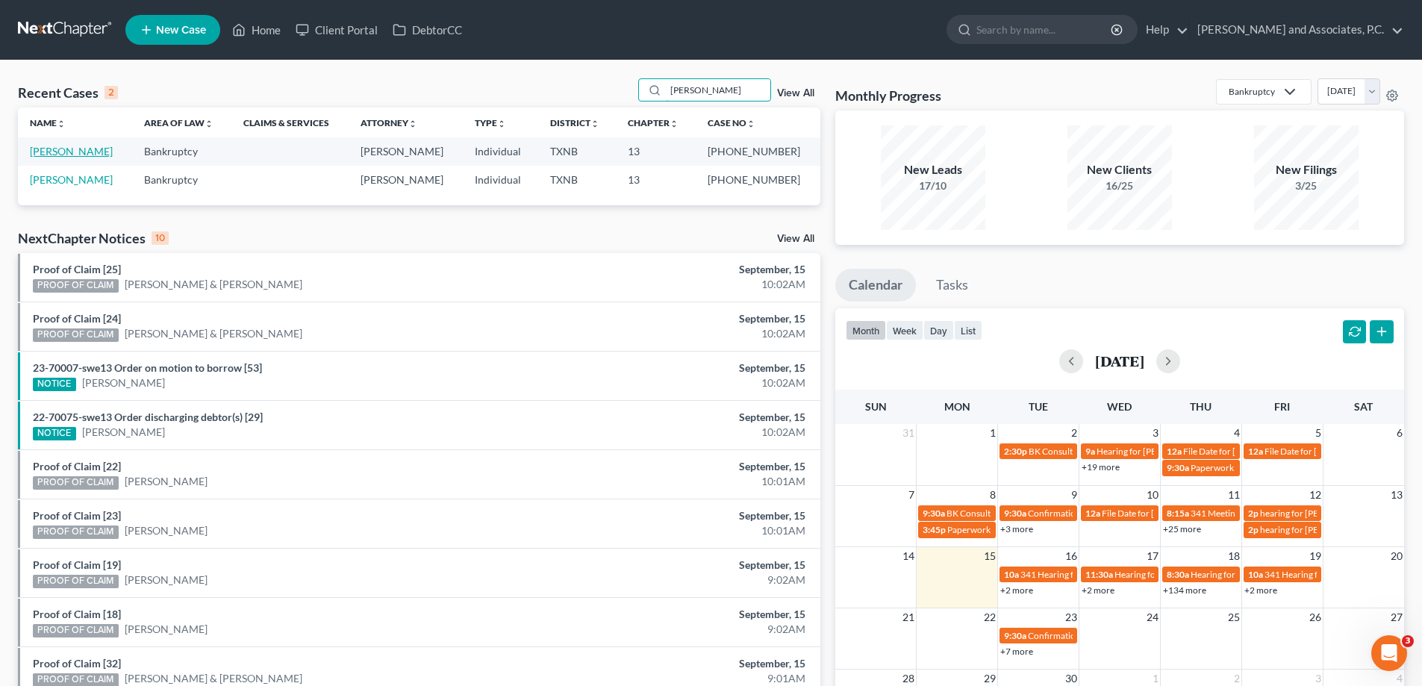
type input "[PERSON_NAME]"
click at [58, 154] on link "[PERSON_NAME]" at bounding box center [71, 151] width 83 height 13
select select "6"
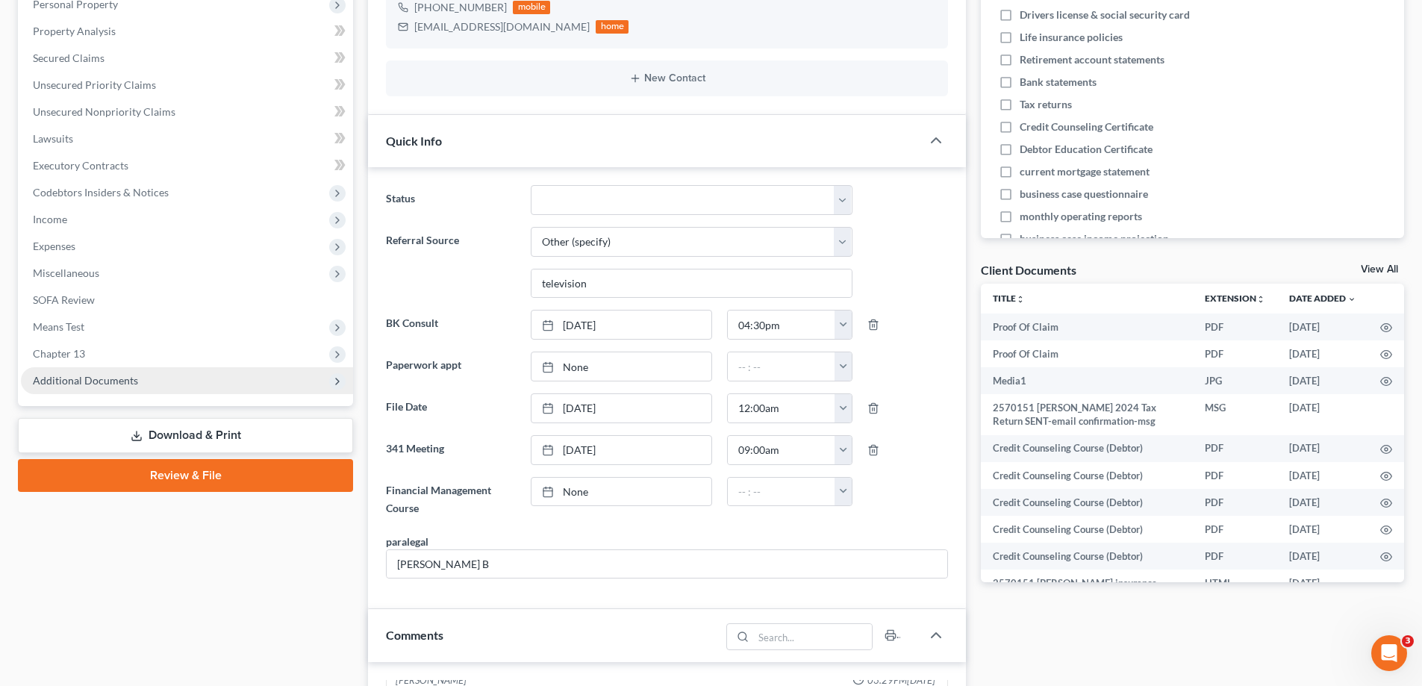
scroll to position [14046, 0]
click at [99, 382] on span "Additional Documents" at bounding box center [85, 380] width 105 height 13
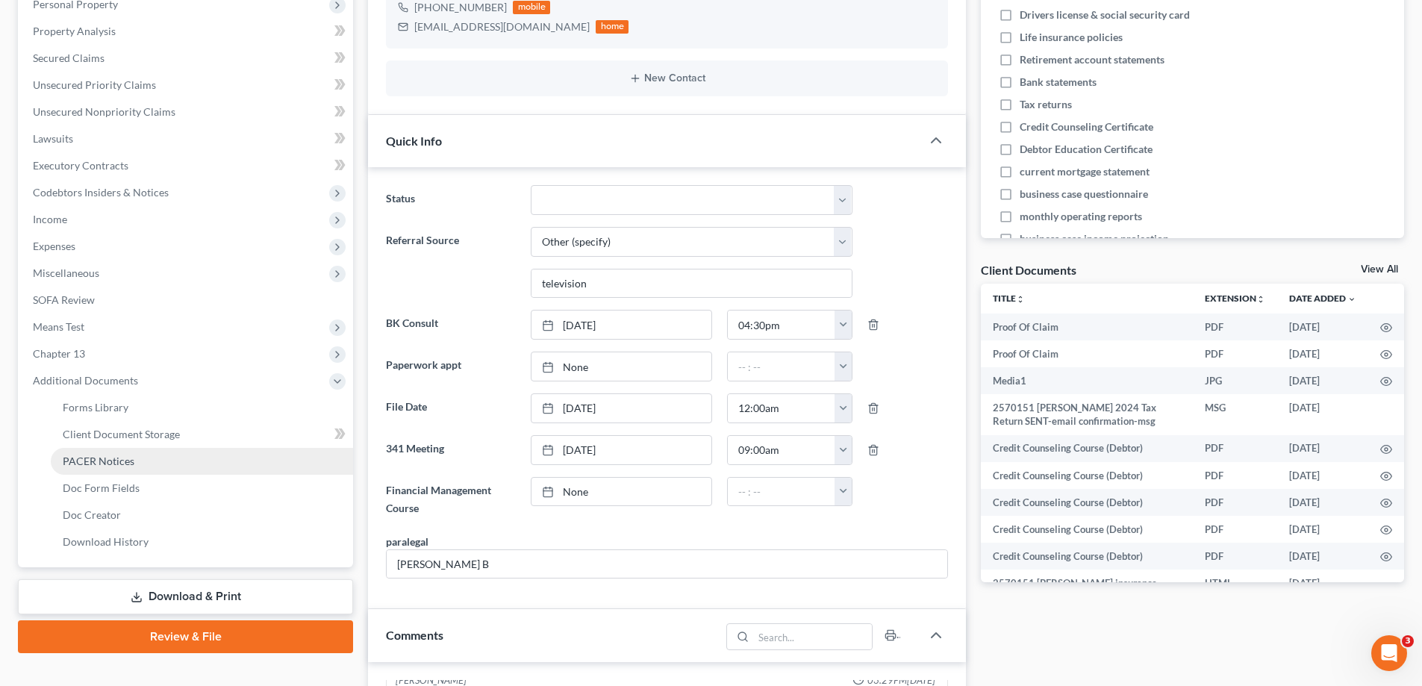
click at [99, 469] on link "PACER Notices" at bounding box center [202, 461] width 302 height 27
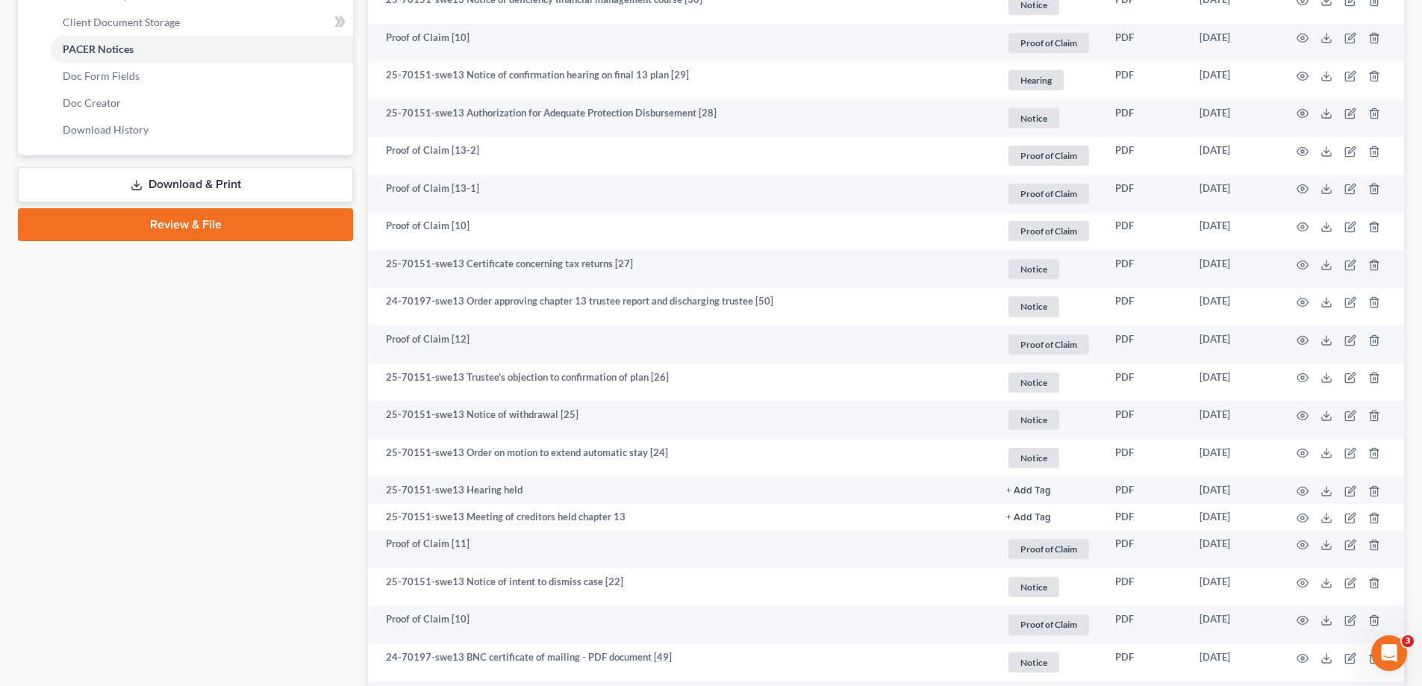
scroll to position [747, 0]
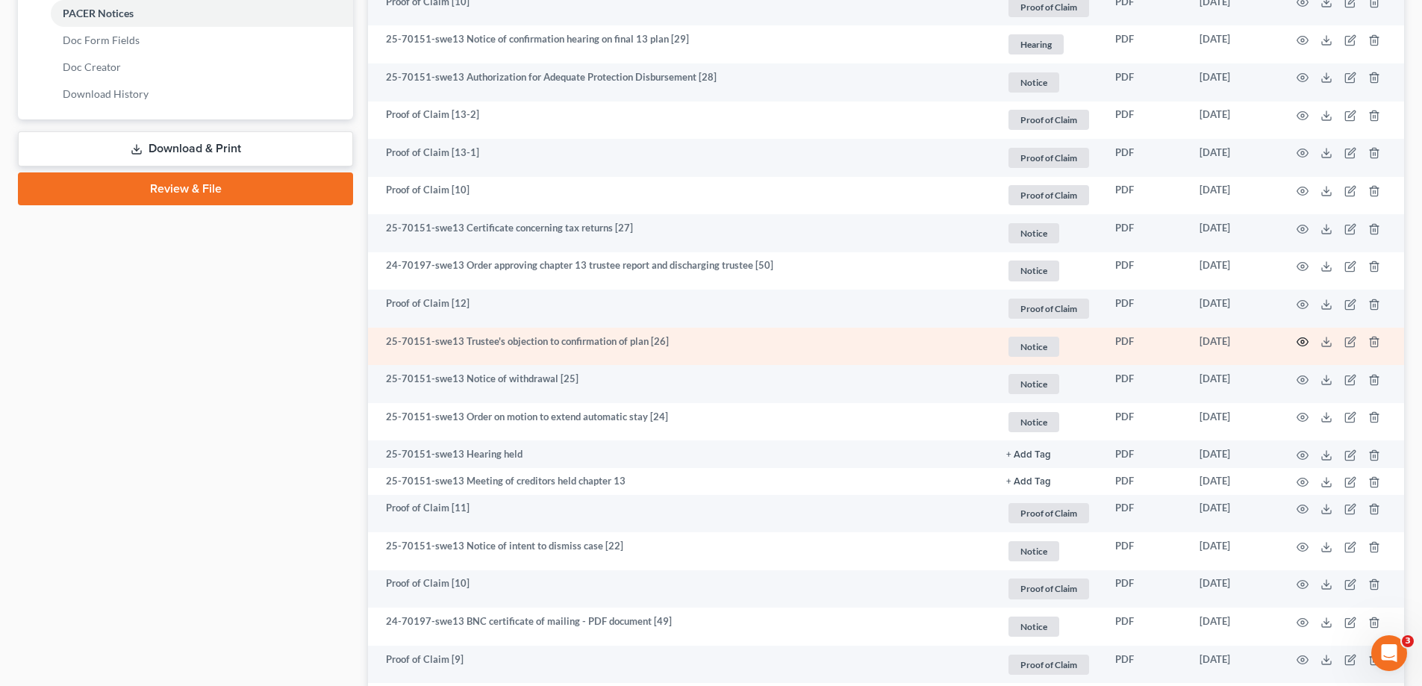
click at [1303, 342] on icon "button" at bounding box center [1303, 342] width 12 height 12
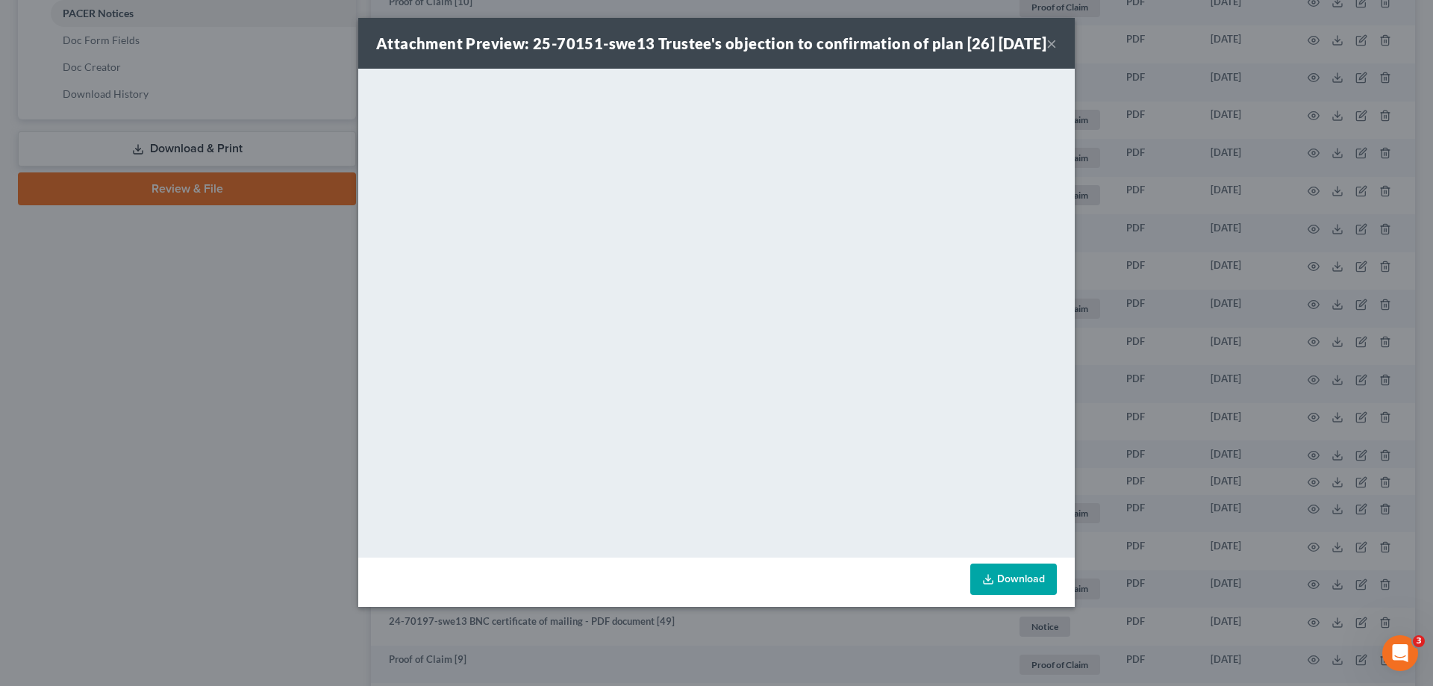
click at [997, 595] on link "Download" at bounding box center [1013, 579] width 87 height 31
click at [1051, 52] on button "×" at bounding box center [1052, 43] width 10 height 18
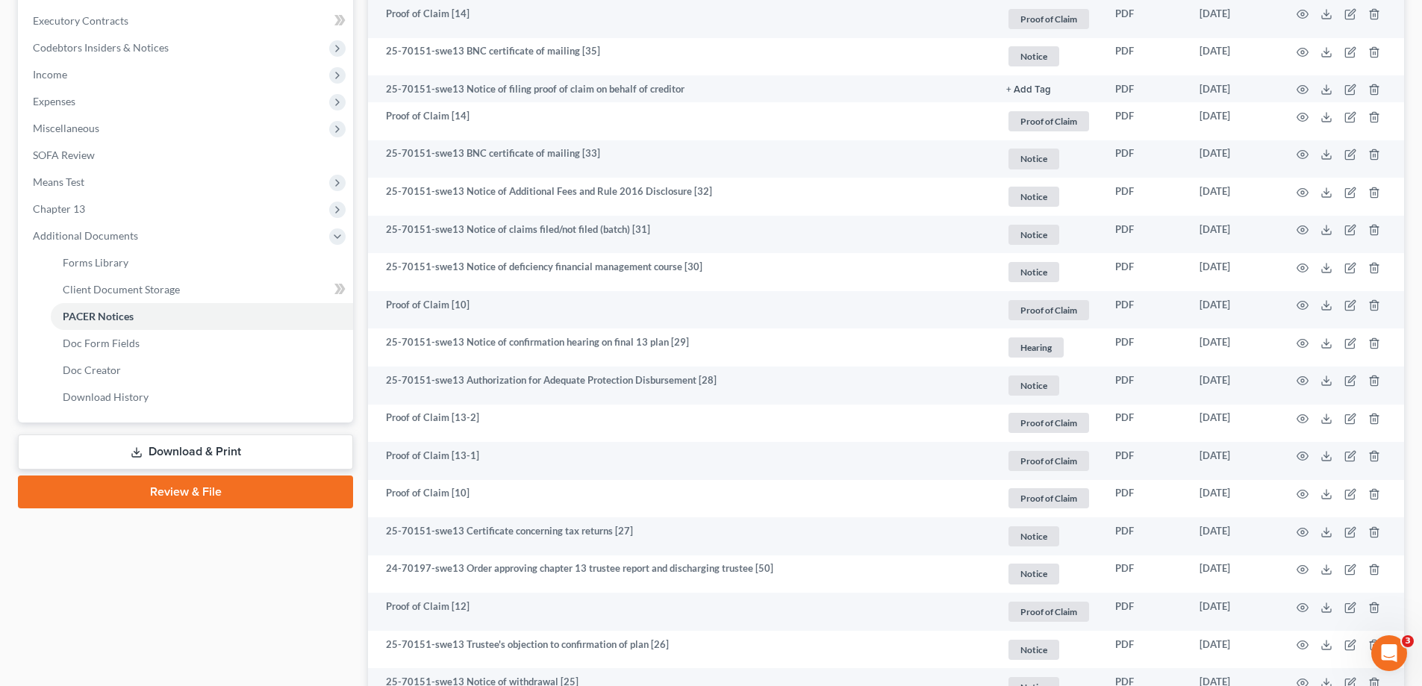
scroll to position [0, 0]
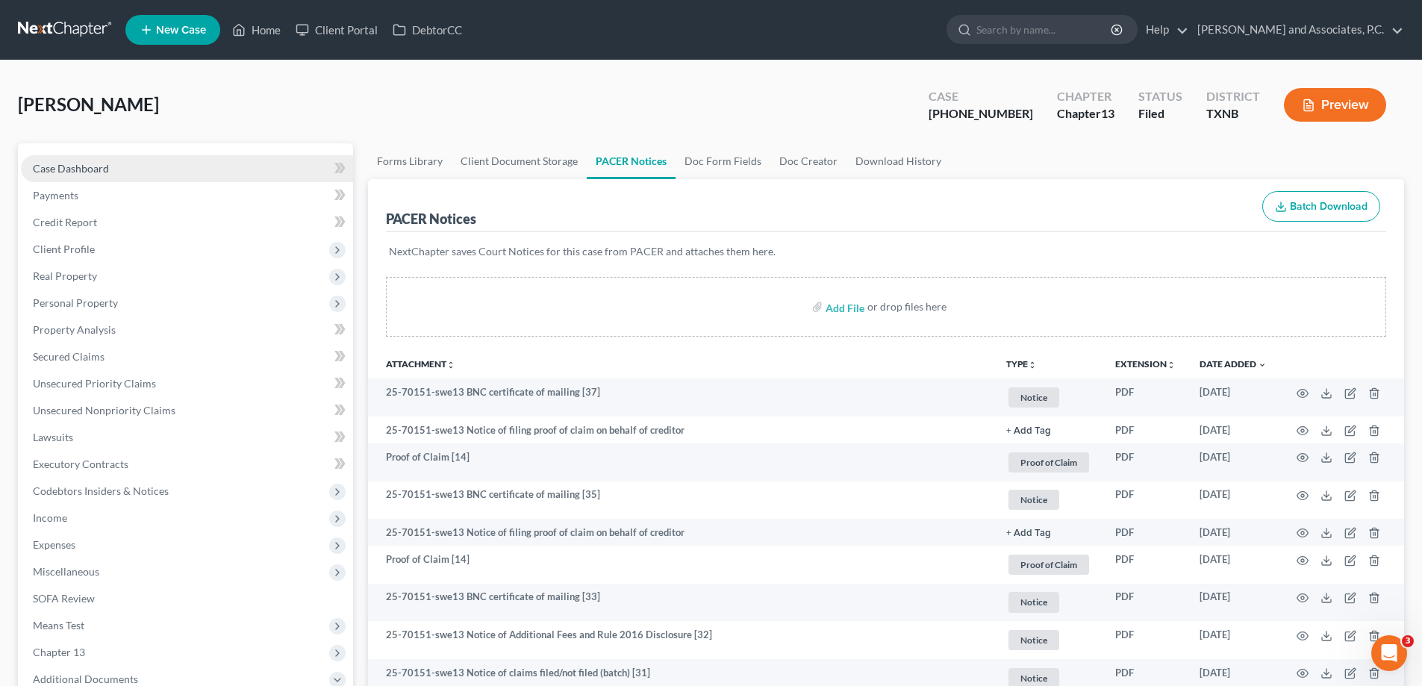
click at [129, 169] on link "Case Dashboard" at bounding box center [187, 168] width 332 height 27
select select "6"
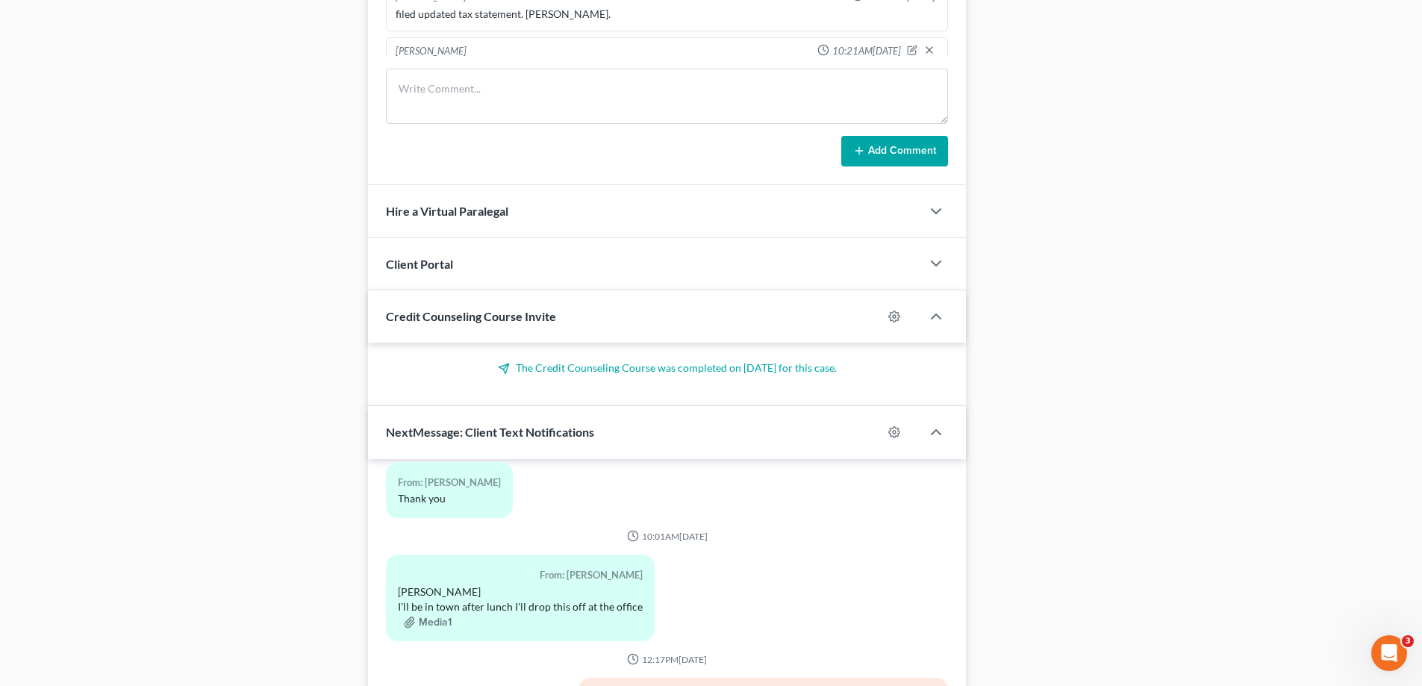
scroll to position [1325, 0]
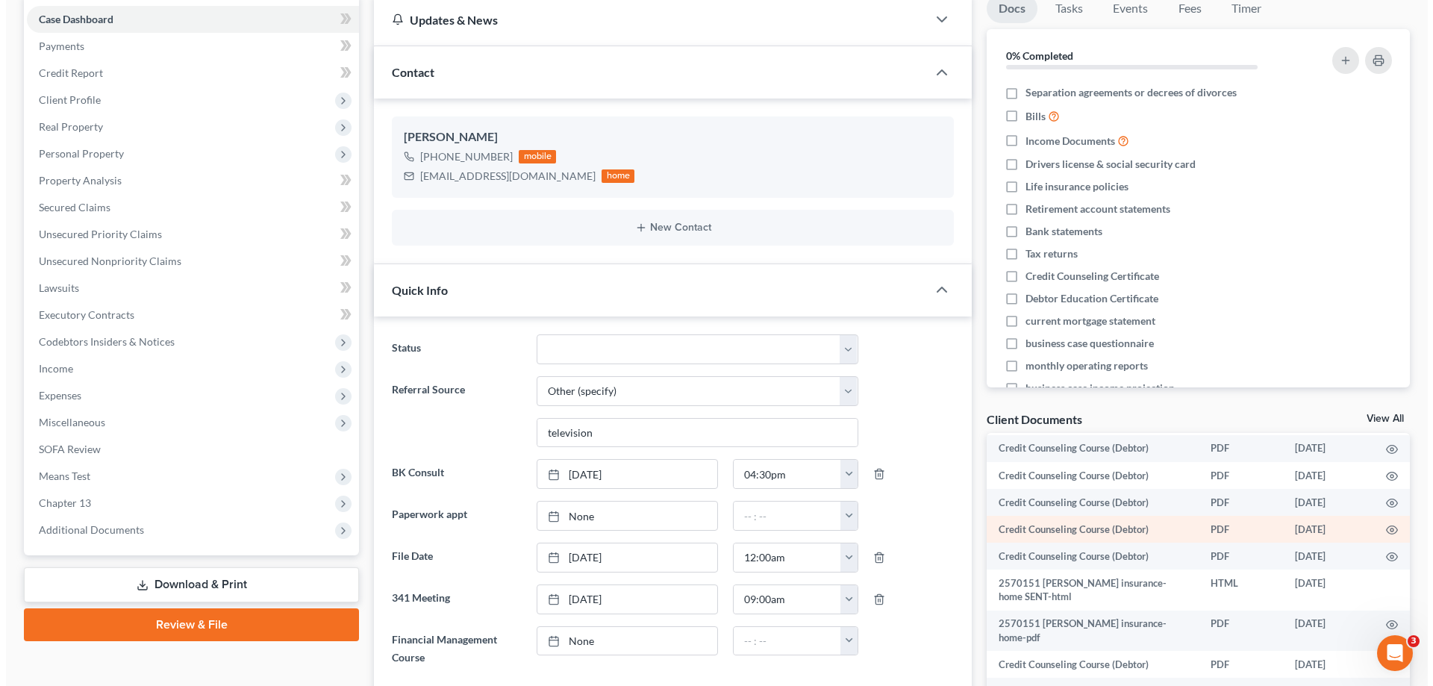
scroll to position [0, 0]
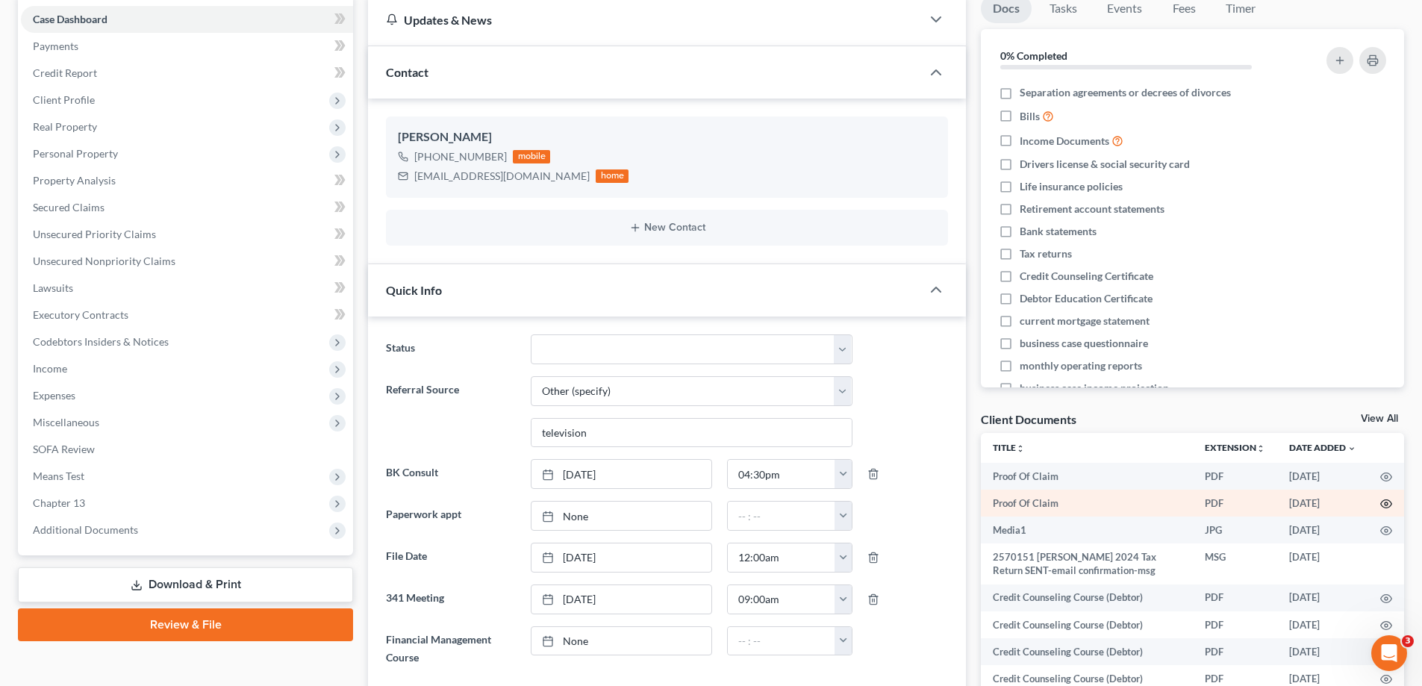
click at [1381, 501] on icon "button" at bounding box center [1386, 504] width 11 height 8
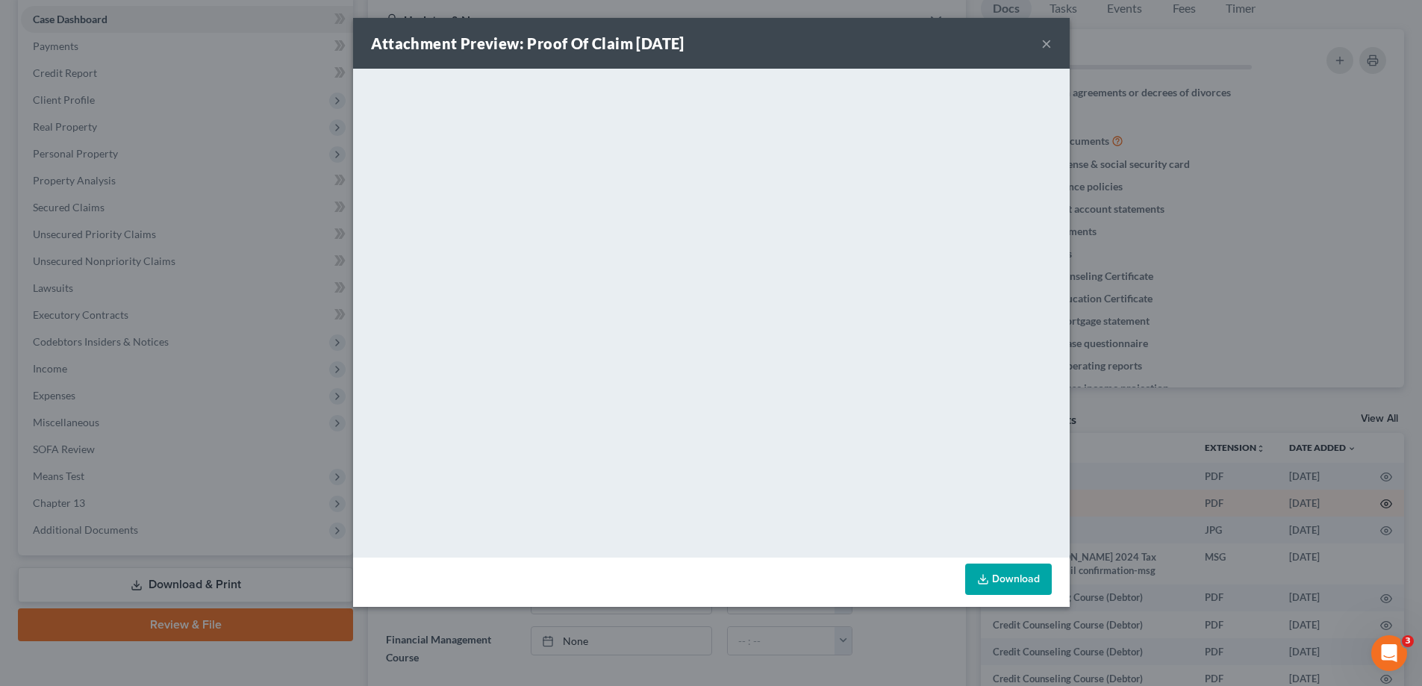
scroll to position [13986, 0]
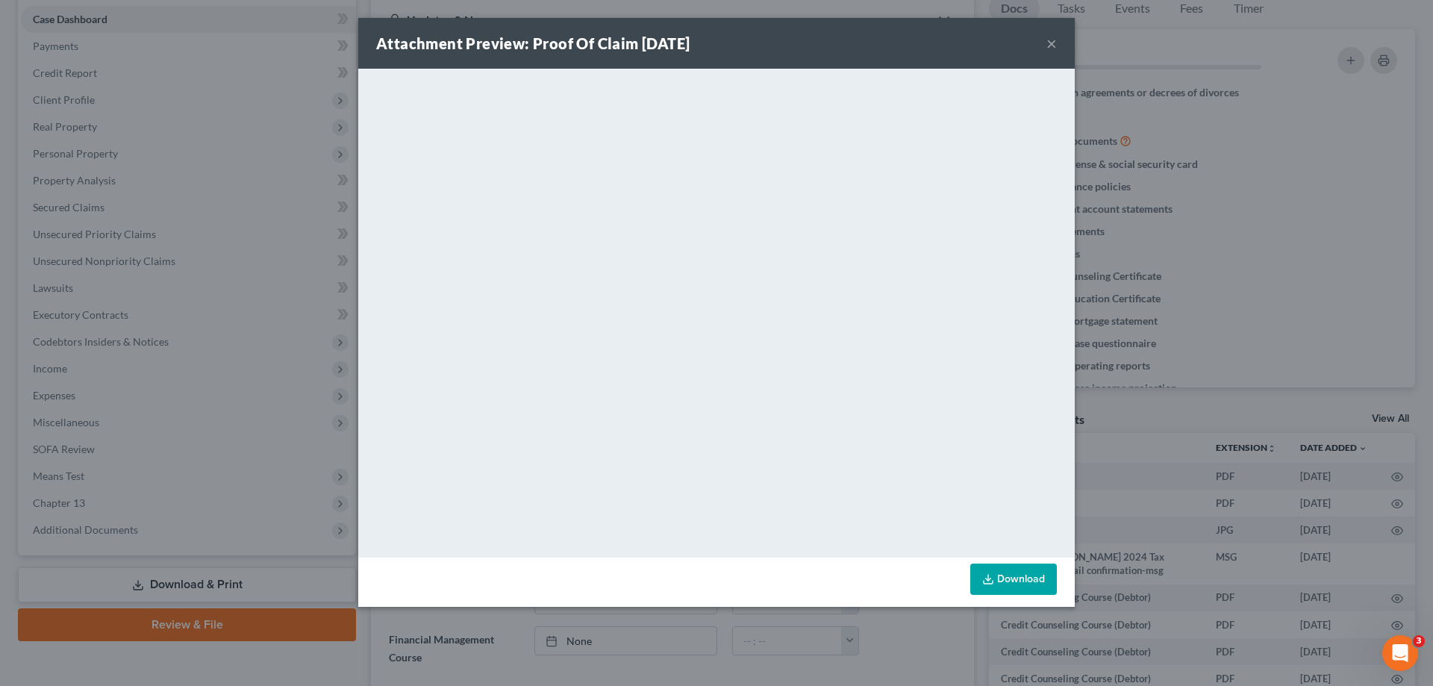
click at [1052, 48] on button "×" at bounding box center [1052, 43] width 10 height 18
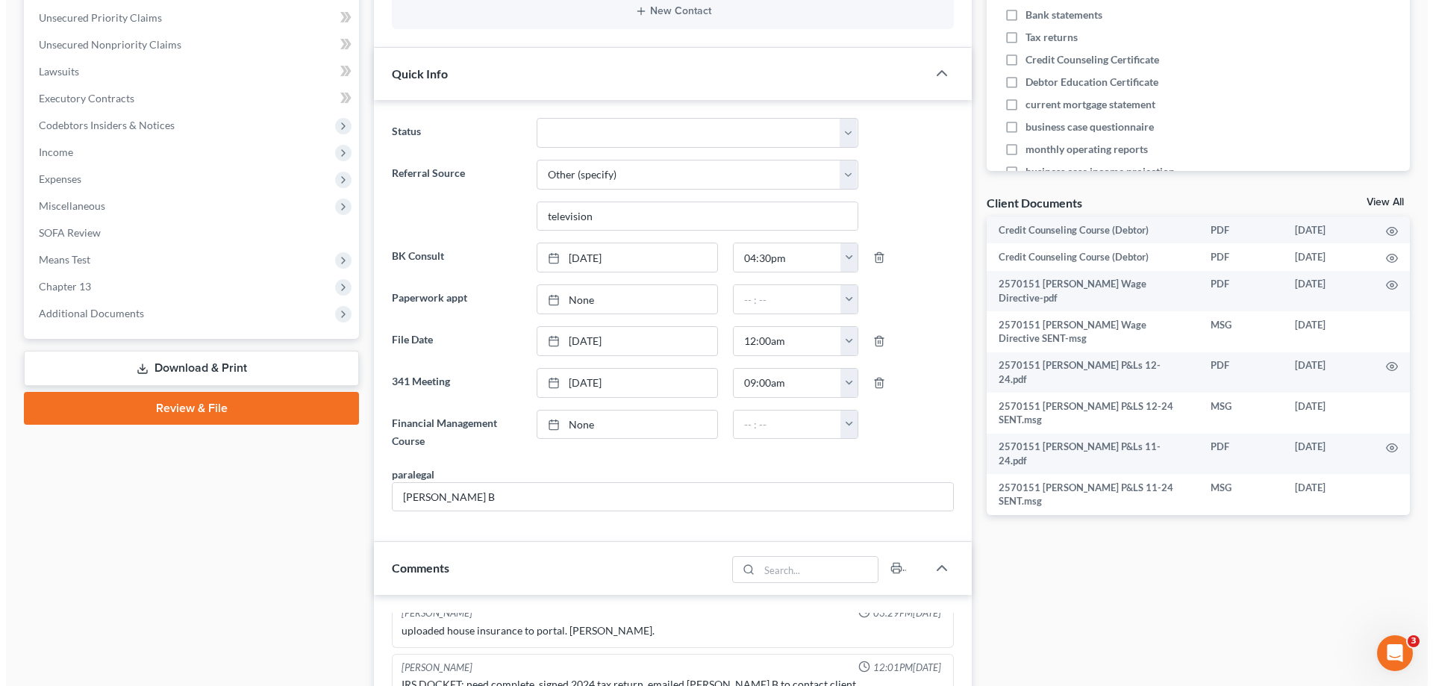
scroll to position [597, 0]
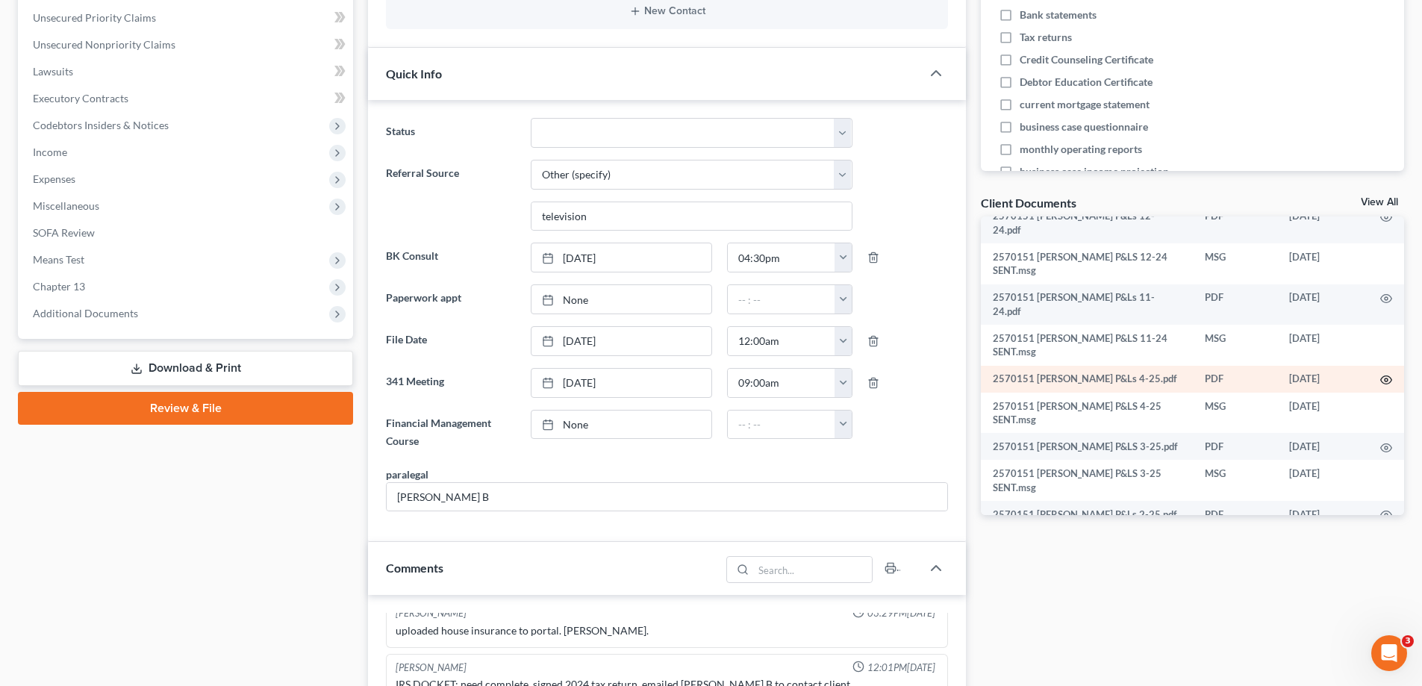
click at [1380, 374] on icon "button" at bounding box center [1386, 380] width 12 height 12
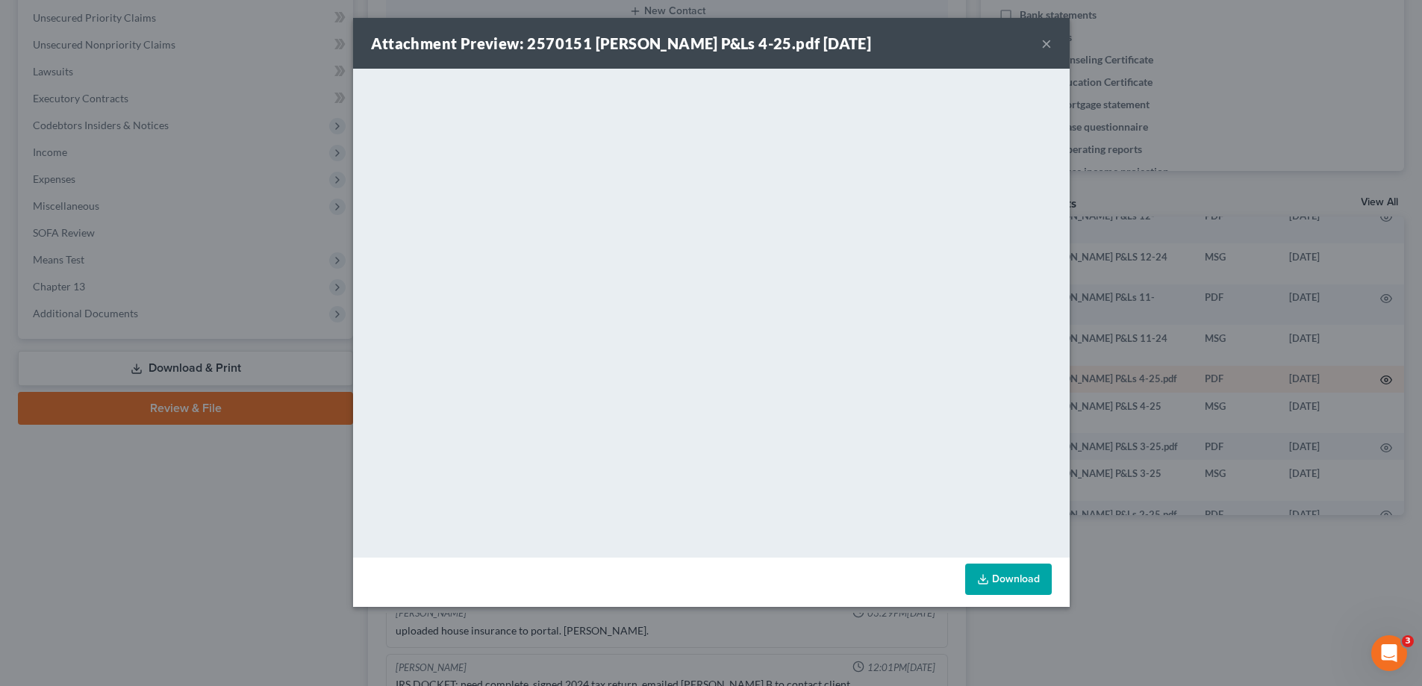
scroll to position [13986, 0]
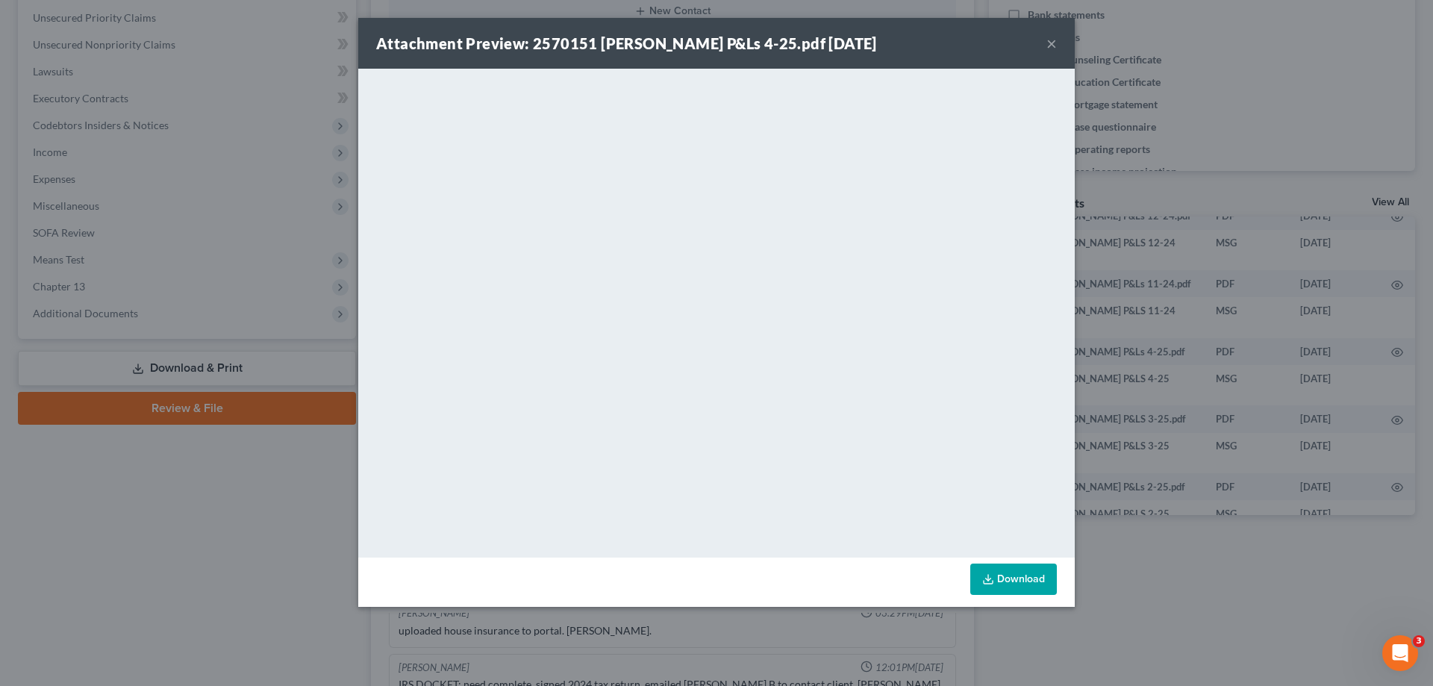
click at [1016, 584] on link "Download" at bounding box center [1013, 579] width 87 height 31
click at [1051, 47] on button "×" at bounding box center [1052, 43] width 10 height 18
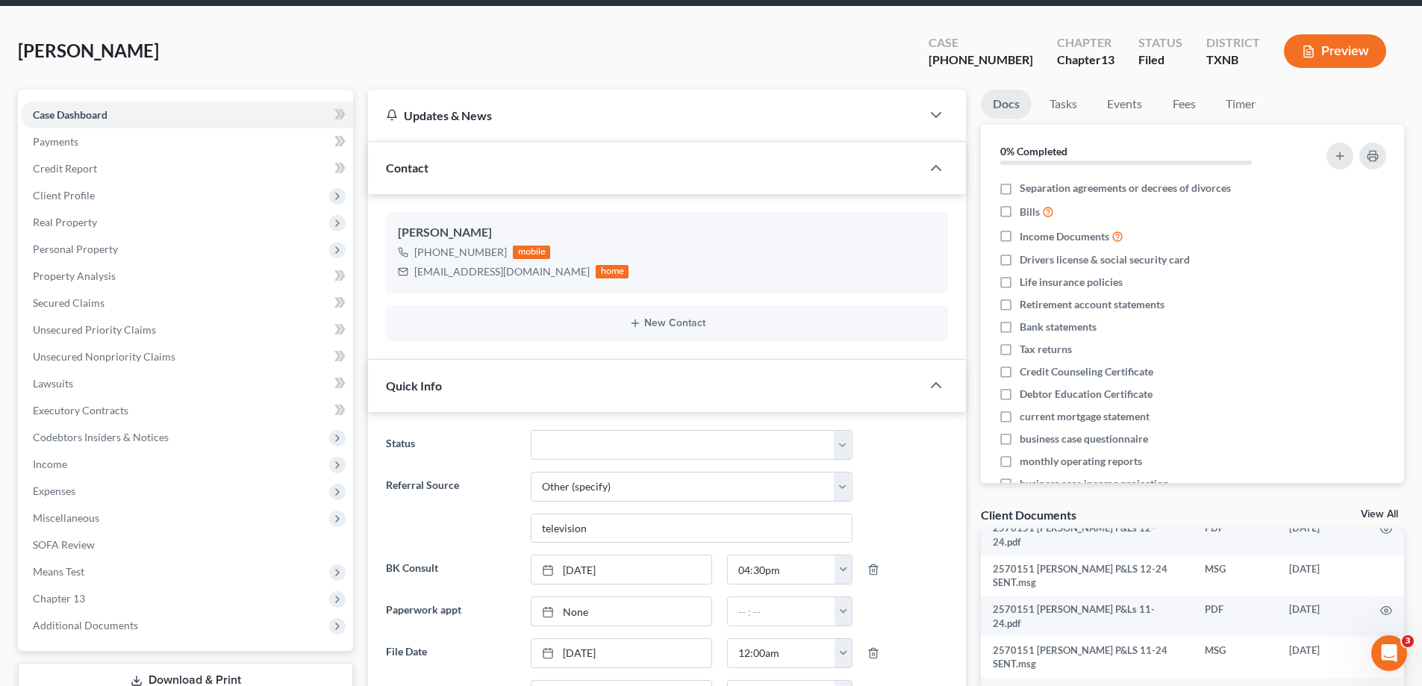
scroll to position [0, 0]
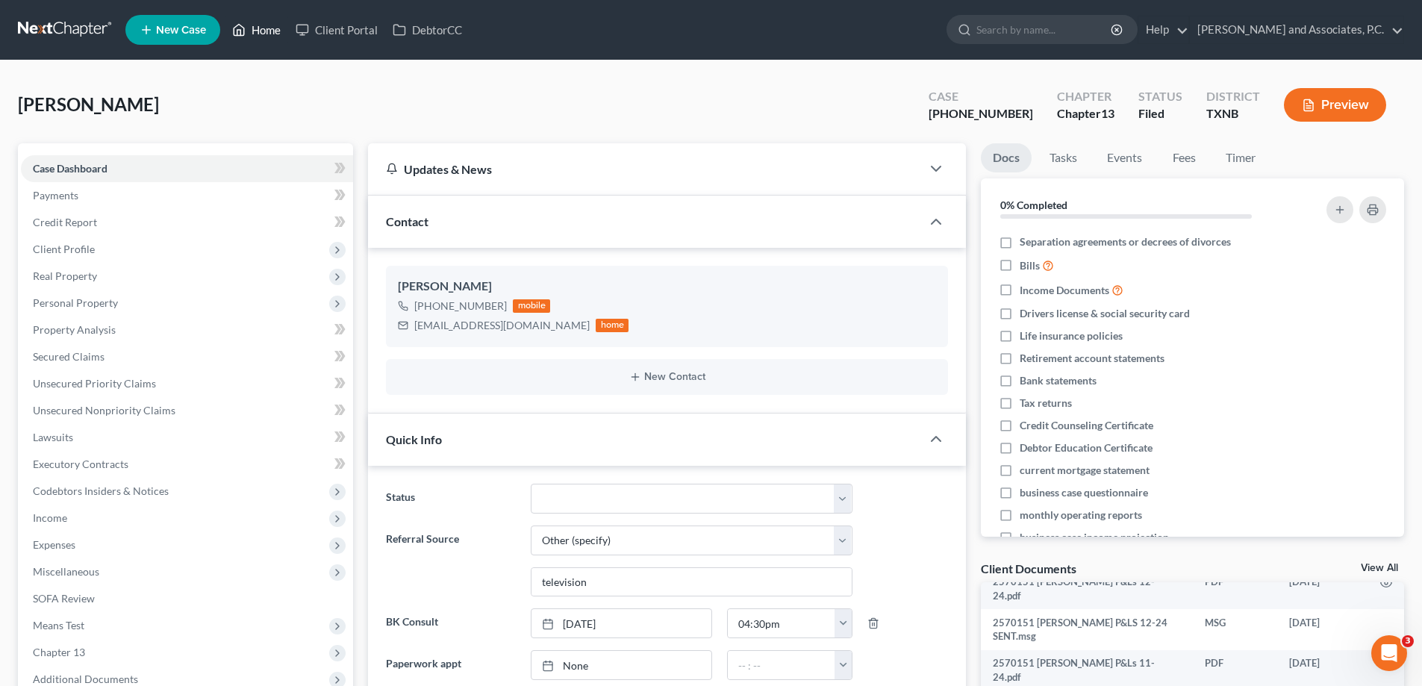
click at [264, 26] on link "Home" at bounding box center [256, 29] width 63 height 27
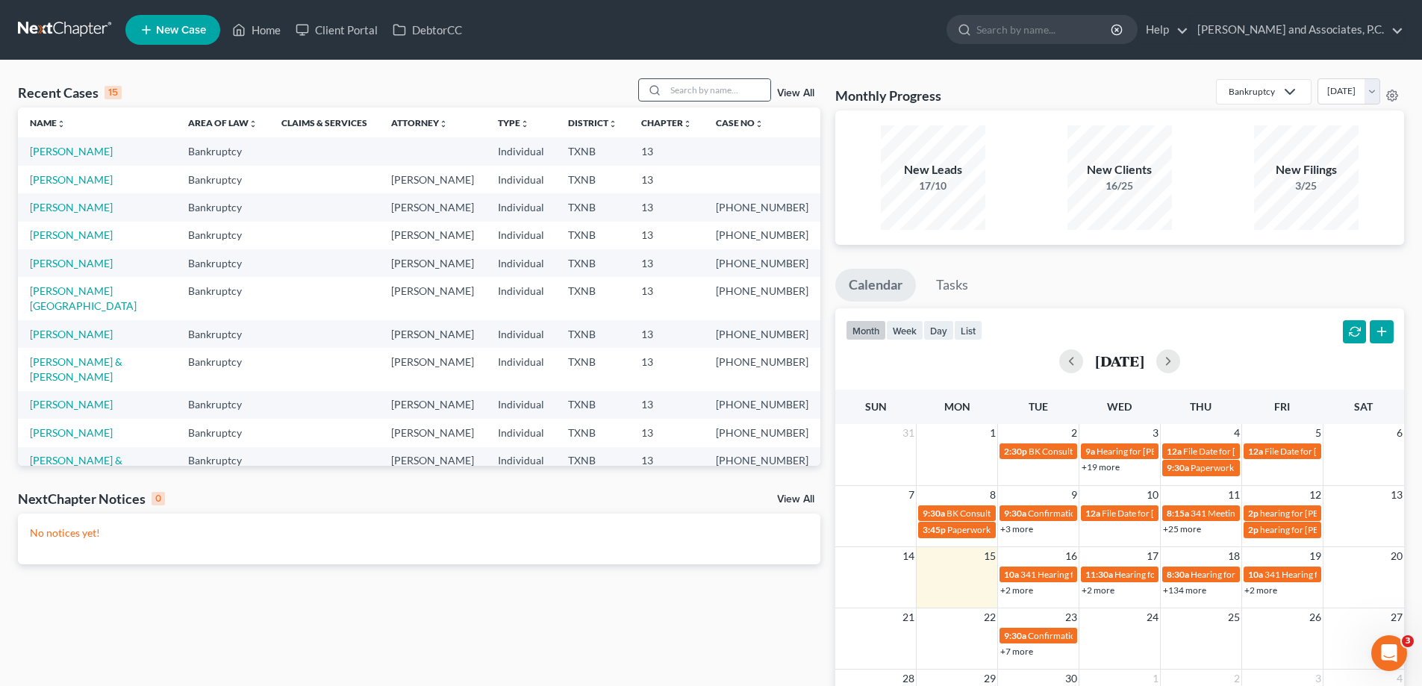
click at [661, 93] on icon at bounding box center [655, 90] width 12 height 12
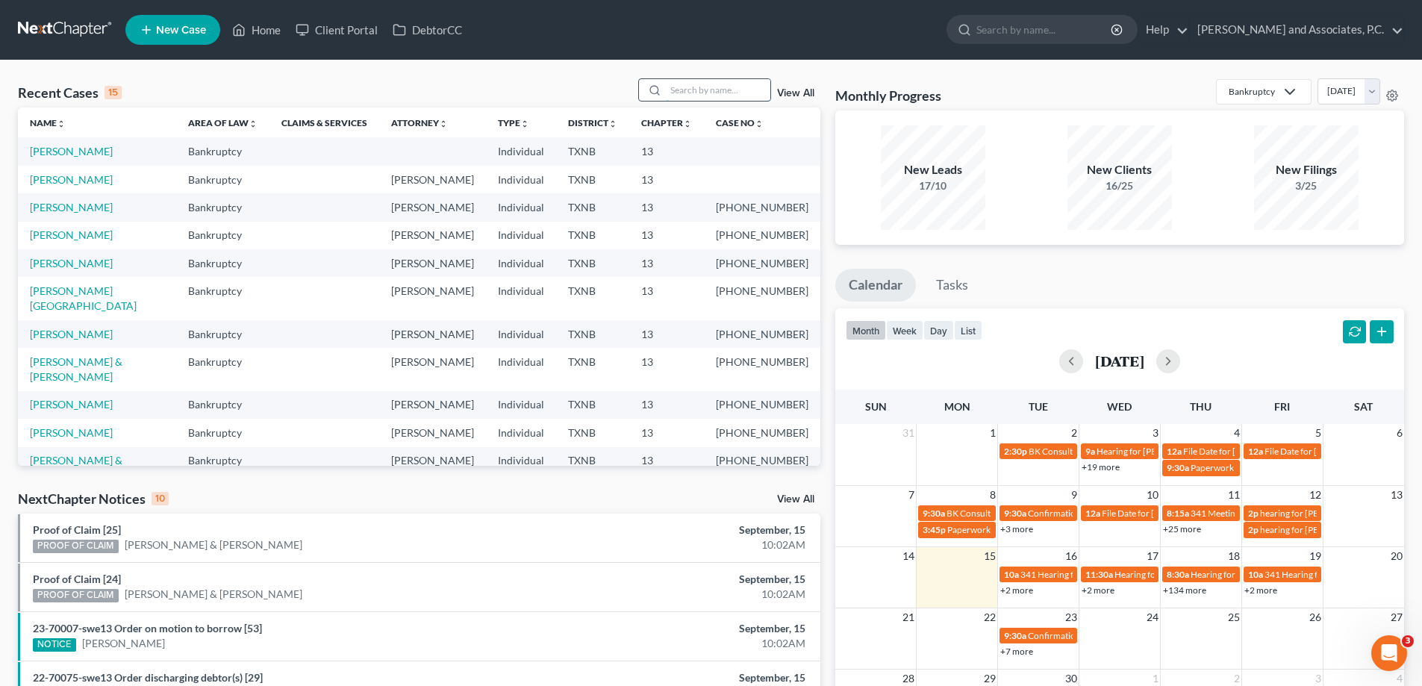
click at [682, 90] on input "search" at bounding box center [718, 90] width 105 height 22
click at [694, 91] on input "search" at bounding box center [718, 90] width 105 height 22
type input "[PERSON_NAME]"
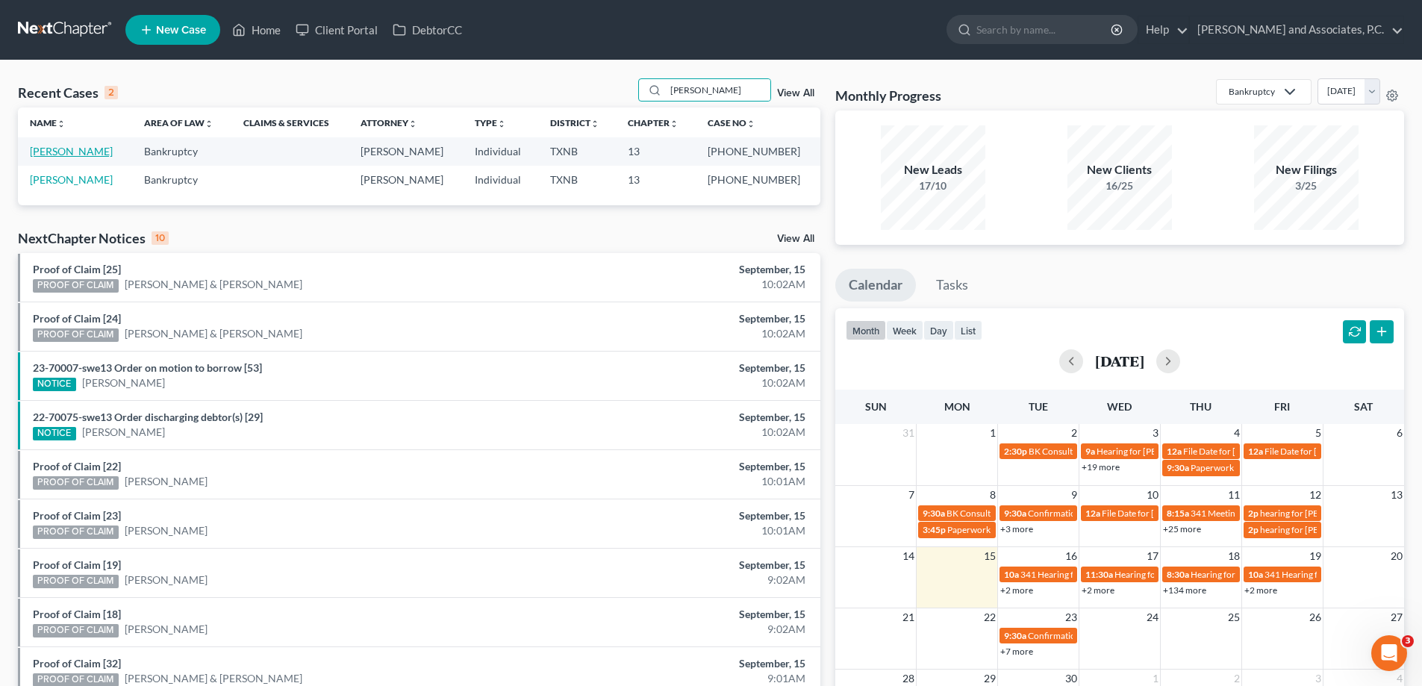
click at [40, 157] on link "[PERSON_NAME]" at bounding box center [71, 151] width 83 height 13
select select "5"
select select "6"
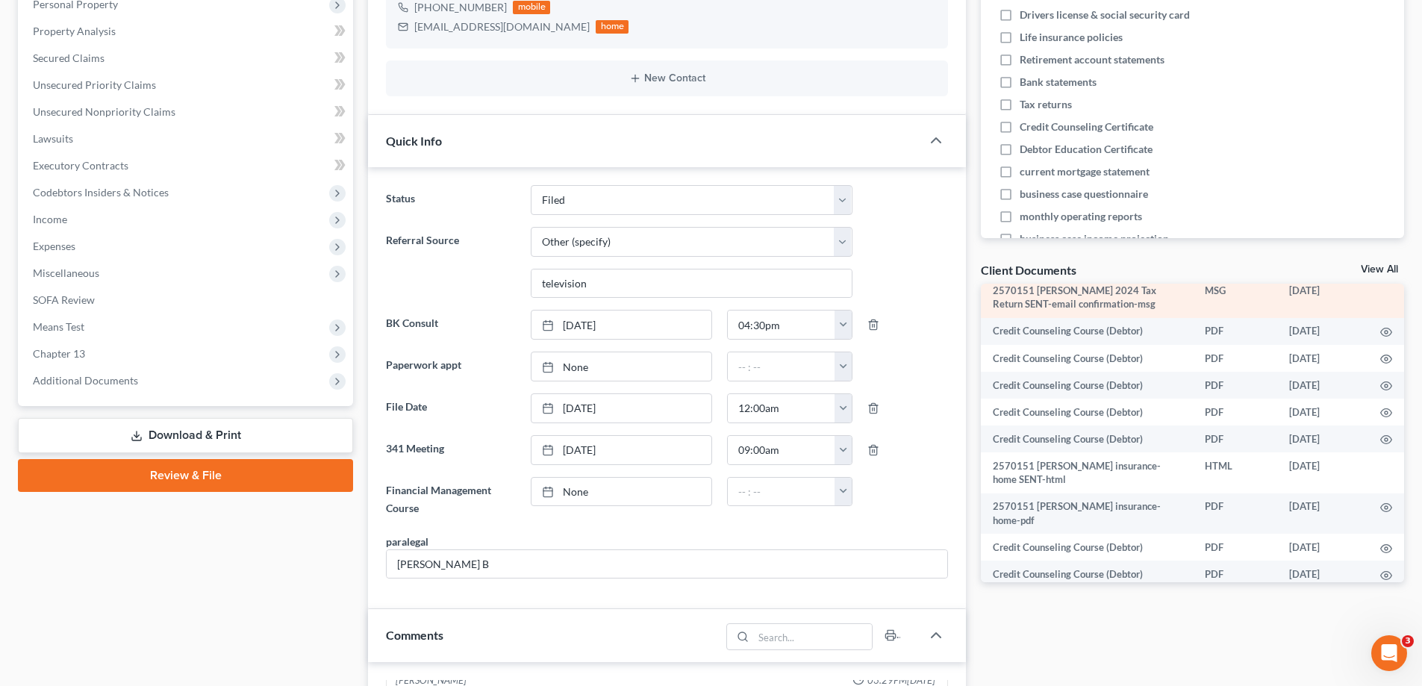
scroll to position [149, 0]
